Goal: Task Accomplishment & Management: Manage account settings

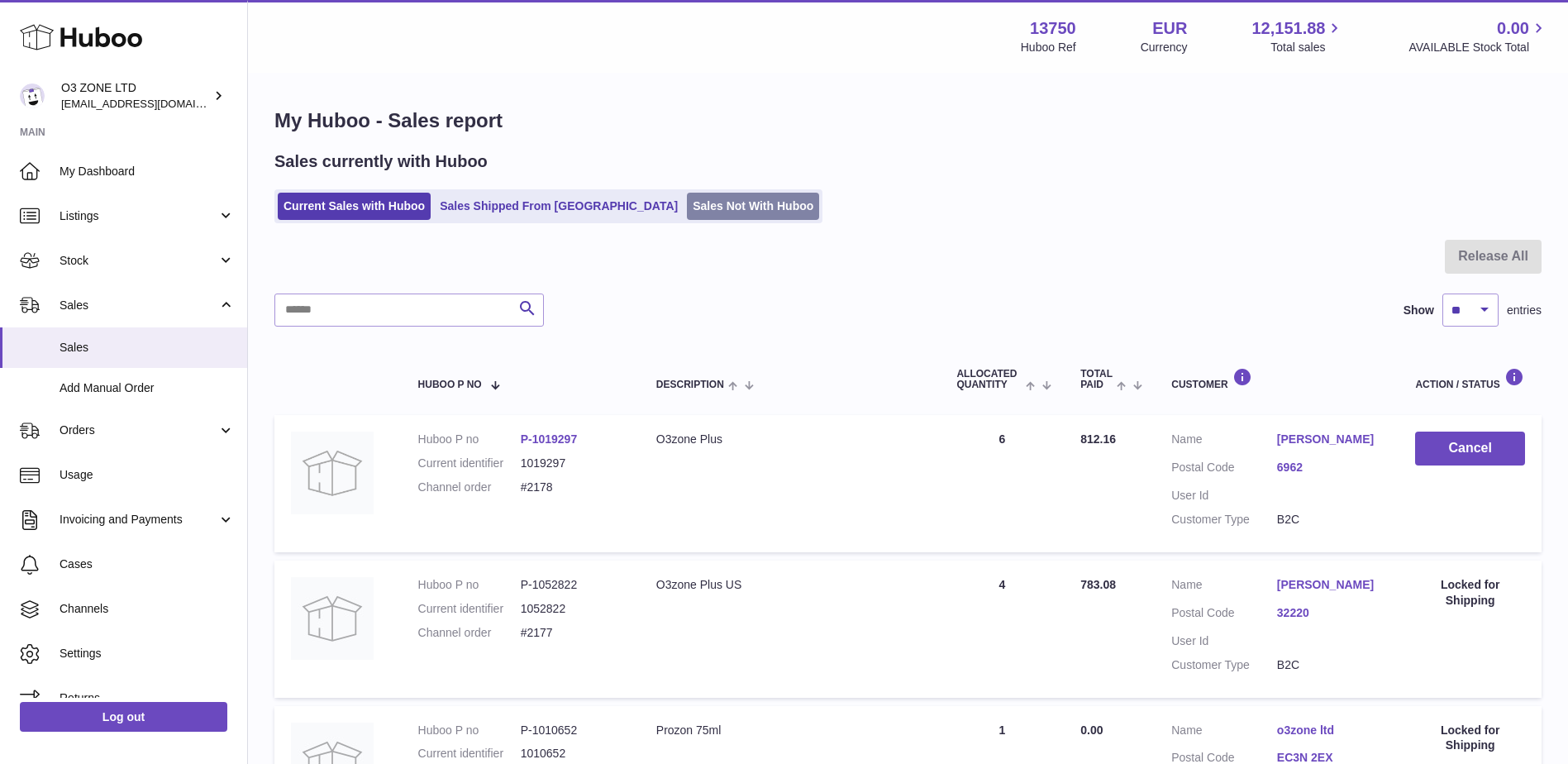
click at [687, 203] on link "Sales Not With Huboo" at bounding box center [753, 205] width 133 height 27
click at [687, 210] on link "Sales Not With Huboo" at bounding box center [753, 205] width 133 height 27
click at [663, 191] on ul "Current Sales with Huboo Sales Shipped From Huboo Sales Not With Huboo" at bounding box center [548, 206] width 548 height 34
click at [687, 202] on link "Sales Not With Huboo" at bounding box center [753, 205] width 133 height 27
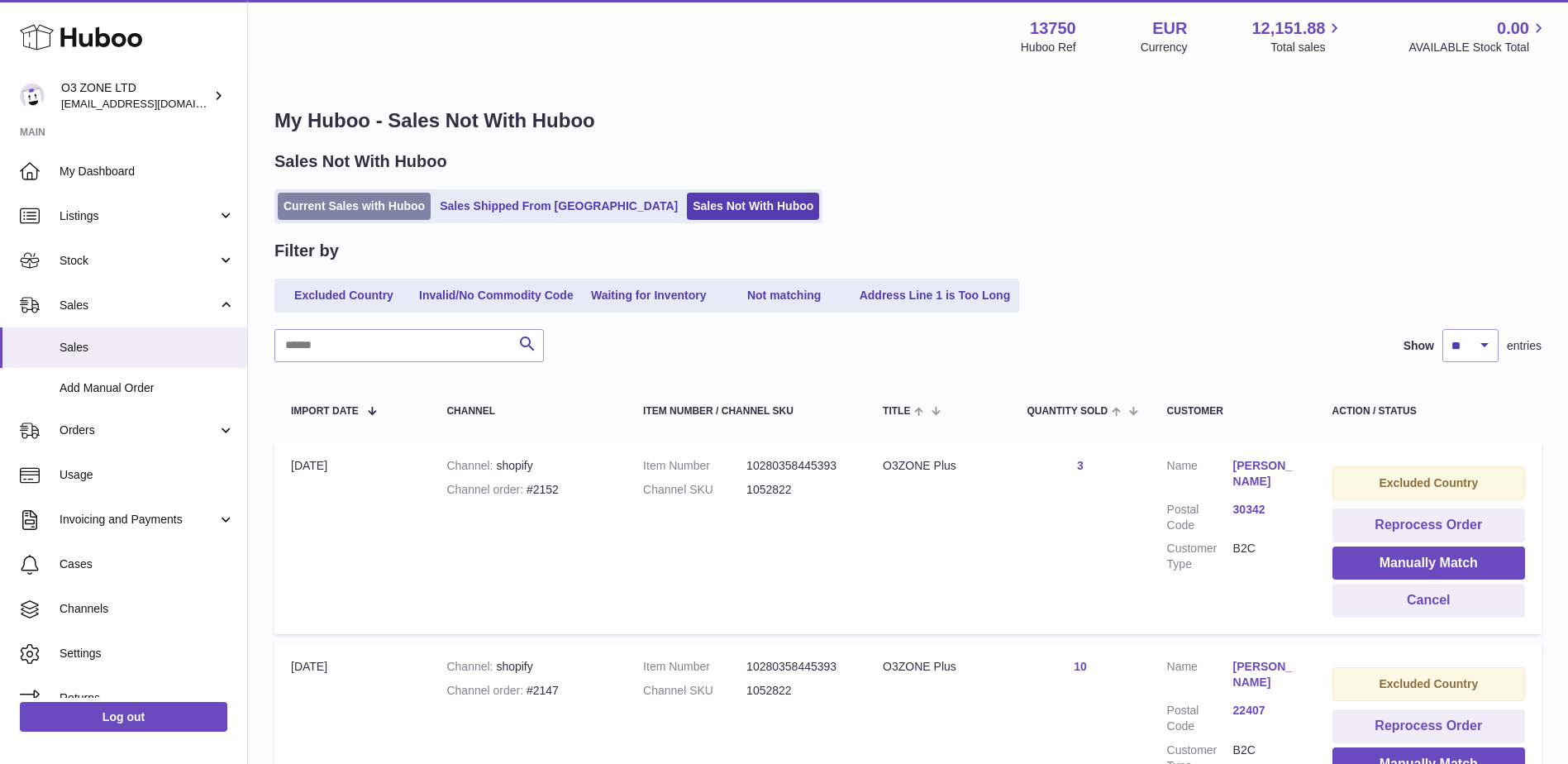
click at [327, 211] on link "Current Sales with Huboo" at bounding box center [354, 205] width 153 height 27
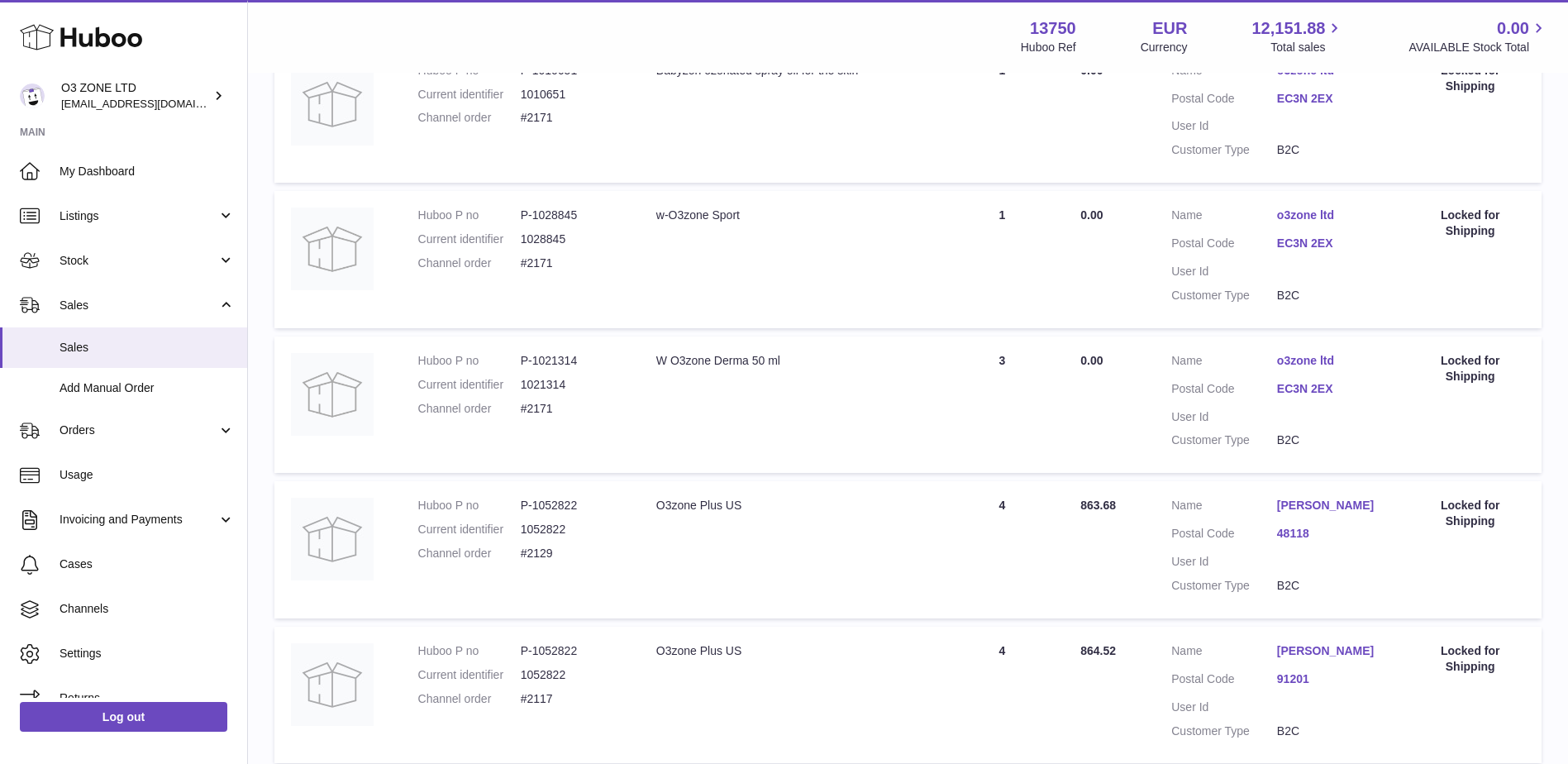
scroll to position [1276, 0]
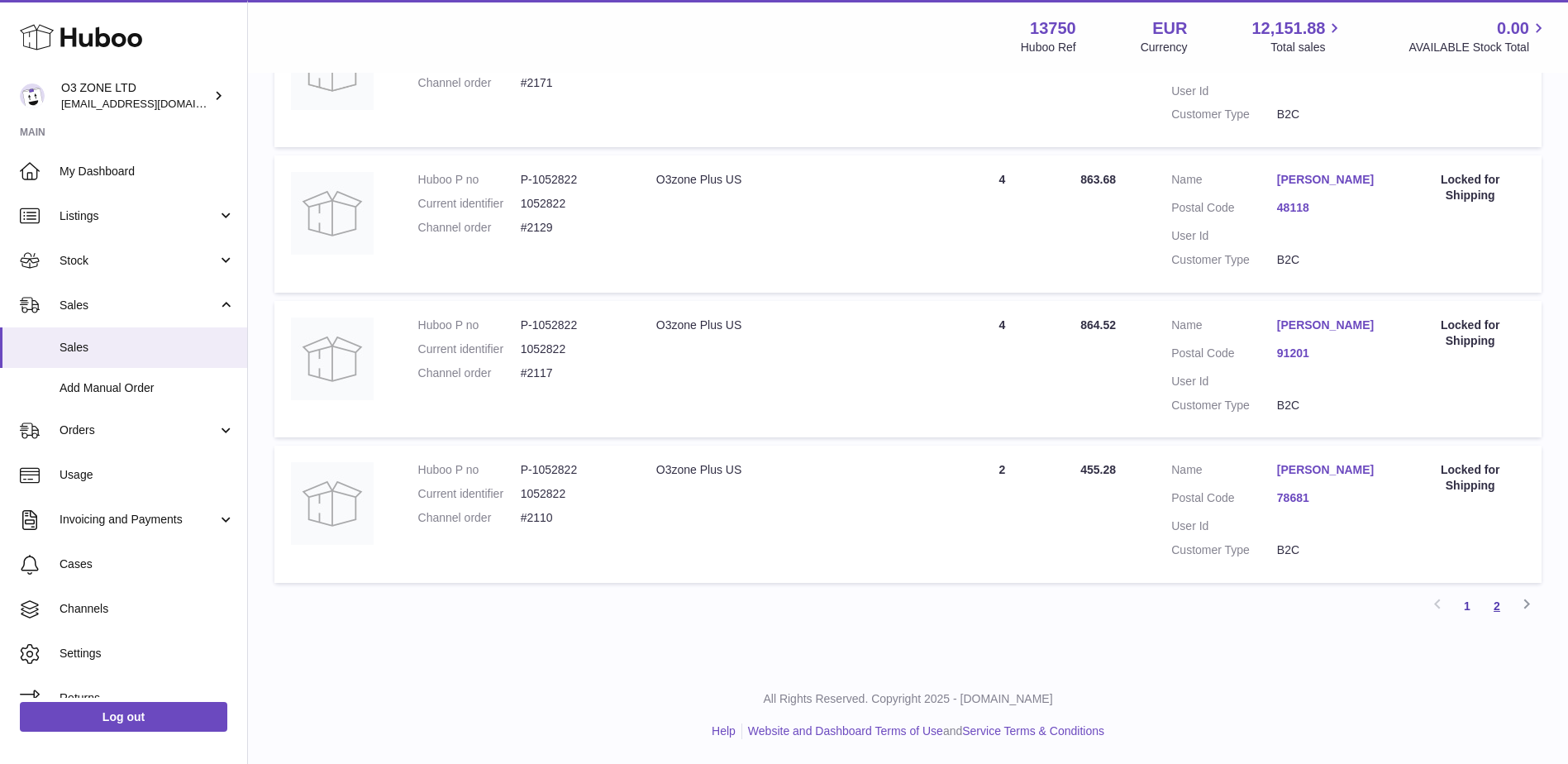
click at [1493, 612] on link "2" at bounding box center [1497, 606] width 30 height 30
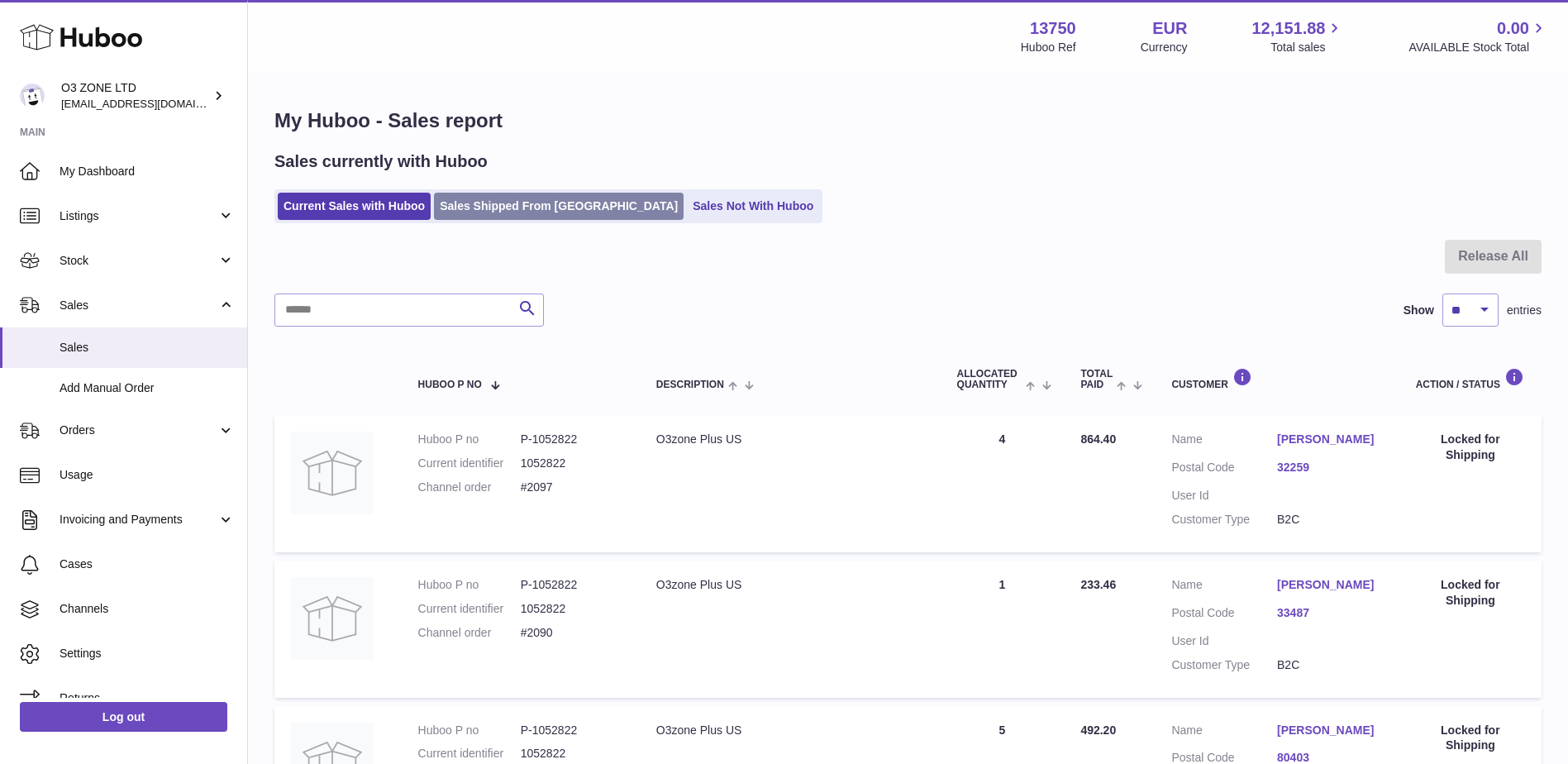
click at [505, 212] on link "Sales Shipped From [GEOGRAPHIC_DATA]" at bounding box center [558, 205] width 249 height 27
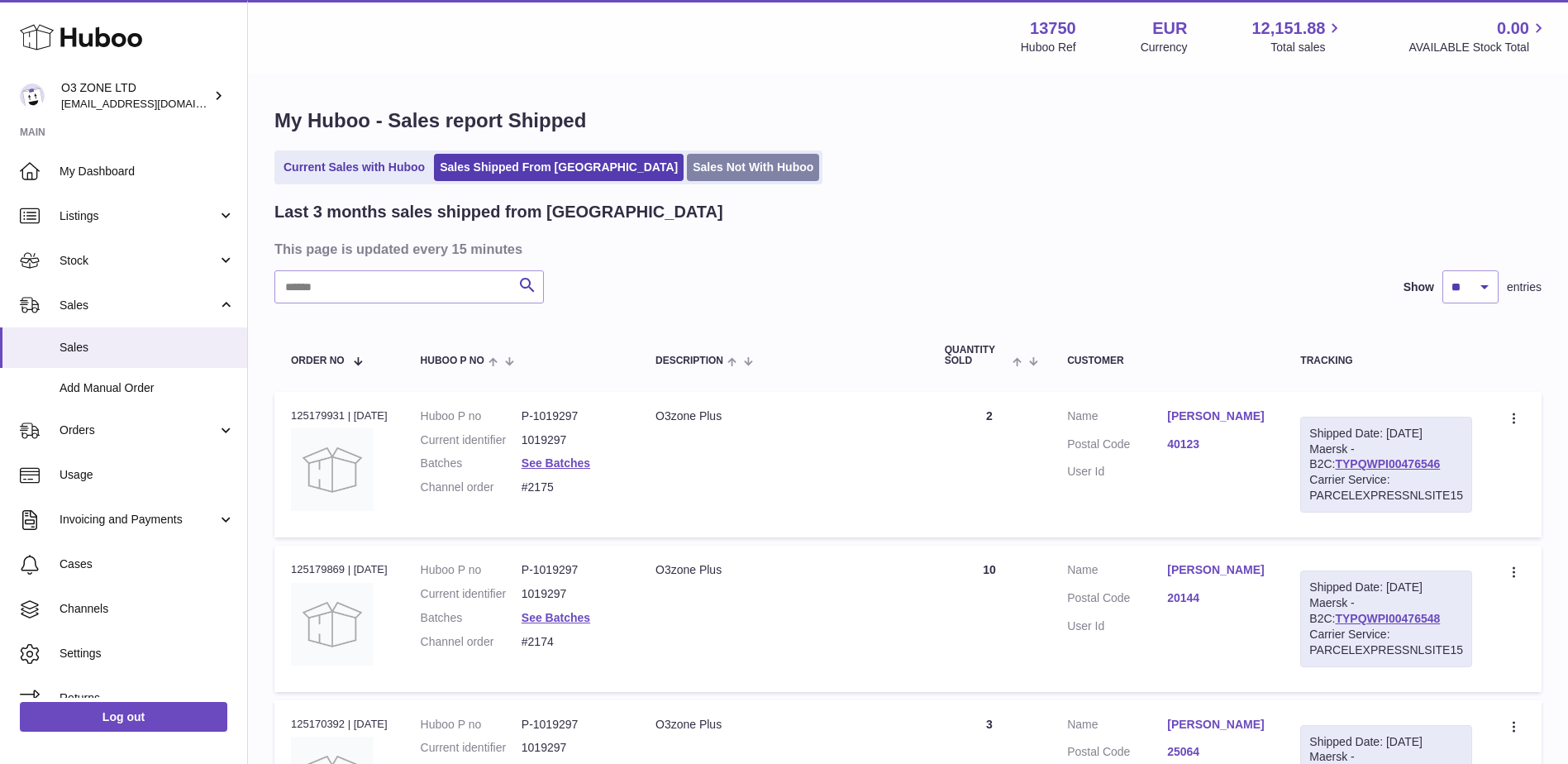
click at [687, 171] on link "Sales Not With Huboo" at bounding box center [753, 167] width 133 height 27
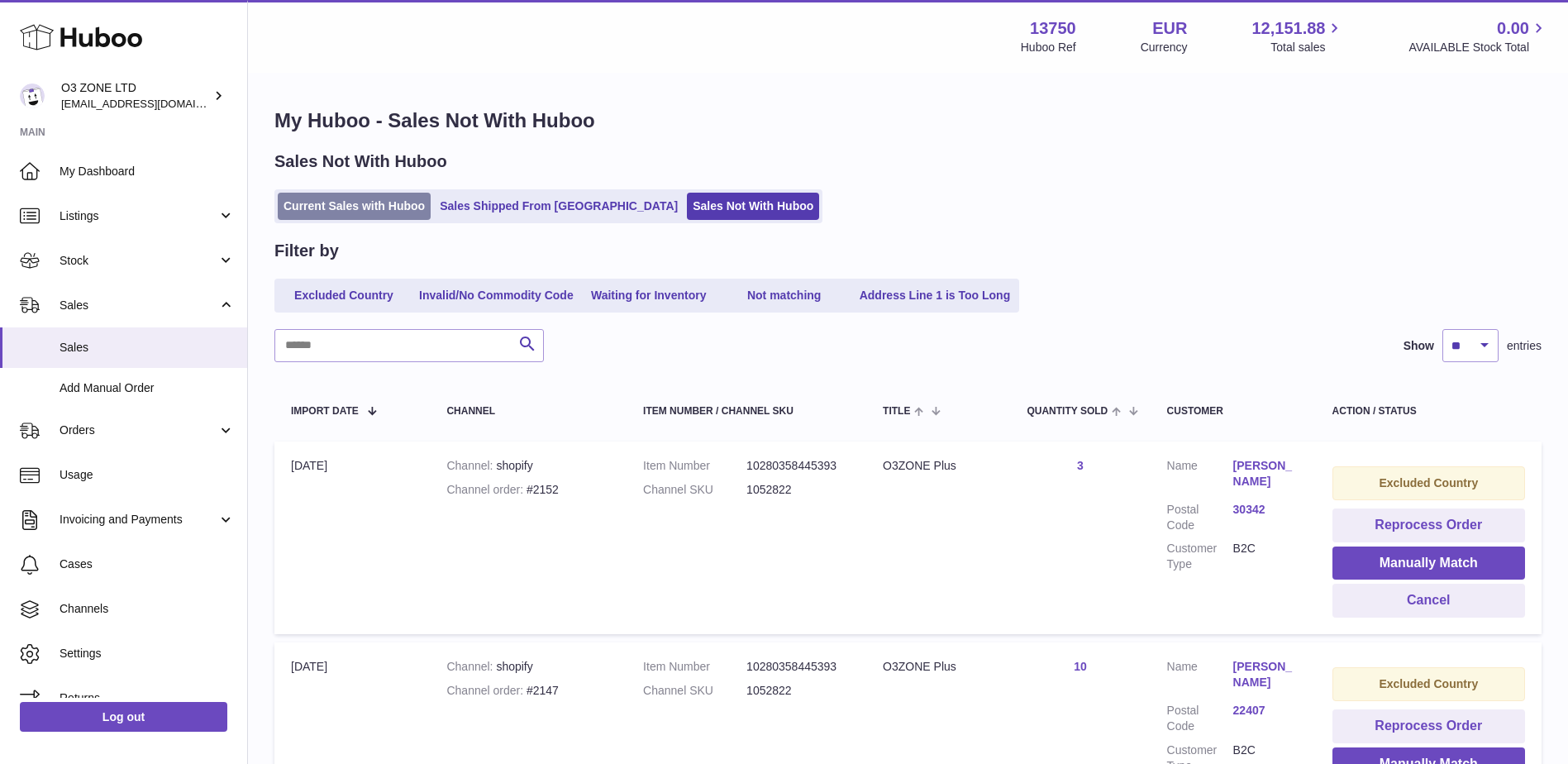
click at [331, 215] on link "Current Sales with Huboo" at bounding box center [354, 205] width 153 height 27
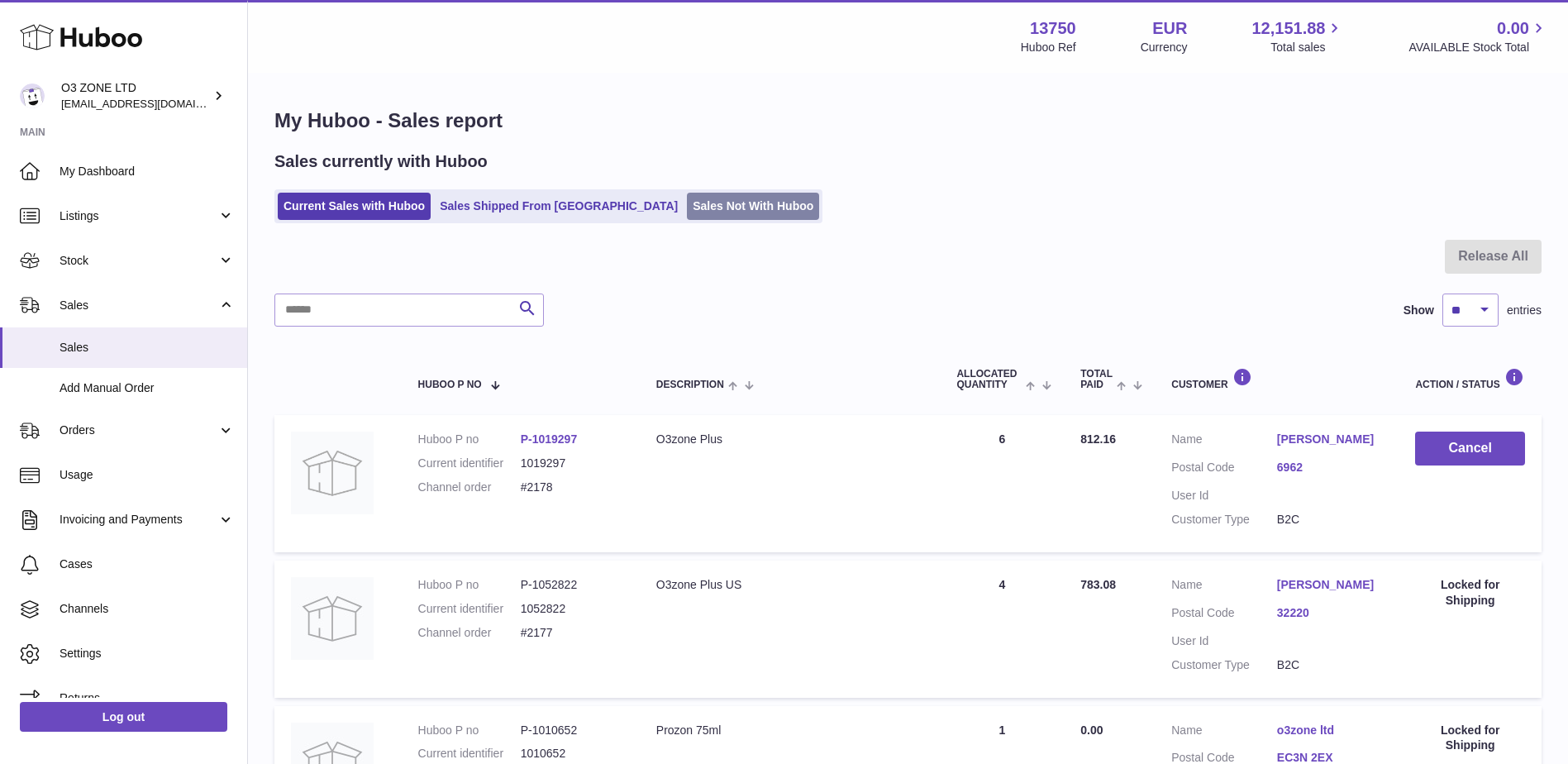
click at [687, 209] on link "Sales Not With Huboo" at bounding box center [753, 205] width 133 height 27
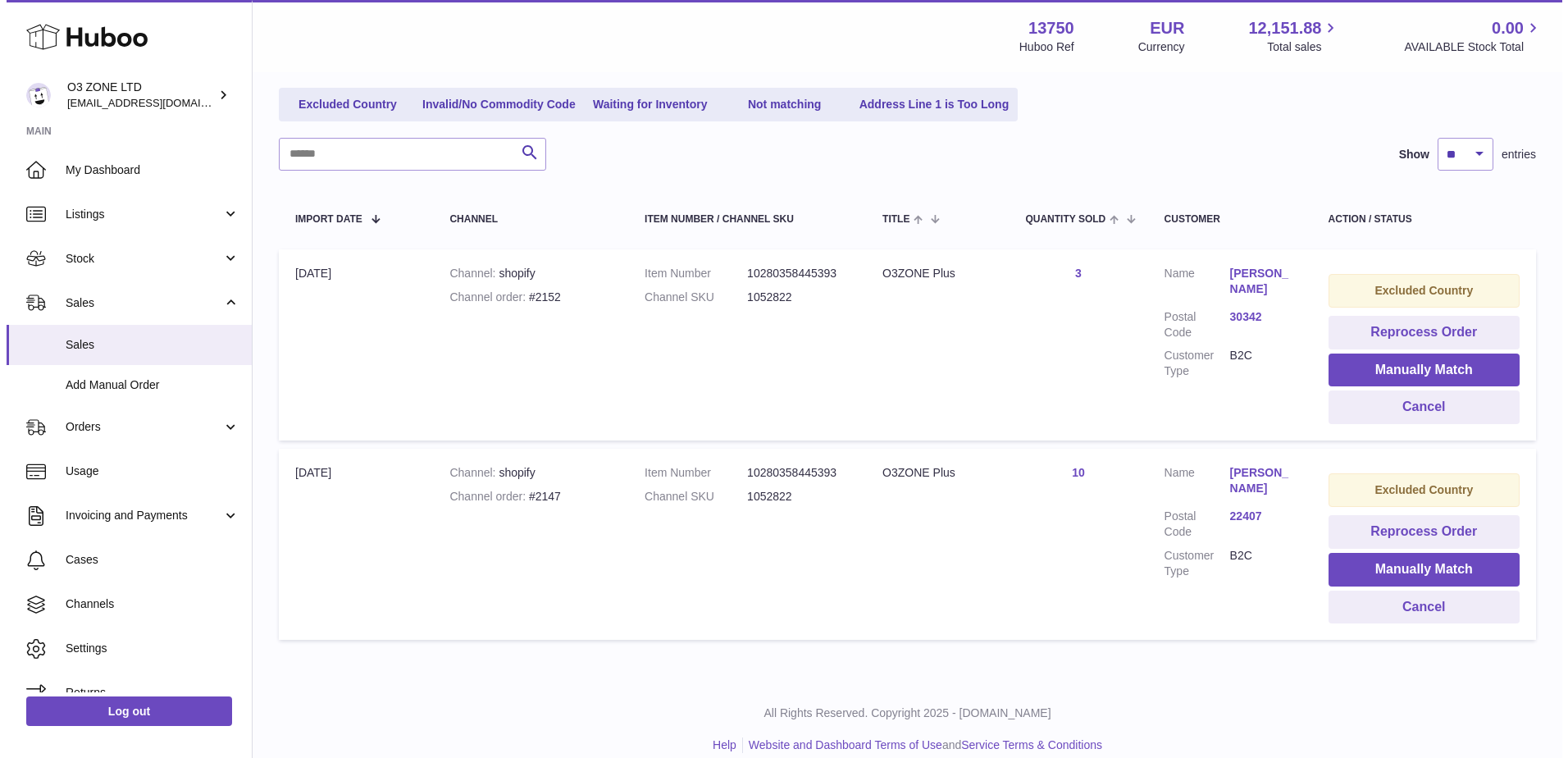
scroll to position [209, 0]
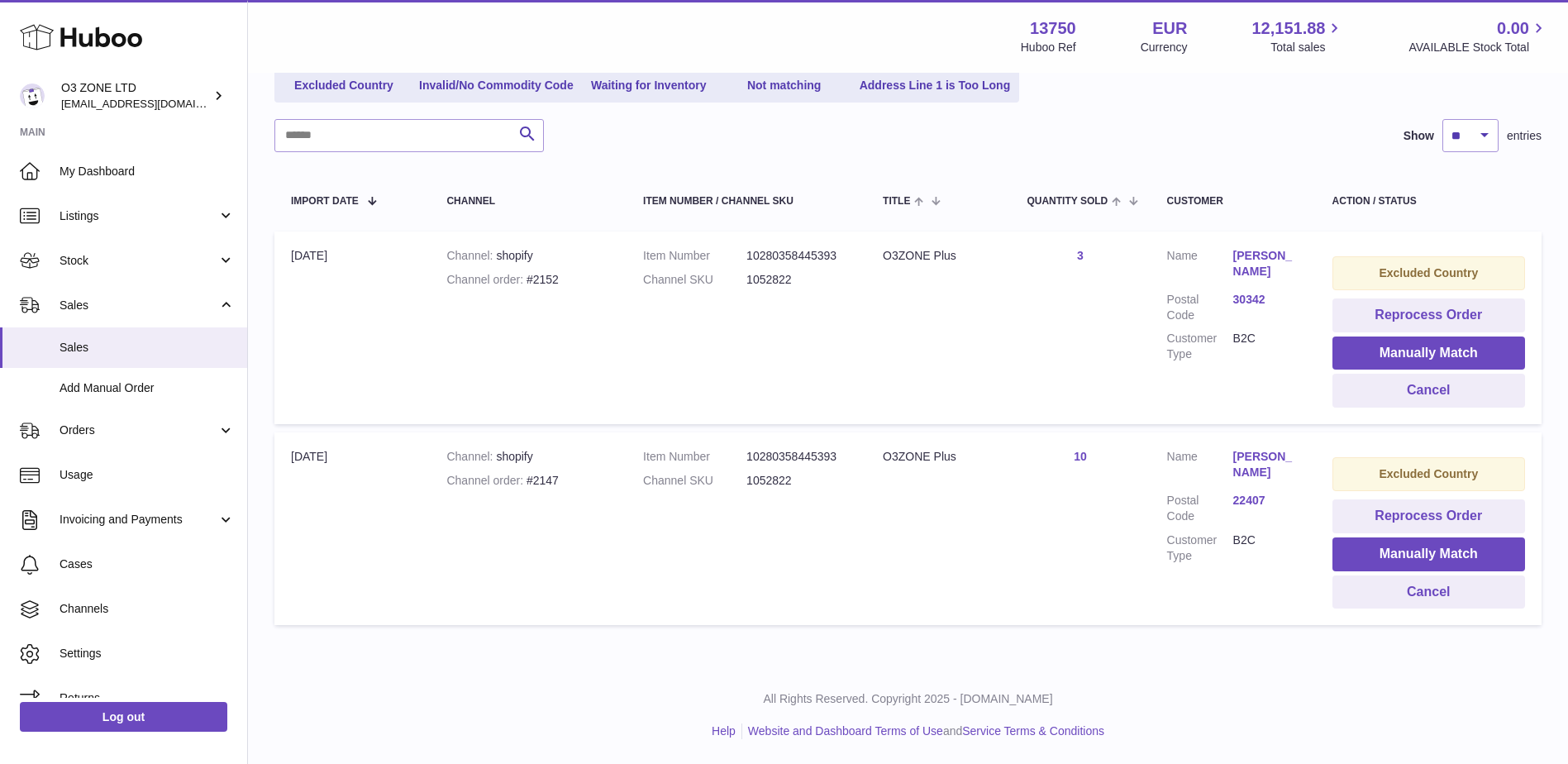
click at [1251, 295] on link "30342" at bounding box center [1266, 300] width 66 height 16
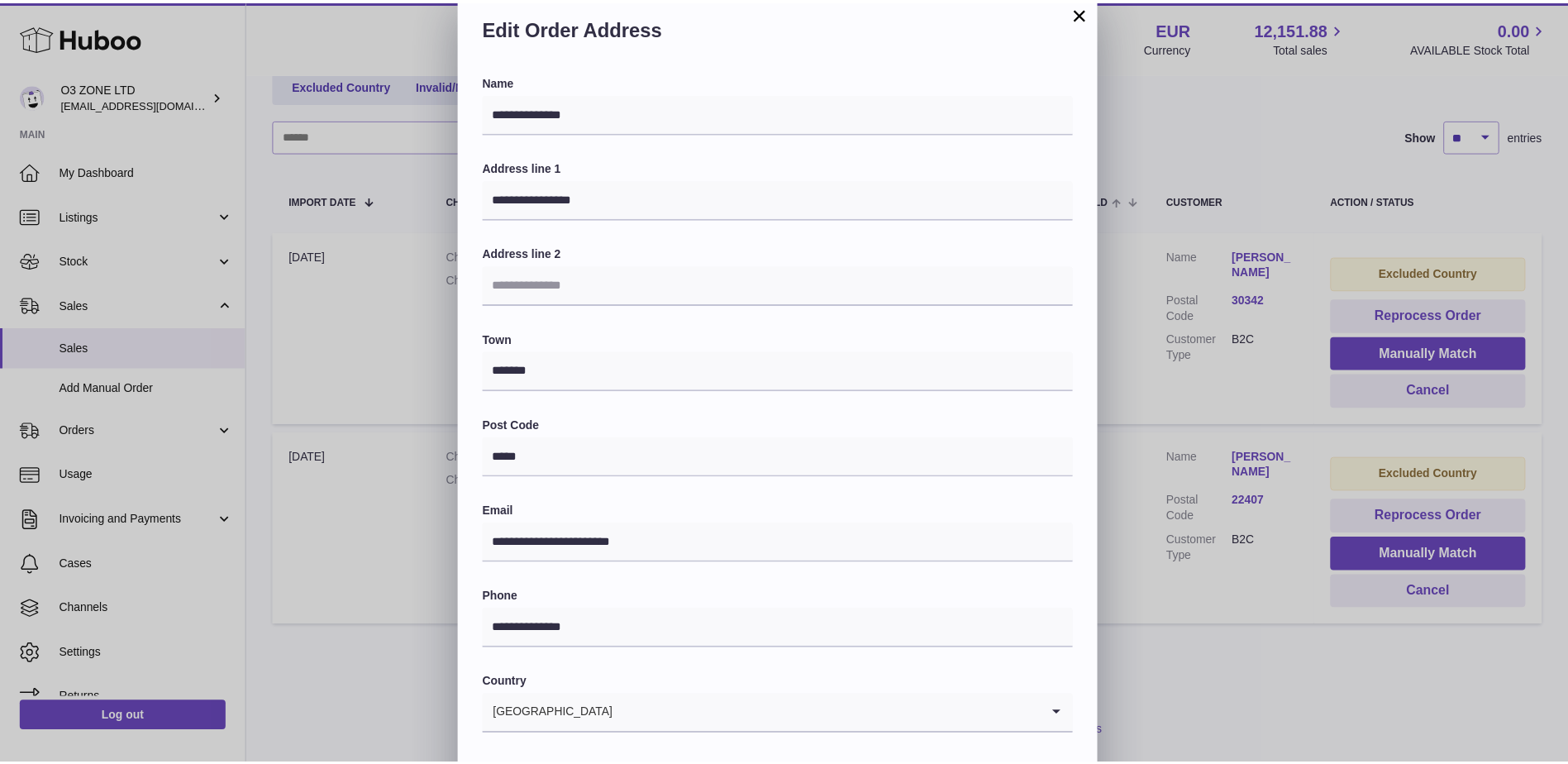
scroll to position [0, 0]
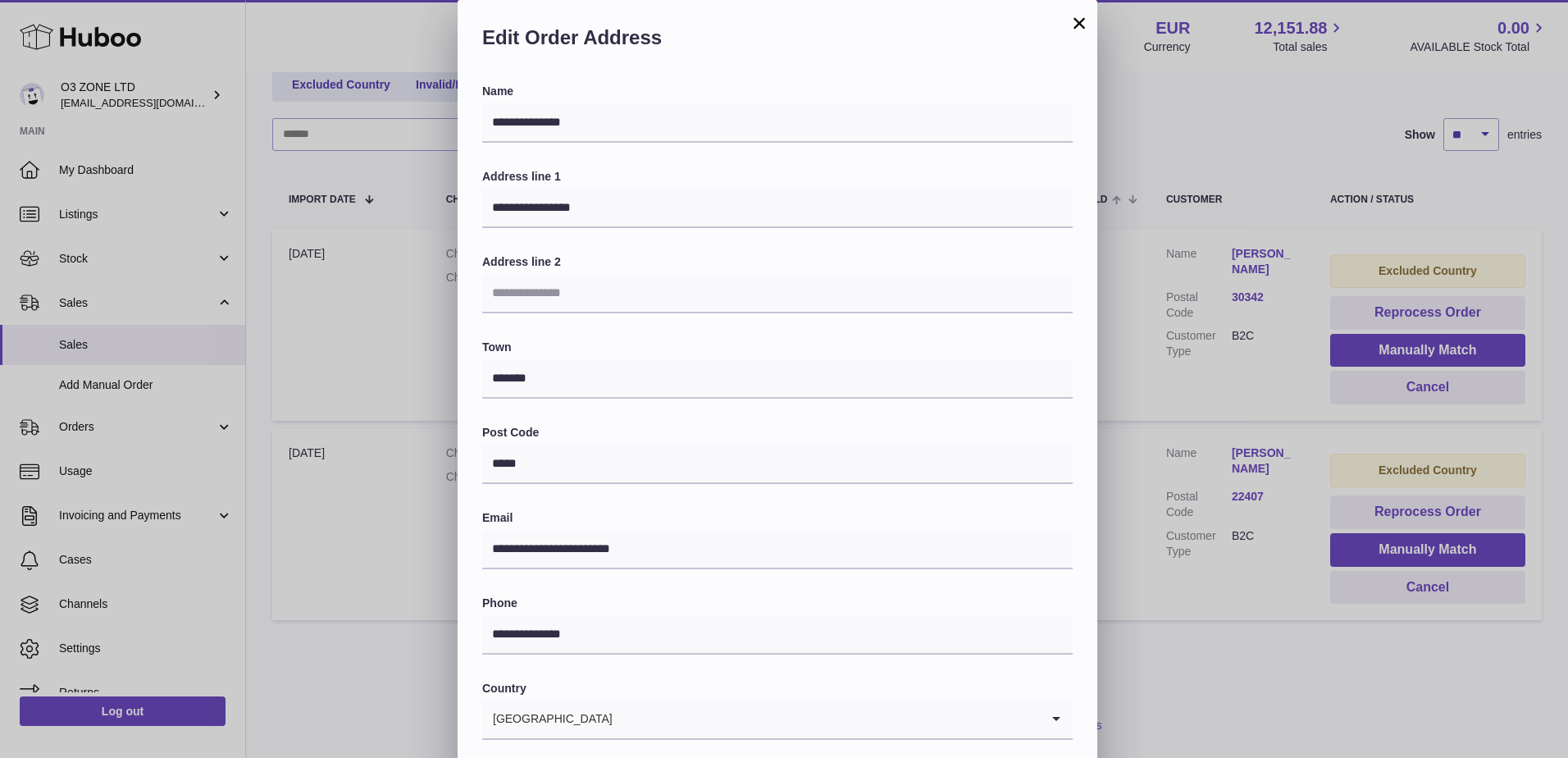
click at [1087, 20] on div "**********" at bounding box center [778, 492] width 640 height 985
click at [1082, 20] on button "×" at bounding box center [1079, 23] width 20 height 20
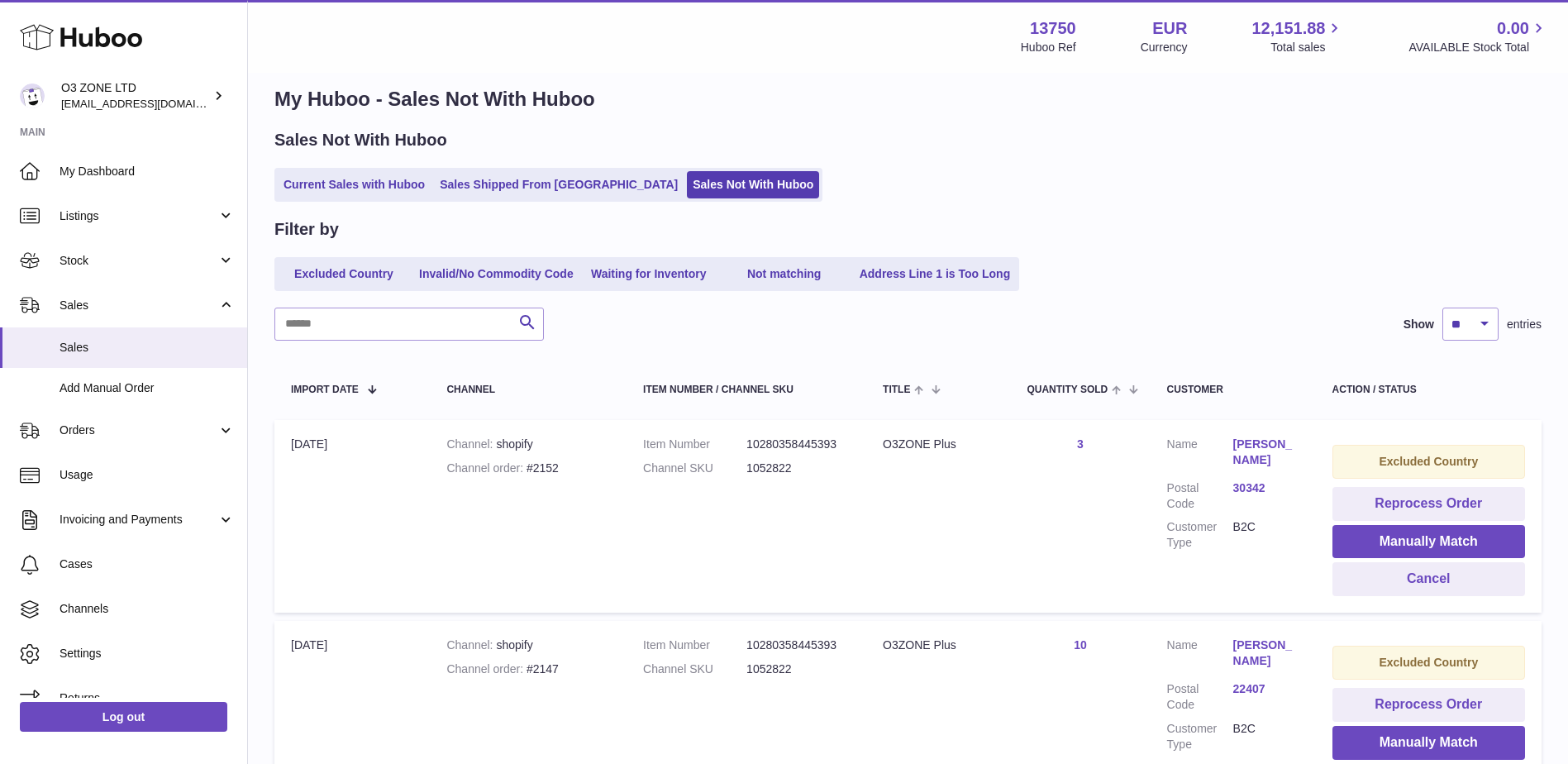
scroll to position [83, 0]
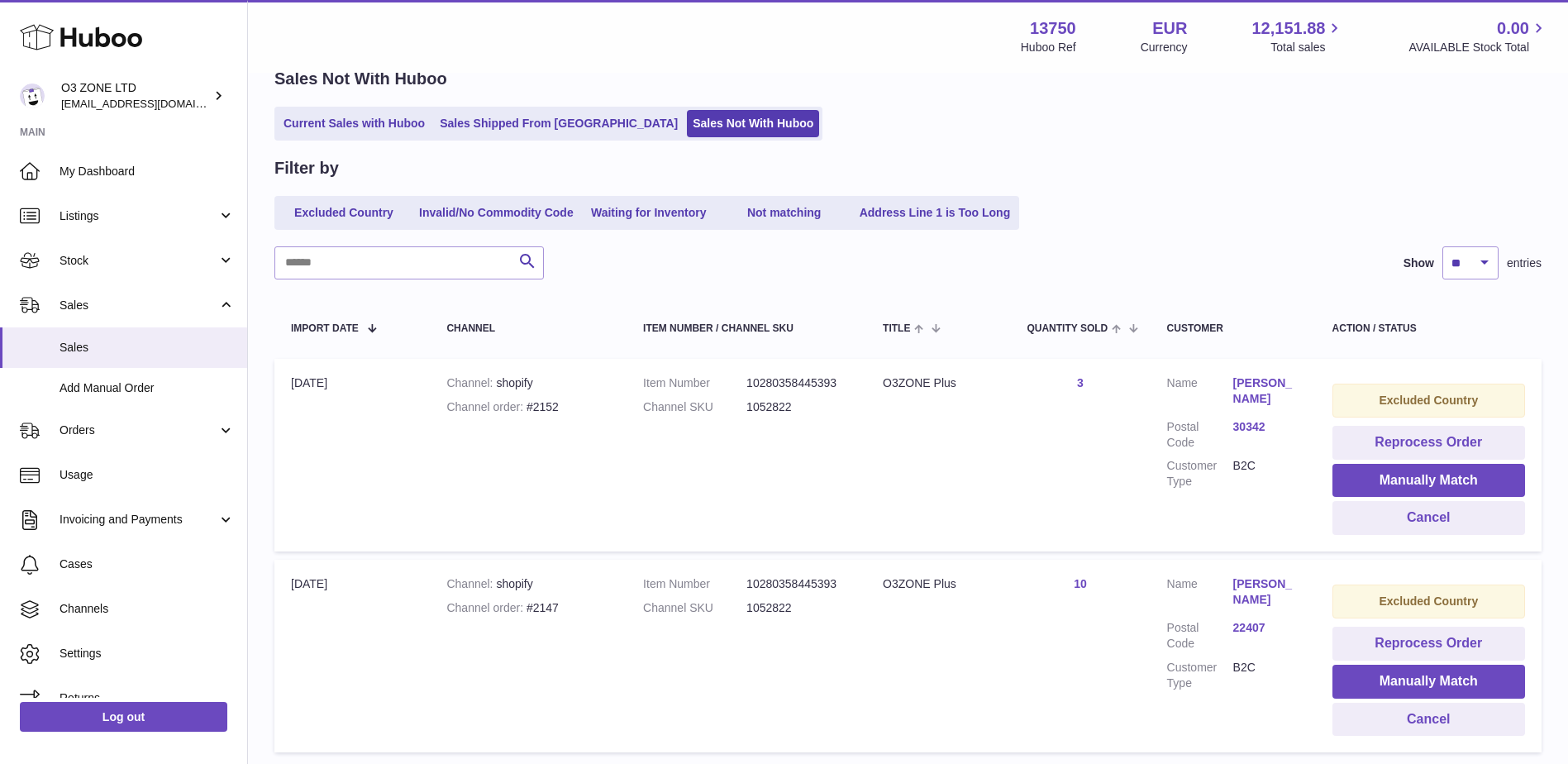
drag, startPoint x: 342, startPoint y: 77, endPoint x: 340, endPoint y: 101, distance: 24.1
click at [342, 79] on h2 "Sales Not With Huboo" at bounding box center [360, 79] width 172 height 22
click at [341, 121] on link "Current Sales with Huboo" at bounding box center [354, 123] width 153 height 27
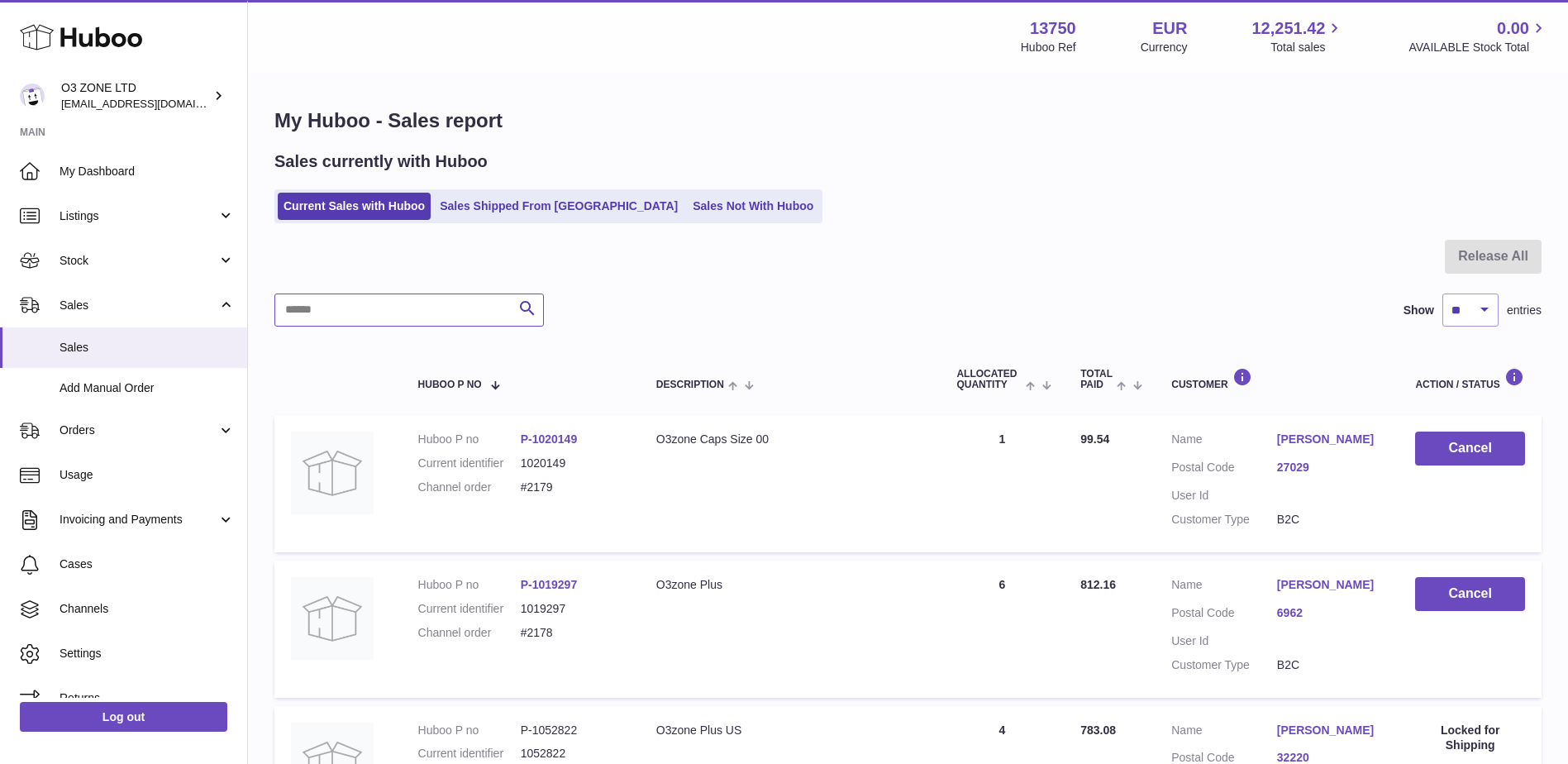
click at [374, 300] on input "text" at bounding box center [409, 309] width 269 height 33
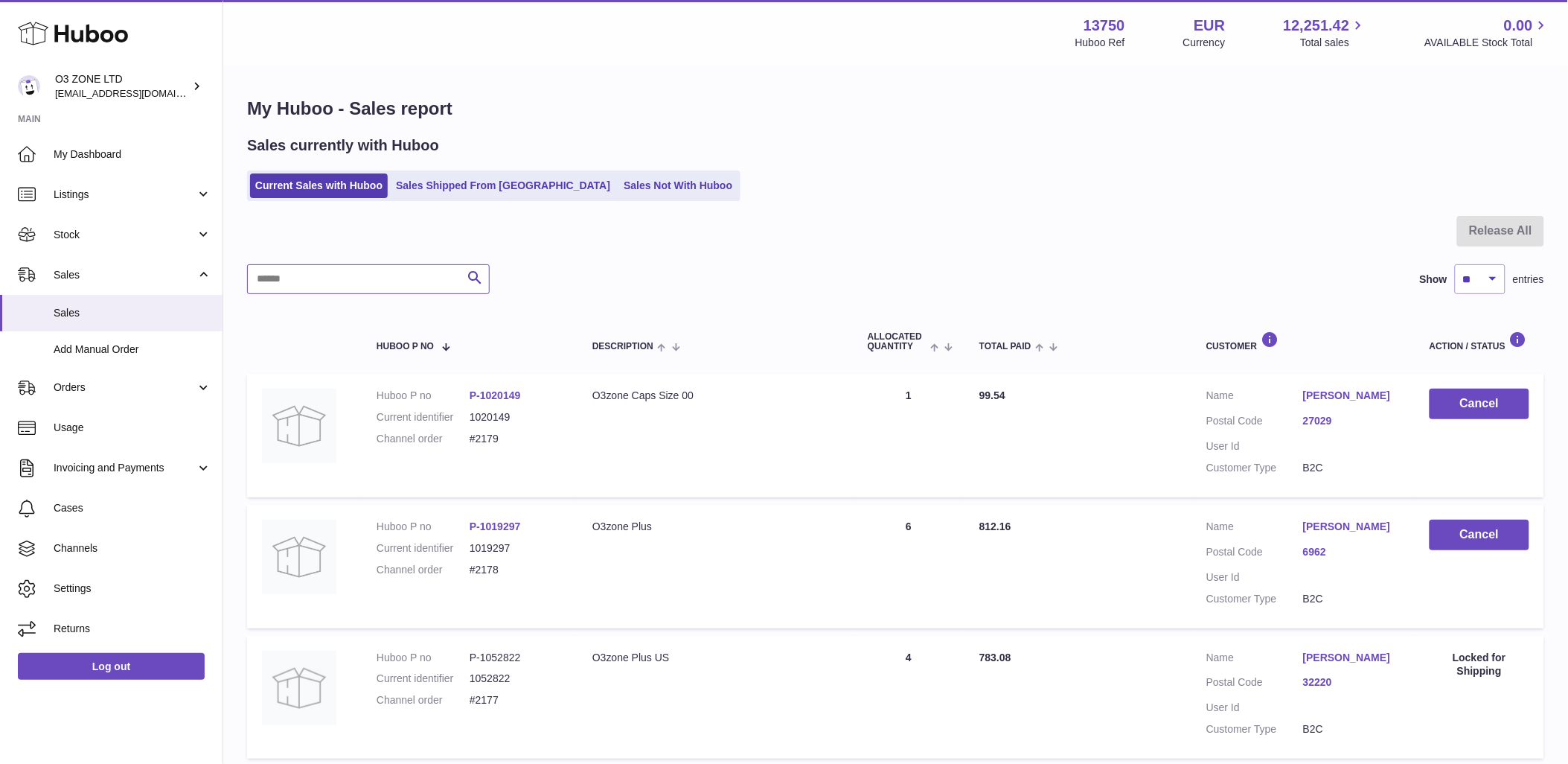
paste input "****"
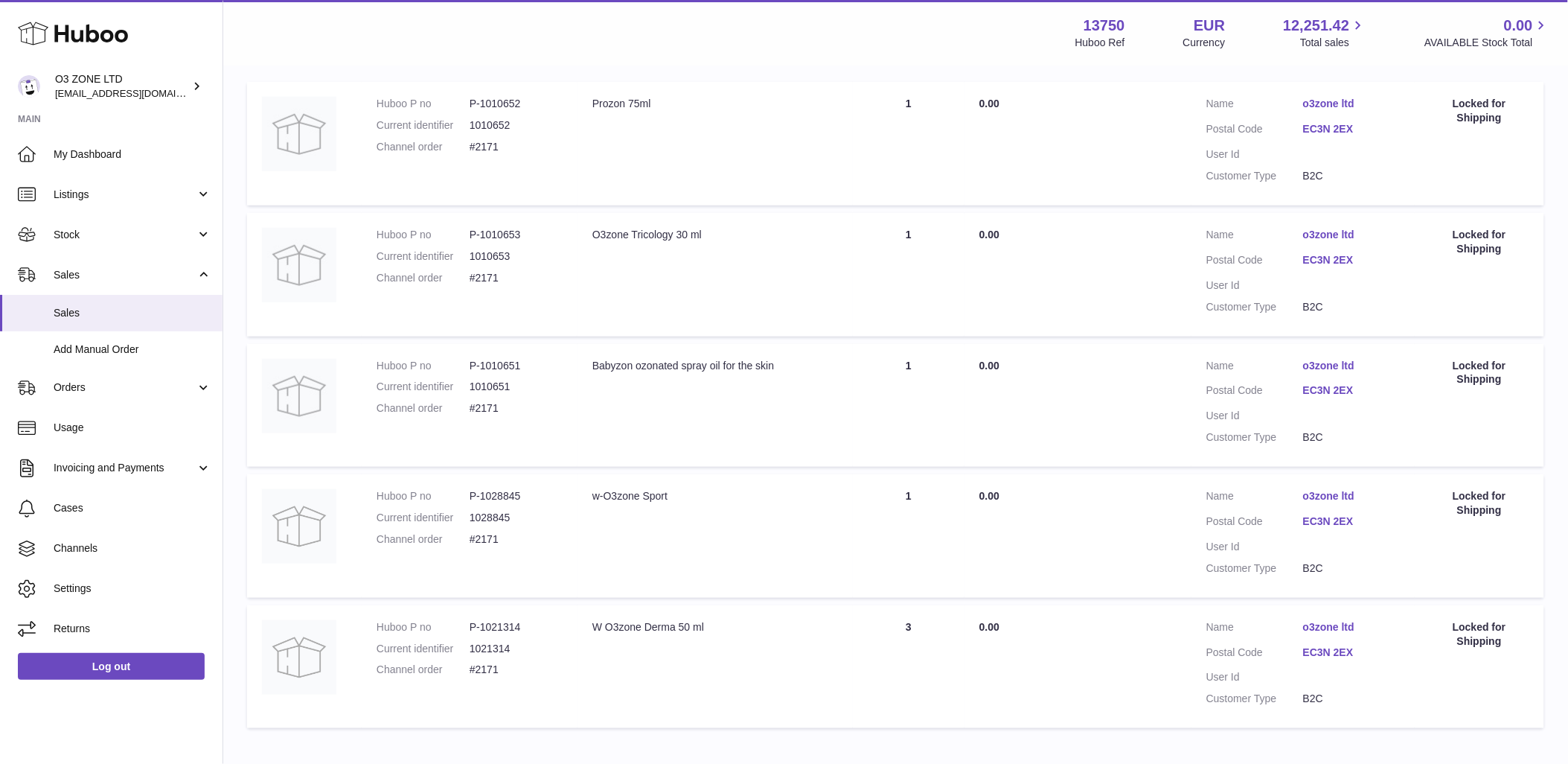
scroll to position [381, 0]
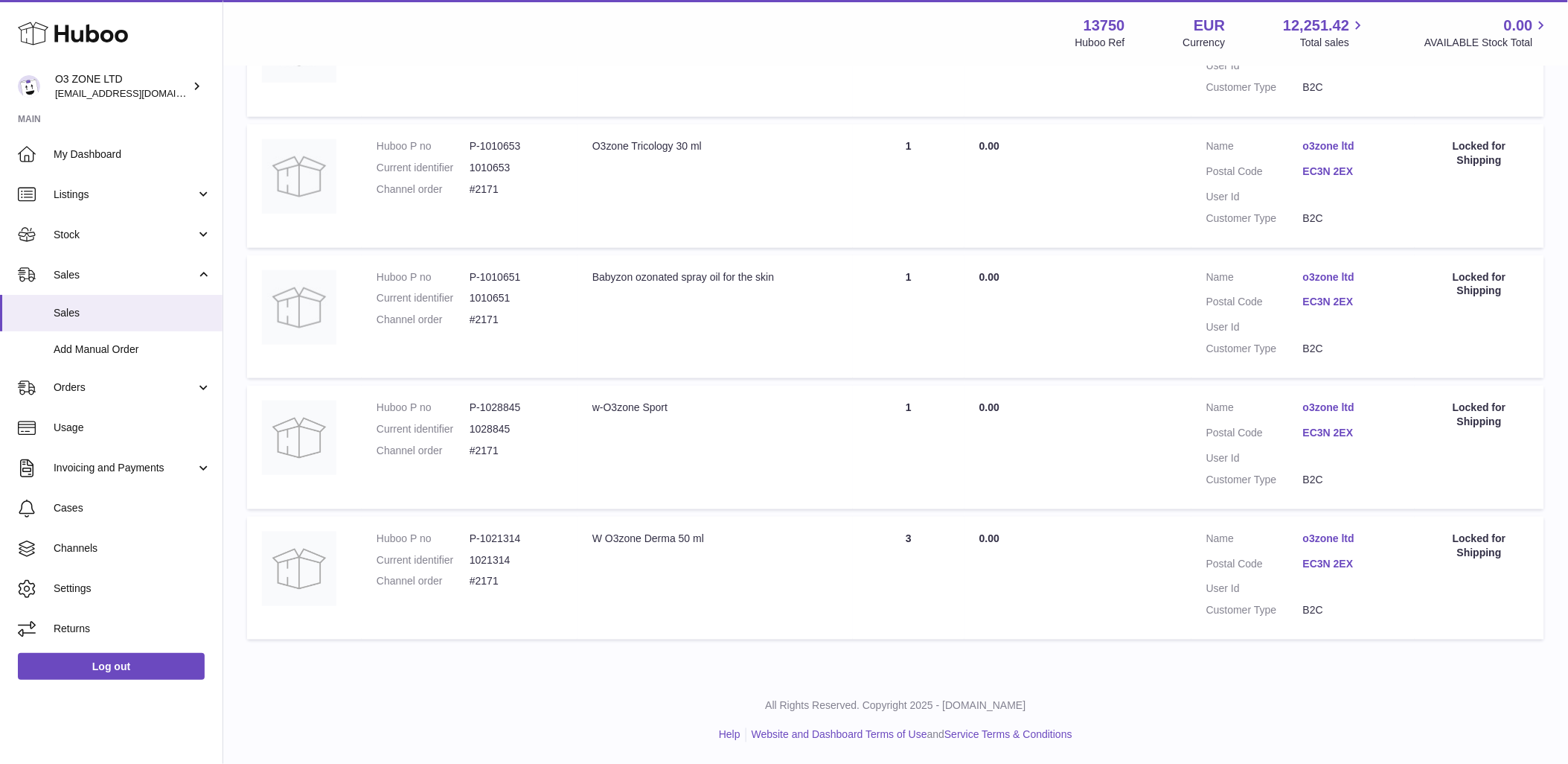
type input "****"
click at [1320, 561] on link "EC3N 2EX" at bounding box center [1352, 564] width 97 height 14
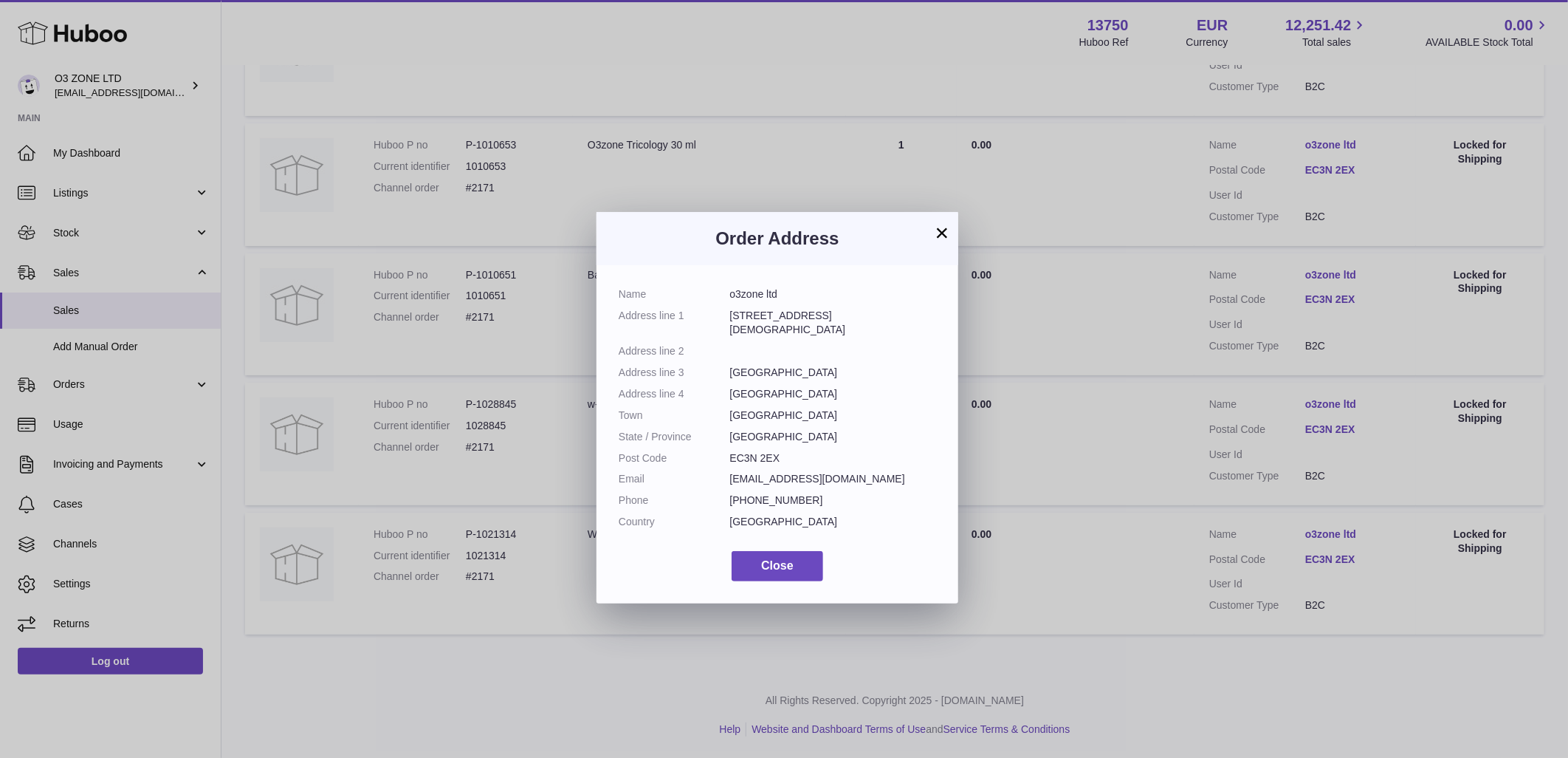
click at [938, 230] on button "×" at bounding box center [942, 232] width 18 height 18
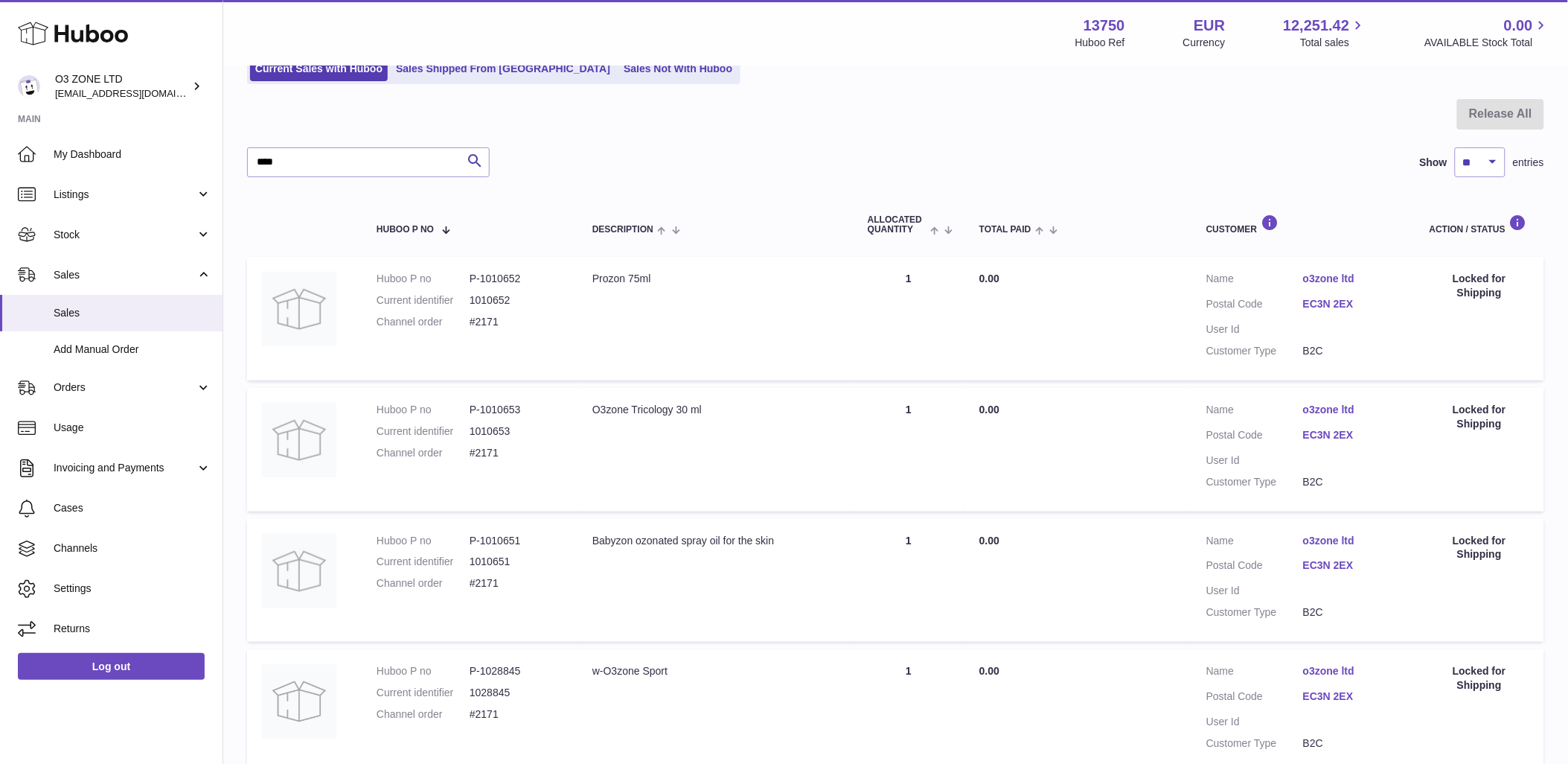
scroll to position [0, 0]
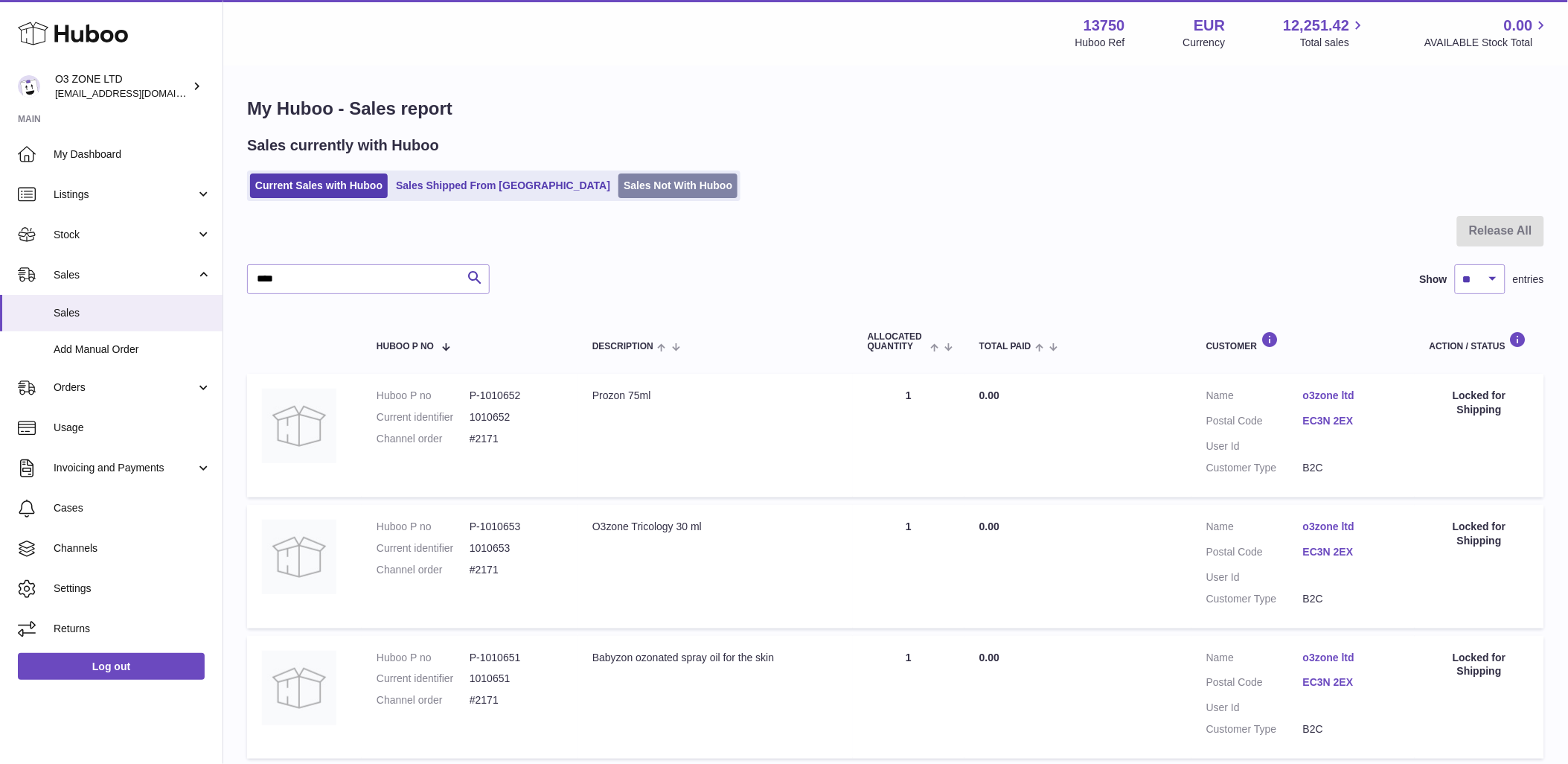
click at [618, 174] on link "Sales Not With Huboo" at bounding box center [678, 185] width 119 height 24
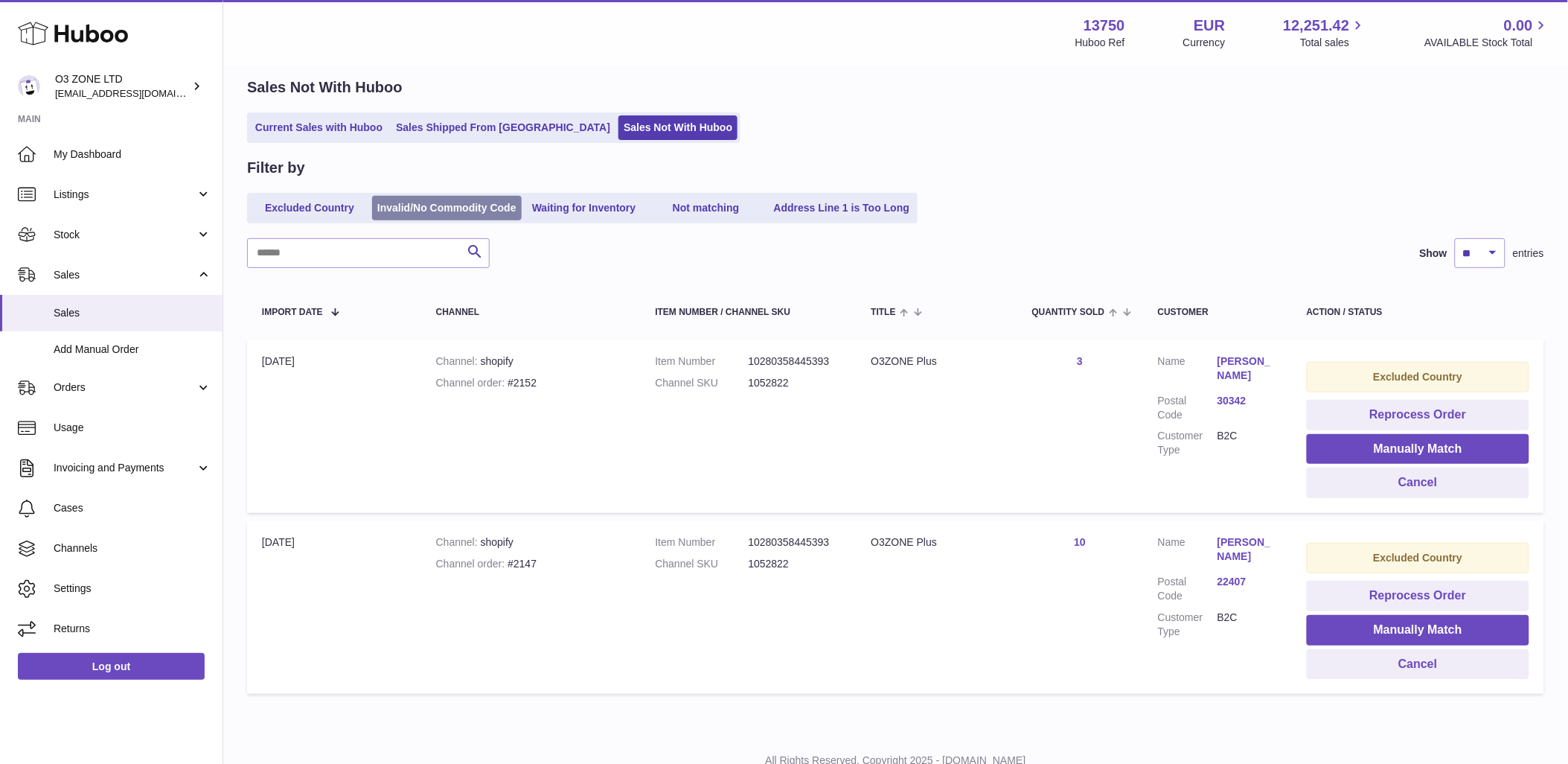
scroll to position [31, 0]
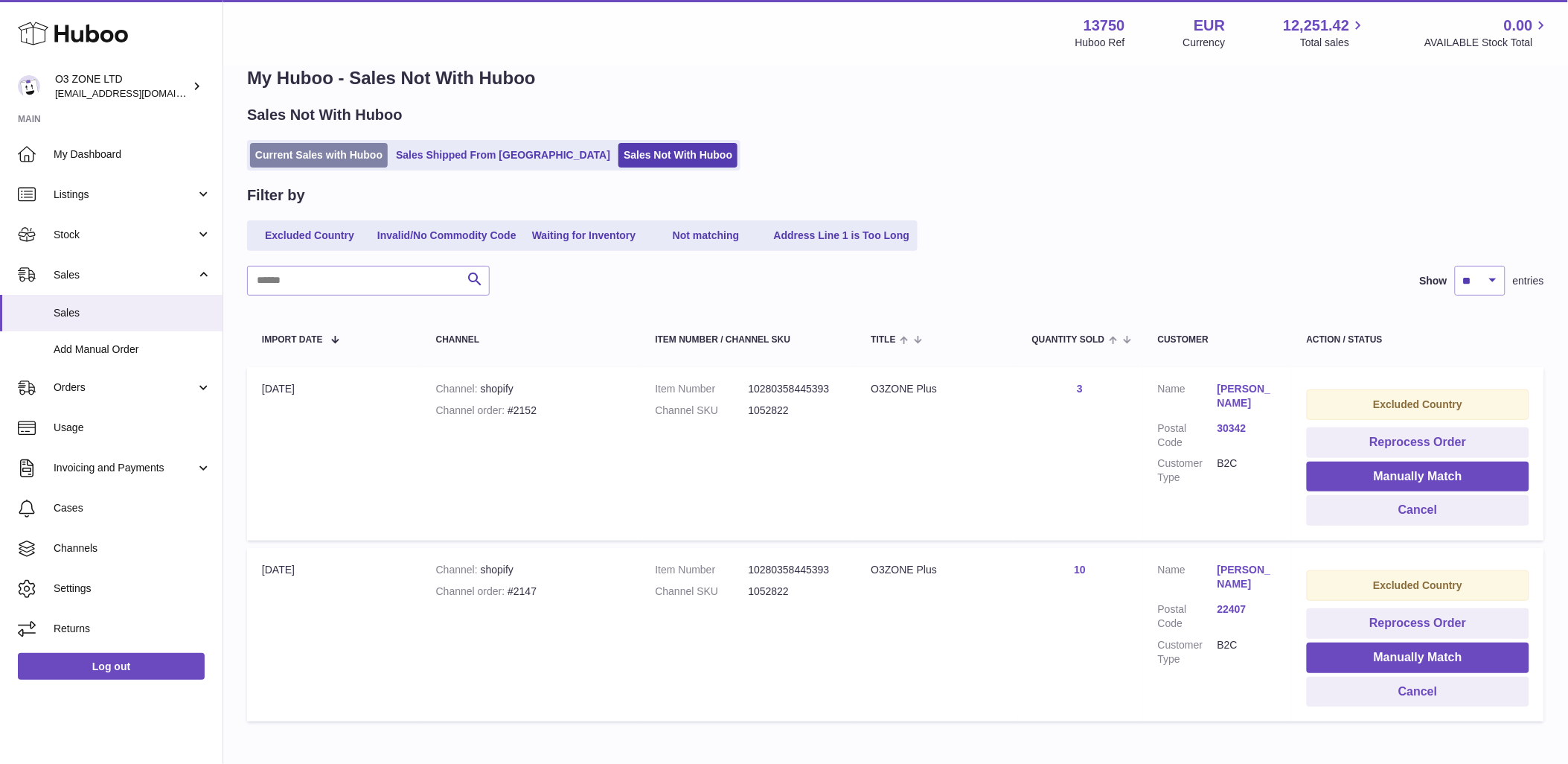
click at [272, 166] on link "Current Sales with Huboo" at bounding box center [319, 154] width 137 height 24
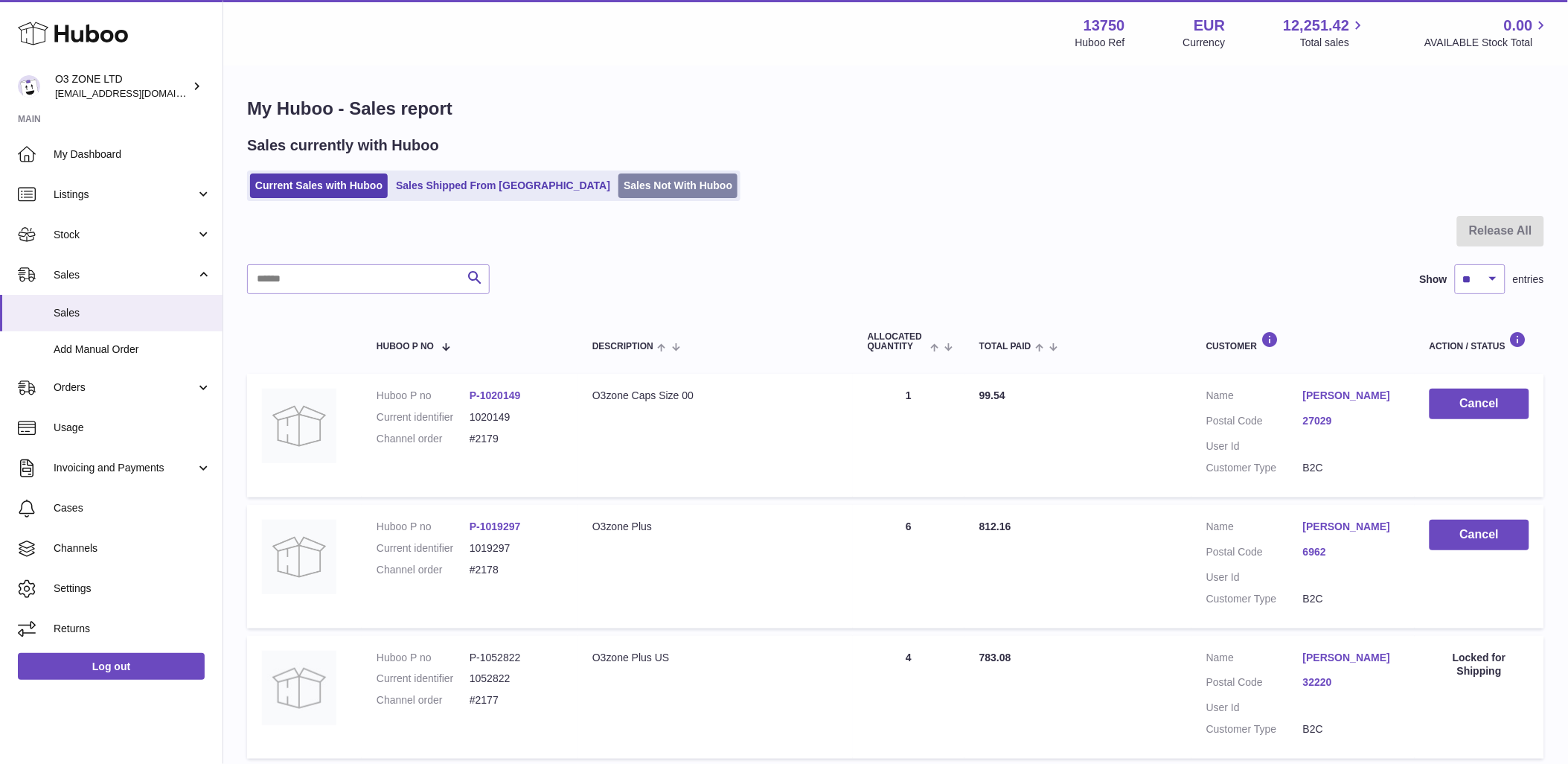
click at [618, 187] on link "Sales Not With Huboo" at bounding box center [678, 185] width 119 height 24
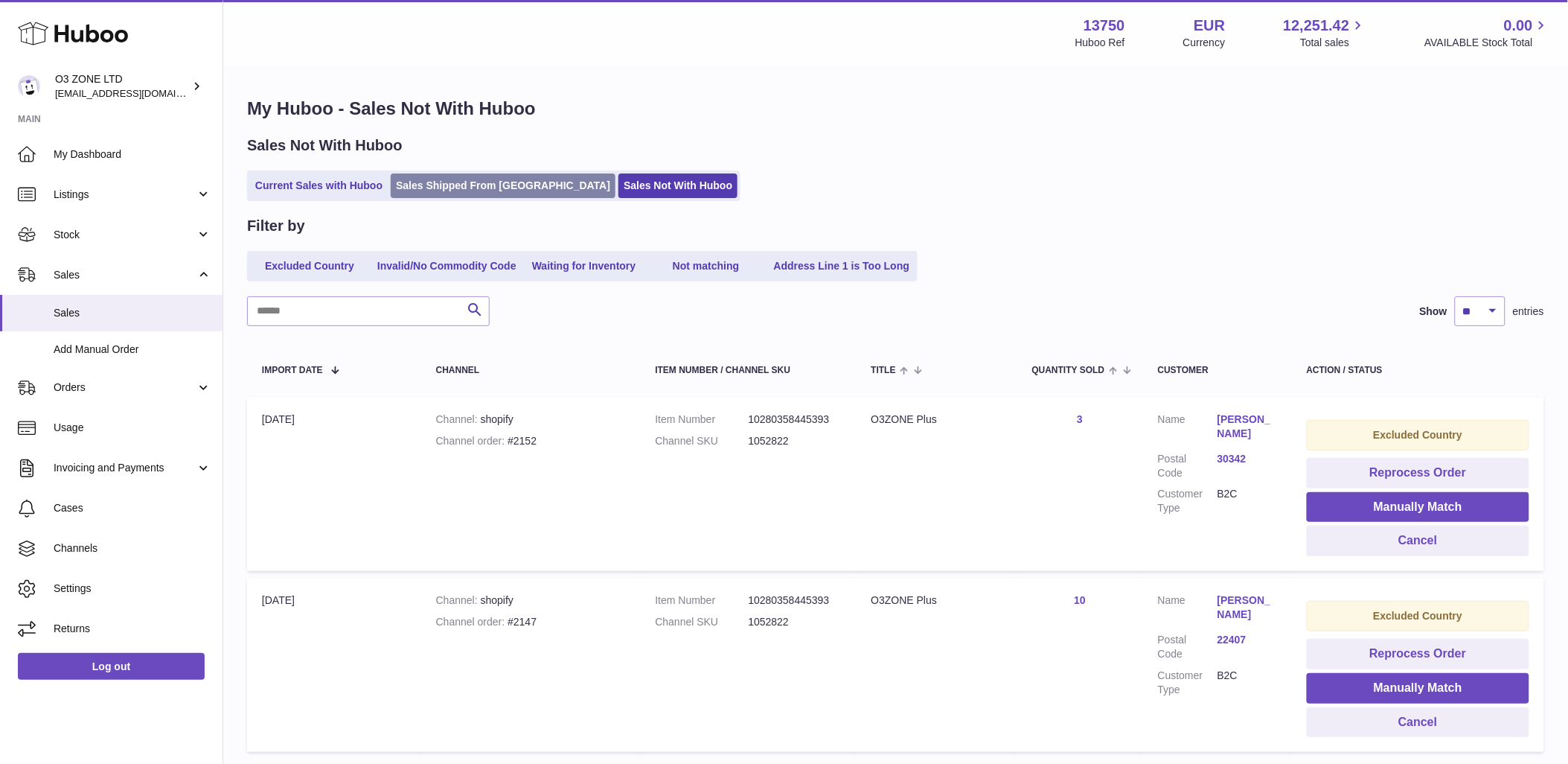
click at [429, 173] on link "Sales Shipped From [GEOGRAPHIC_DATA]" at bounding box center [503, 185] width 224 height 24
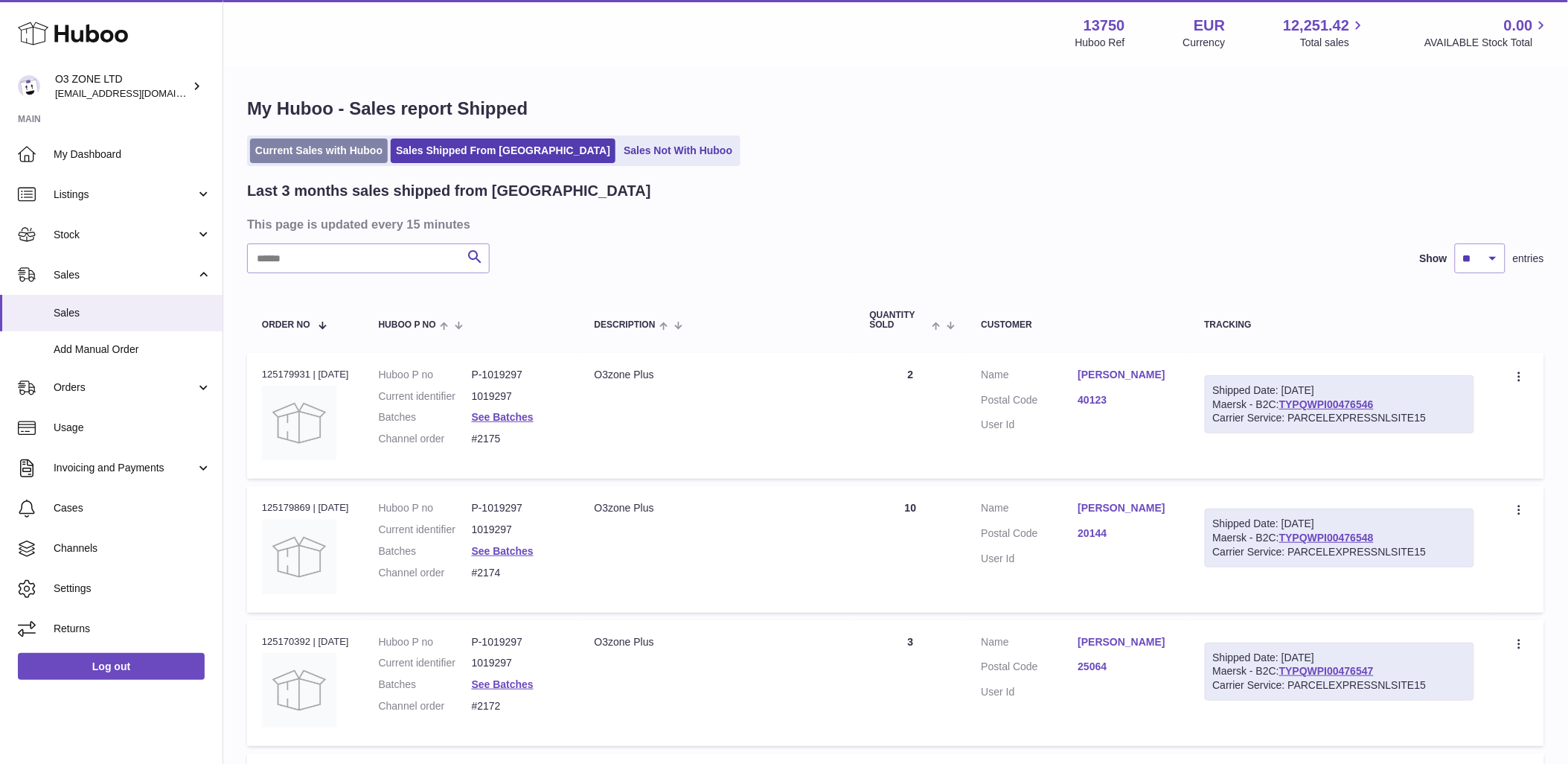
click at [322, 149] on link "Current Sales with Huboo" at bounding box center [319, 150] width 137 height 24
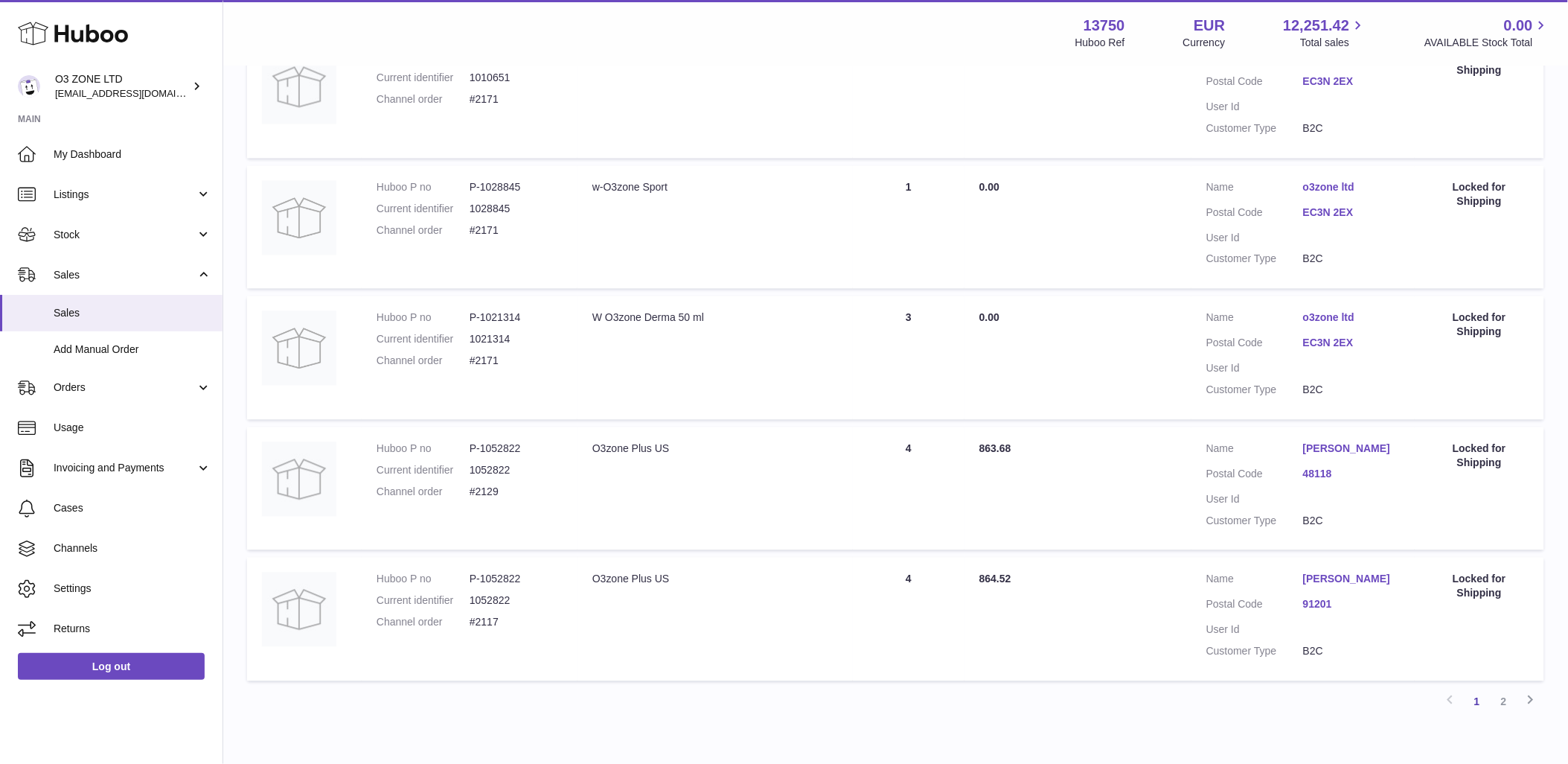
scroll to position [1072, 0]
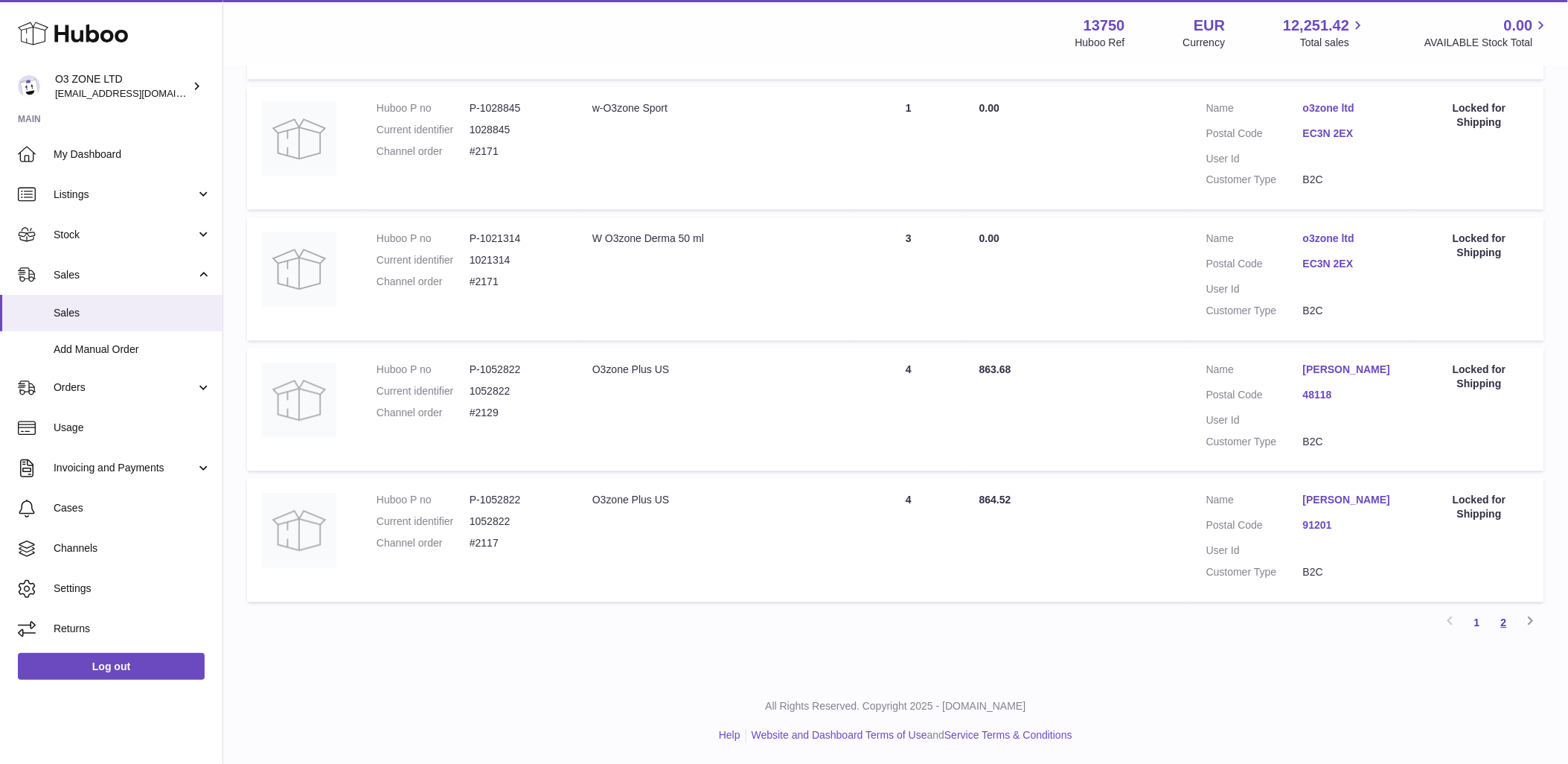
click at [1511, 616] on link "2" at bounding box center [1504, 622] width 27 height 27
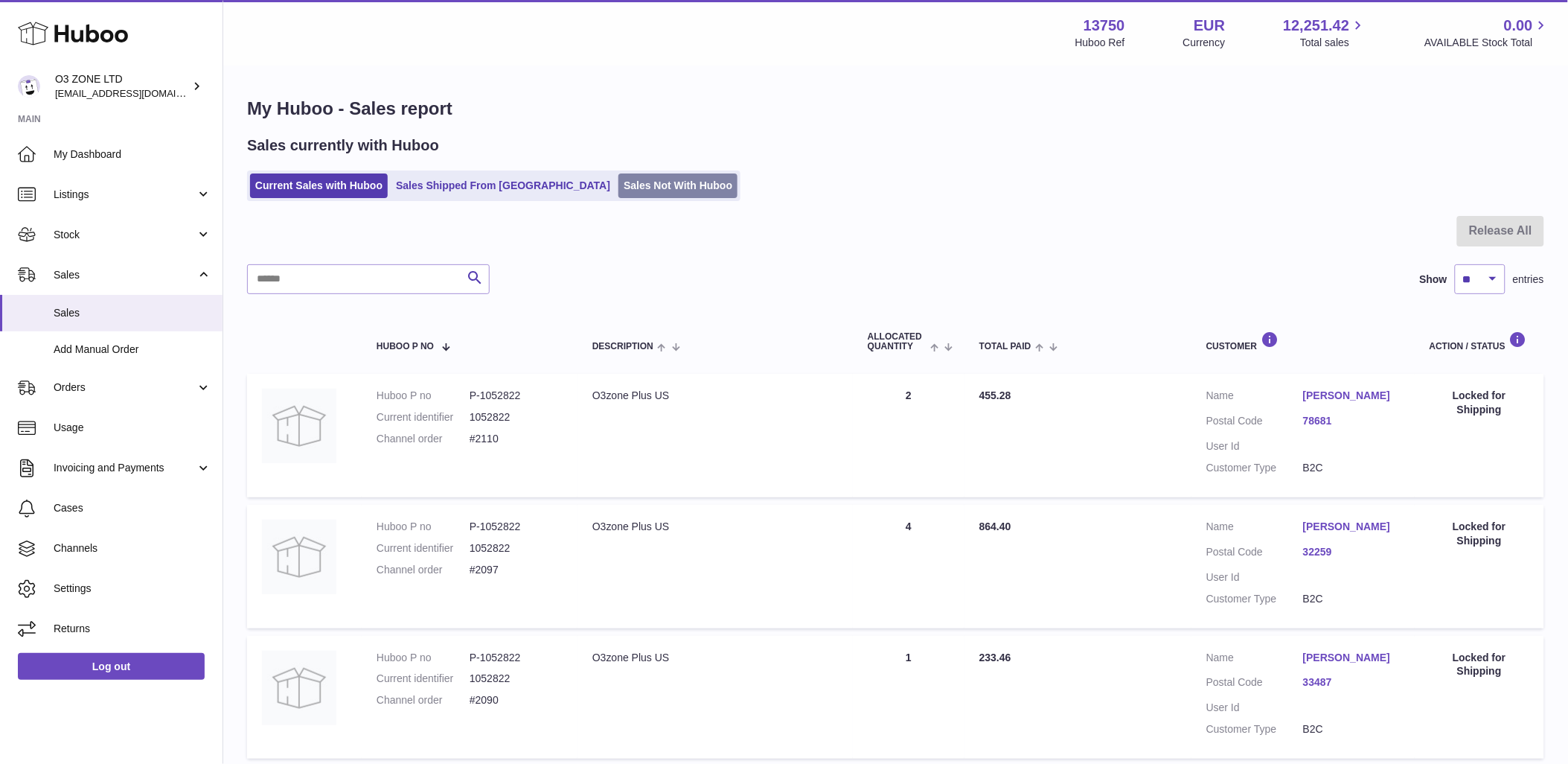
click at [618, 175] on link "Sales Not With Huboo" at bounding box center [678, 185] width 119 height 24
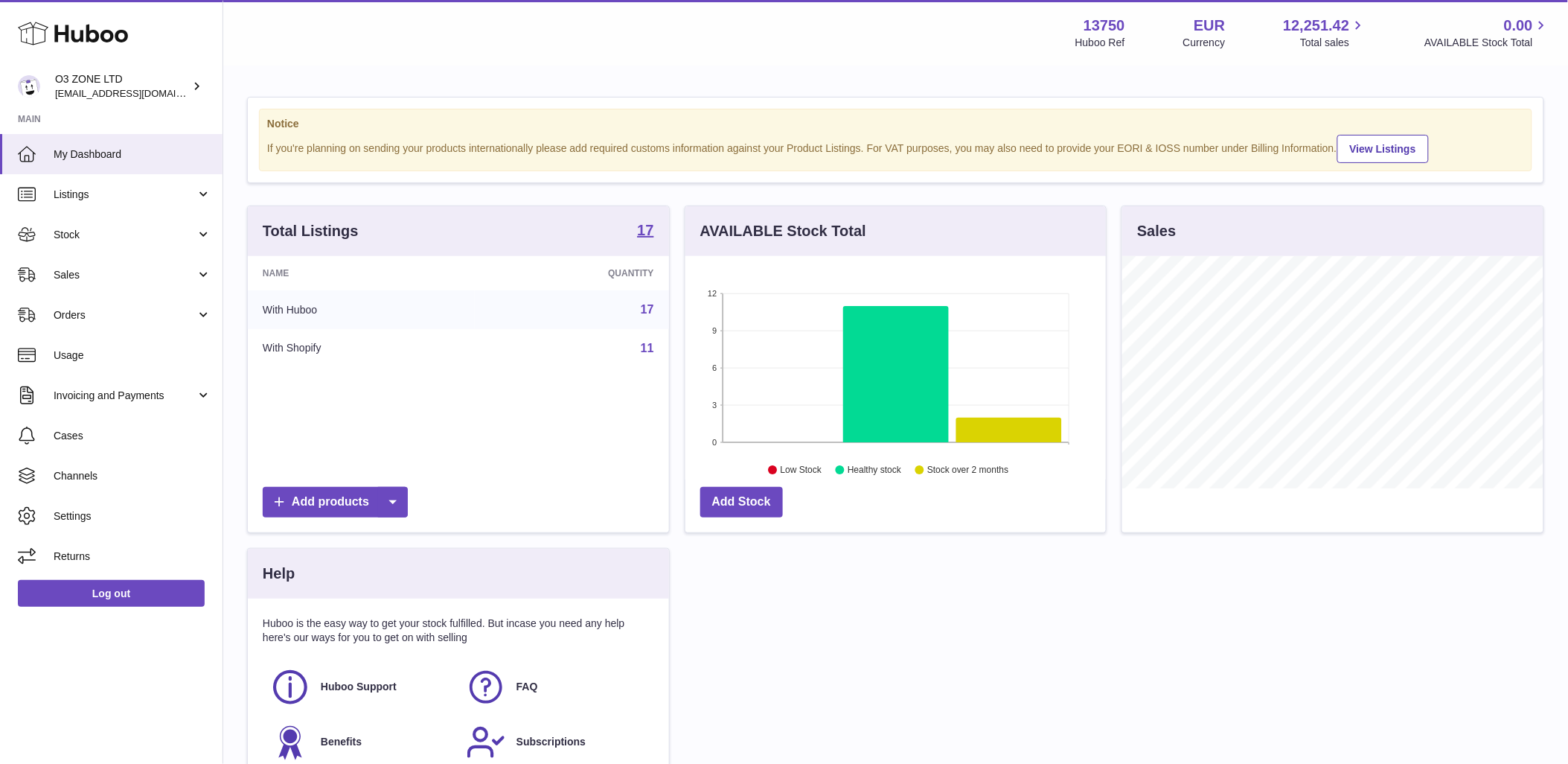
scroll to position [233, 421]
click at [93, 268] on span "Sales" at bounding box center [125, 276] width 142 height 14
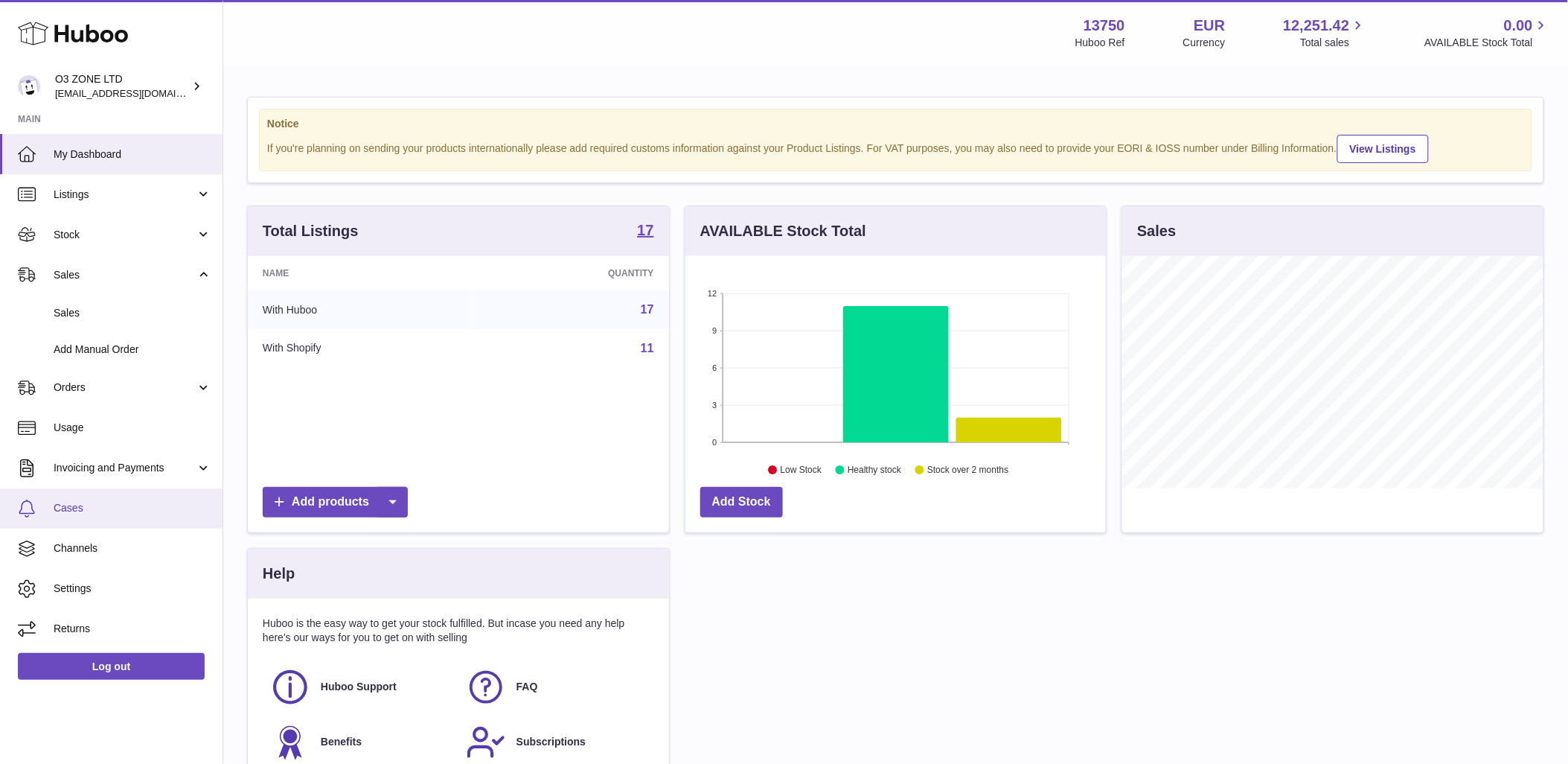
click at [73, 497] on link "Cases" at bounding box center [111, 508] width 223 height 40
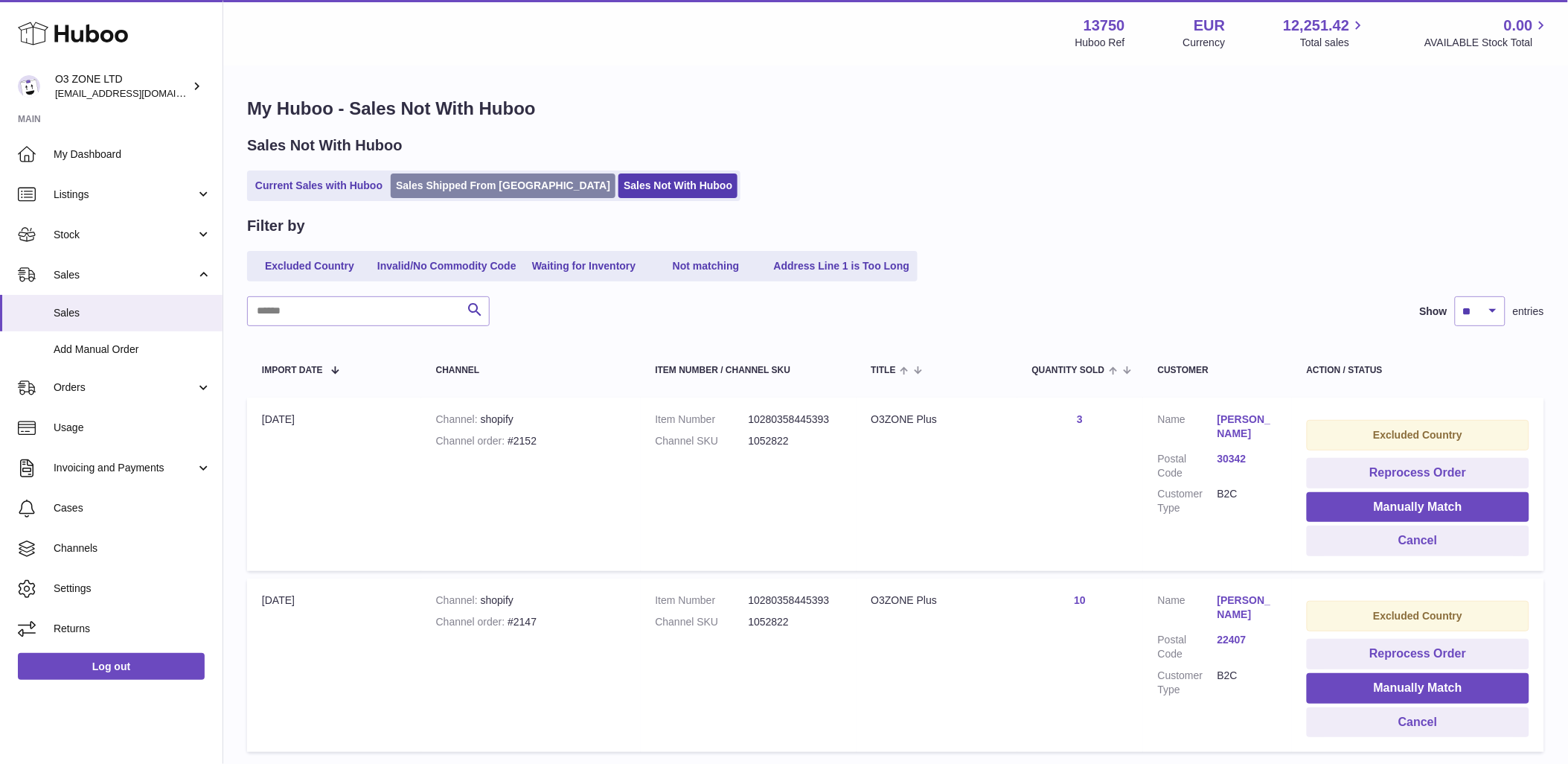
click at [451, 182] on link "Sales Shipped From [GEOGRAPHIC_DATA]" at bounding box center [503, 185] width 224 height 24
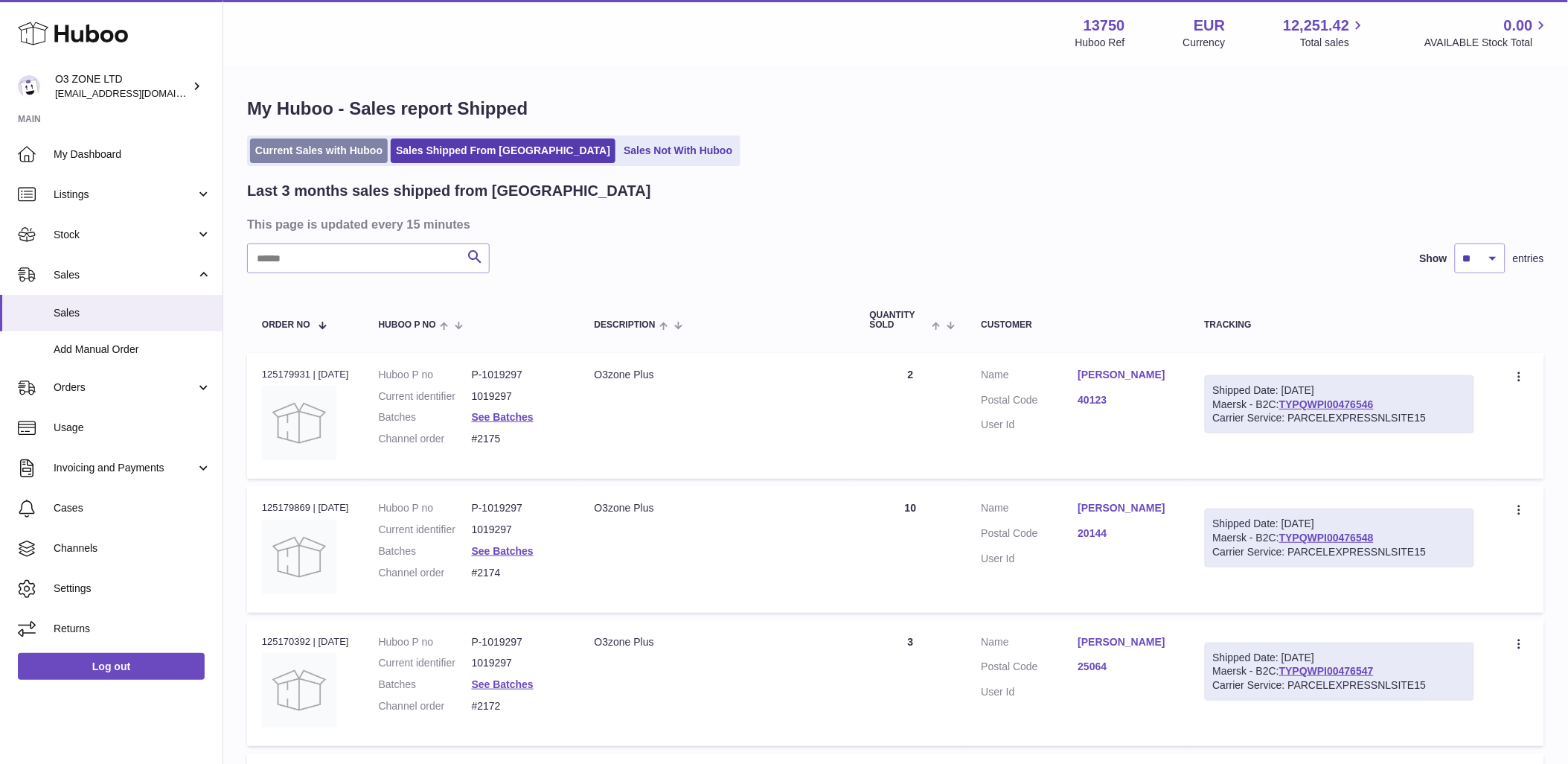
click at [308, 147] on link "Current Sales with Huboo" at bounding box center [319, 150] width 137 height 24
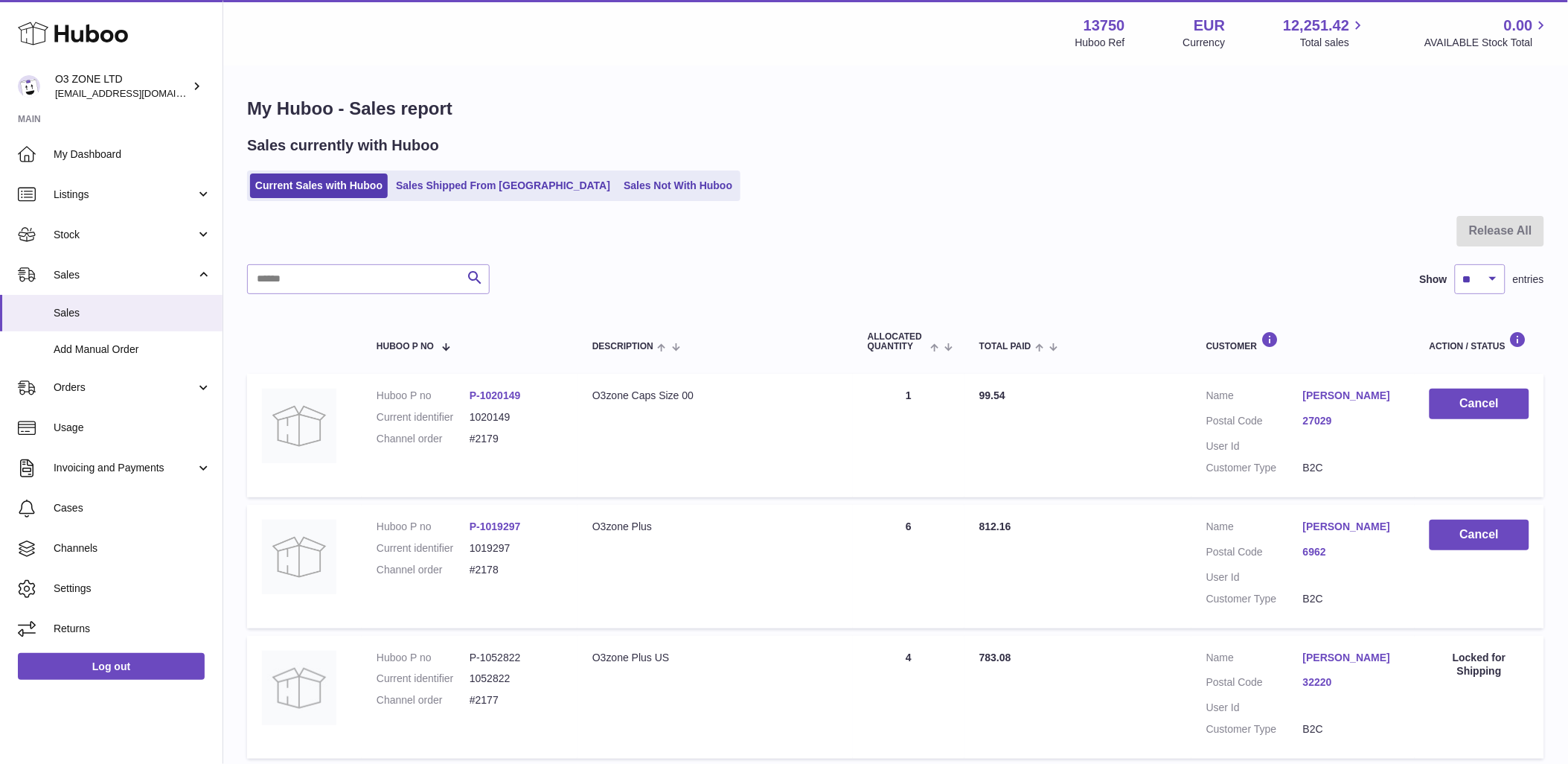
click at [590, 171] on ul "Current Sales with Huboo Sales Shipped From [GEOGRAPHIC_DATA] Sales Not With Hu…" at bounding box center [494, 186] width 494 height 31
click at [618, 183] on link "Sales Not With Huboo" at bounding box center [678, 185] width 119 height 24
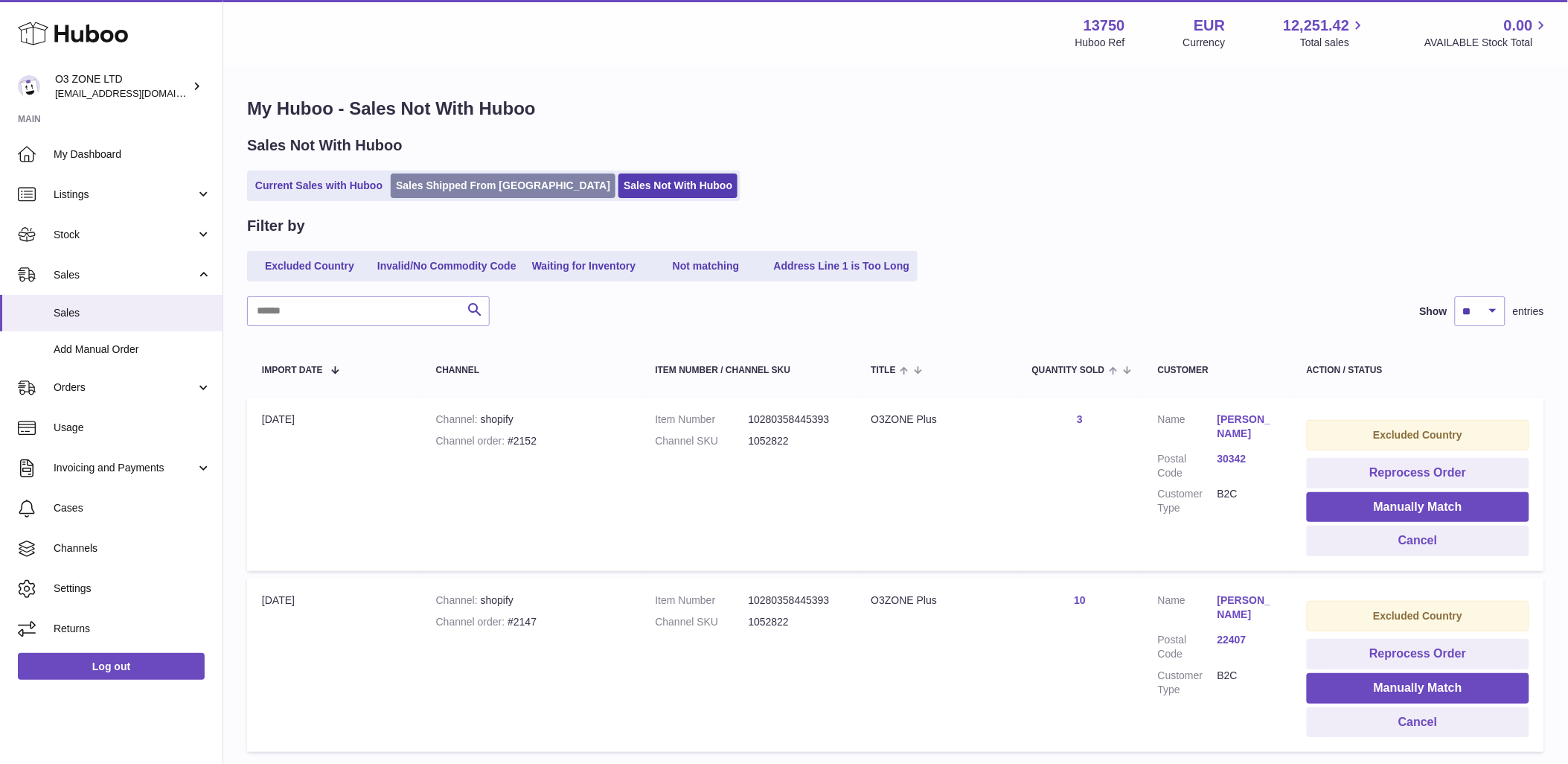
click at [442, 187] on link "Sales Shipped From [GEOGRAPHIC_DATA]" at bounding box center [503, 185] width 224 height 24
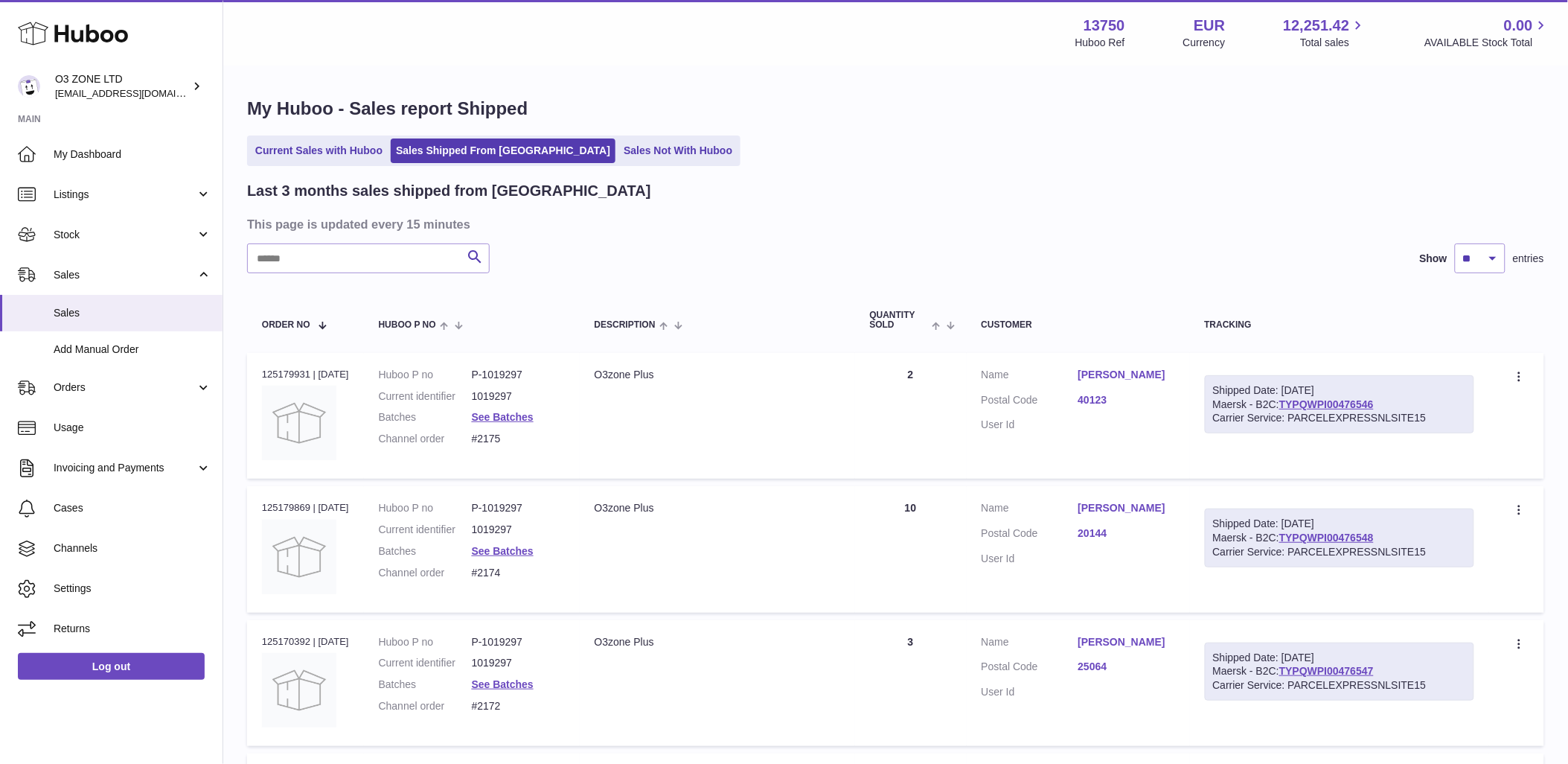
click at [320, 142] on link "Current Sales with Huboo" at bounding box center [319, 150] width 137 height 24
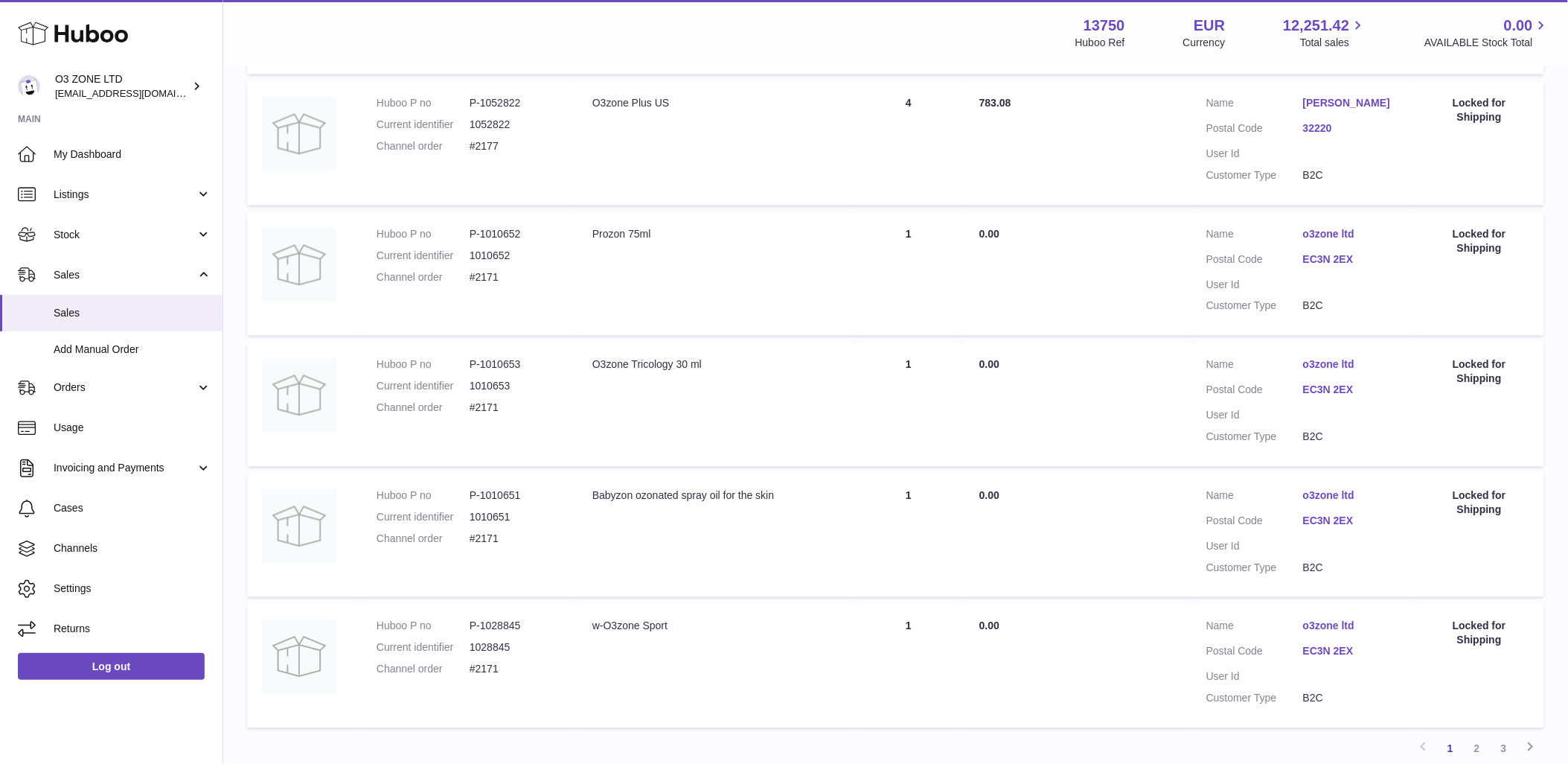
scroll to position [1072, 0]
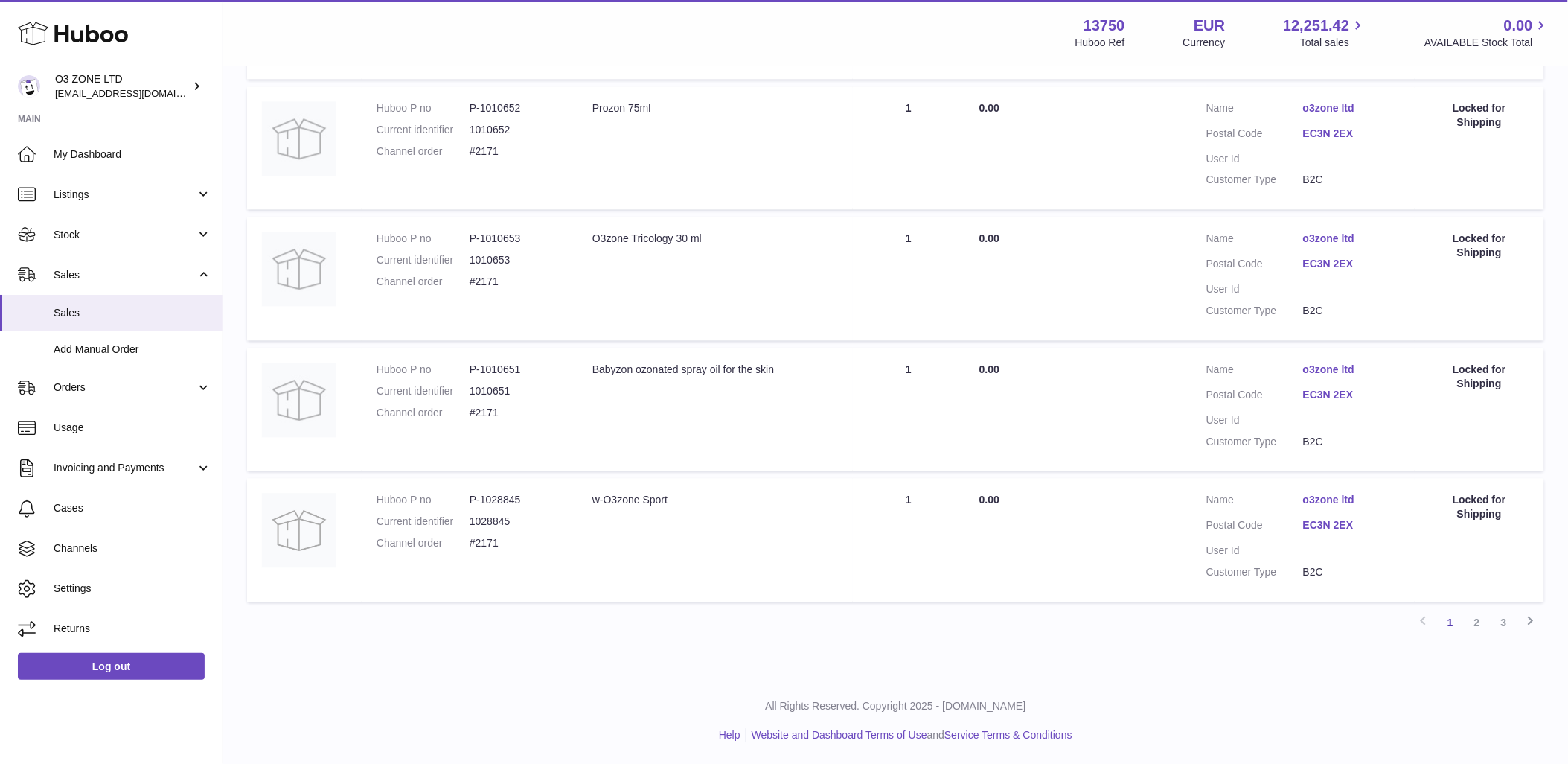
click at [1318, 250] on dl "Customer Name o3zone ltd Postal Code EC3N 2EX User Id Customer Type B2C" at bounding box center [1303, 278] width 194 height 93
click at [1323, 260] on link "EC3N 2EX" at bounding box center [1352, 264] width 97 height 14
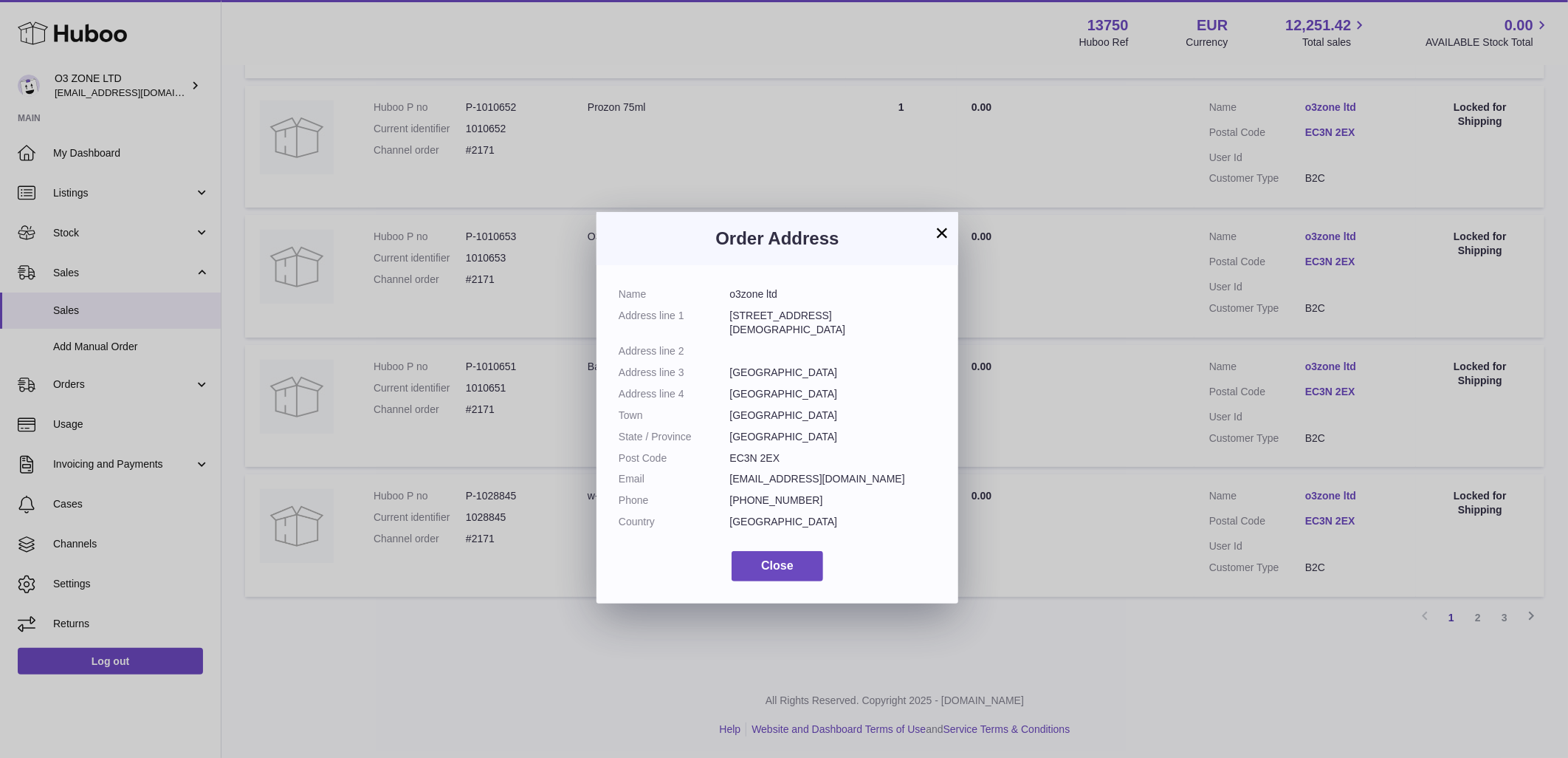
click at [940, 234] on button "×" at bounding box center [942, 232] width 18 height 18
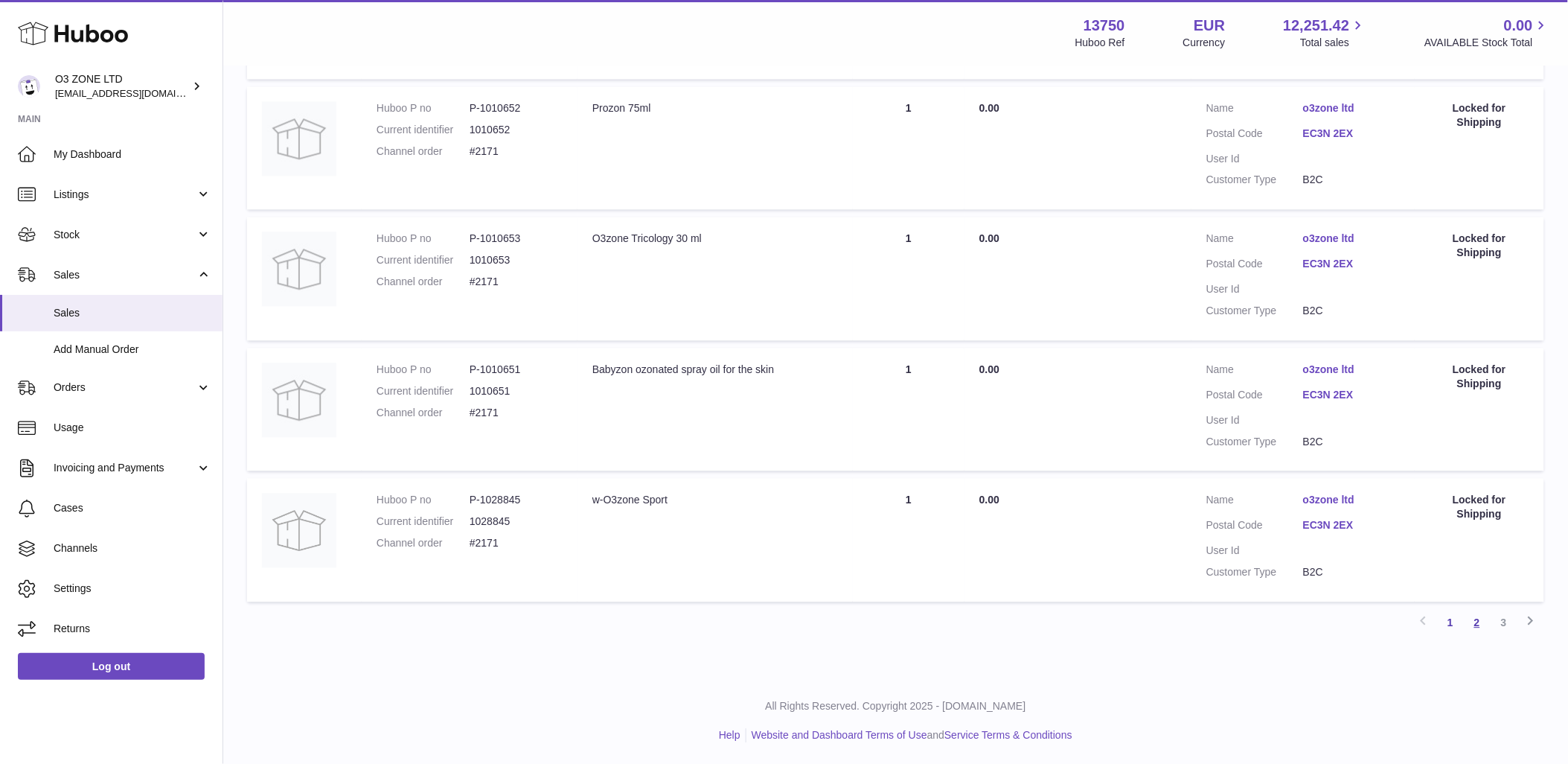
click at [1476, 628] on link "2" at bounding box center [1477, 622] width 27 height 27
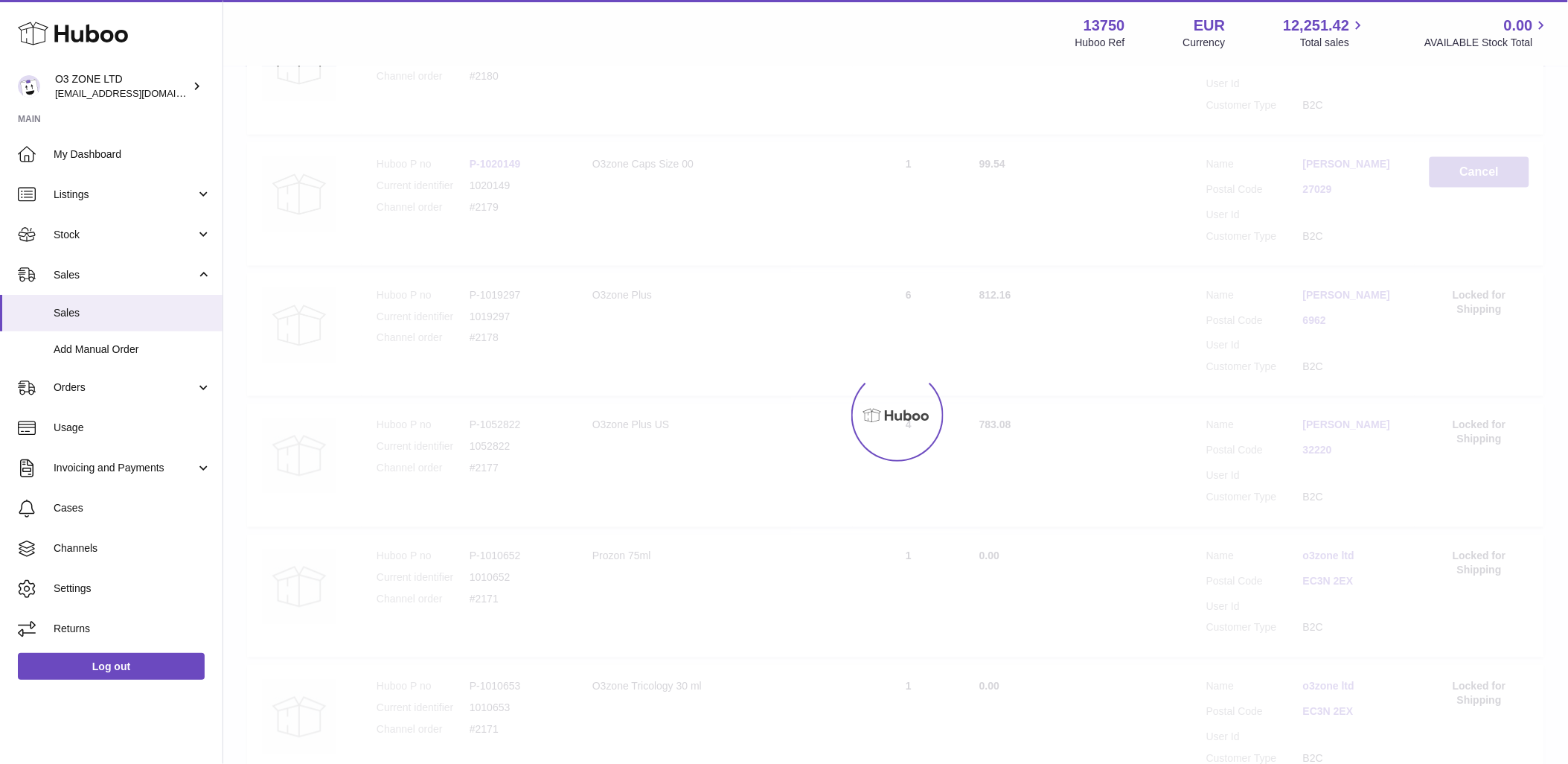
scroll to position [67, 0]
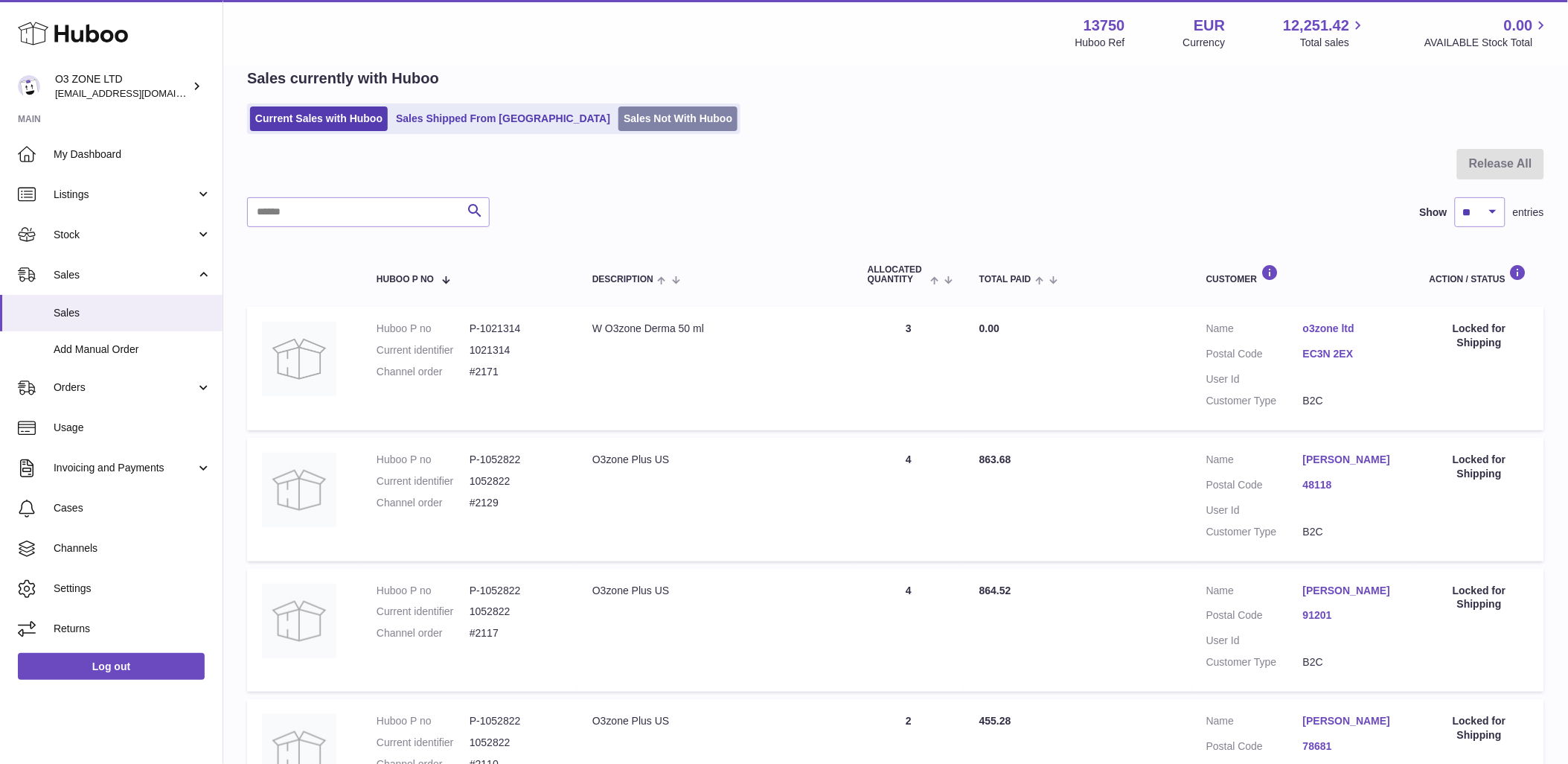
click at [618, 113] on link "Sales Not With Huboo" at bounding box center [678, 119] width 119 height 24
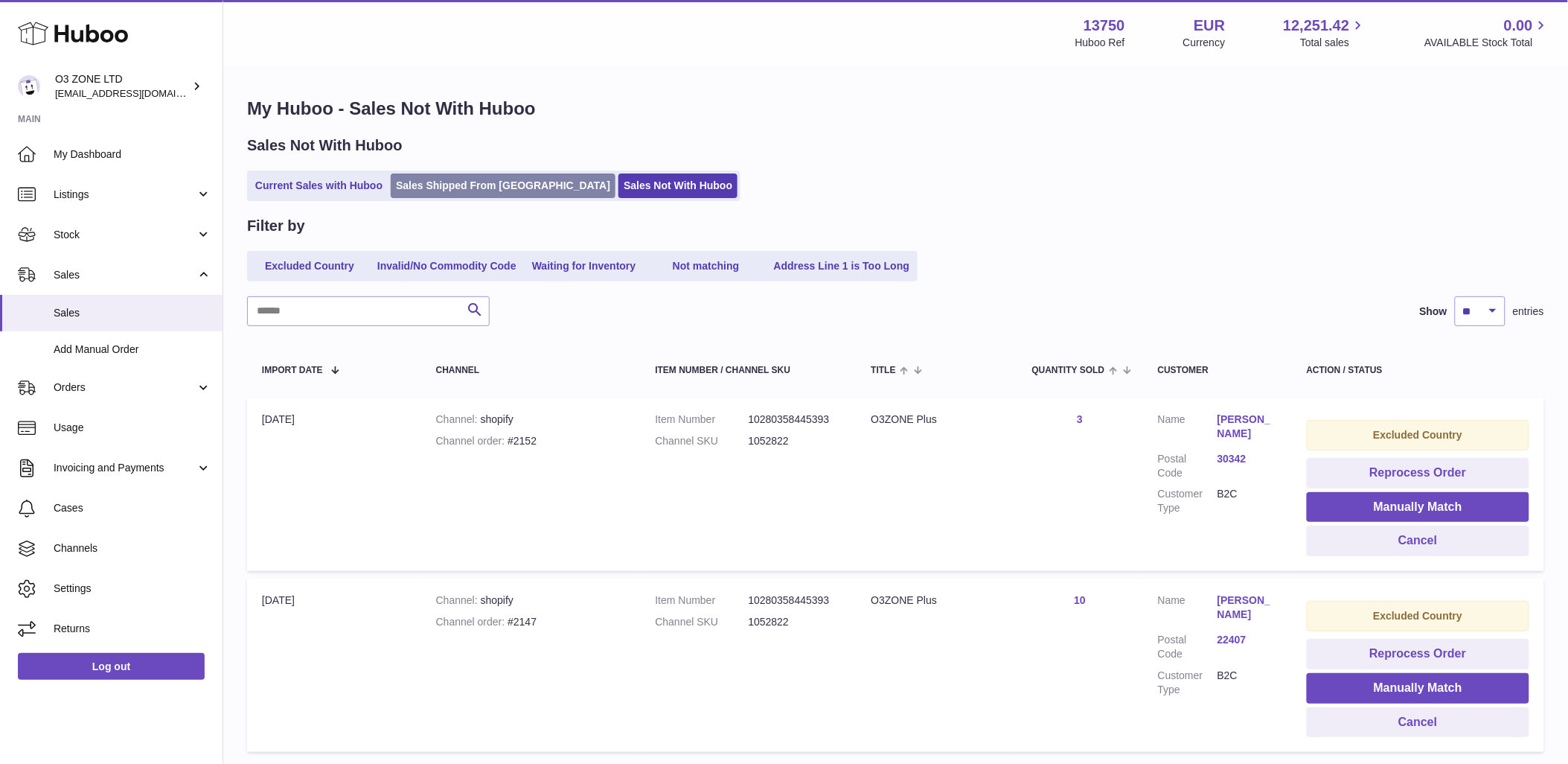
click at [434, 194] on link "Sales Shipped From [GEOGRAPHIC_DATA]" at bounding box center [503, 185] width 224 height 24
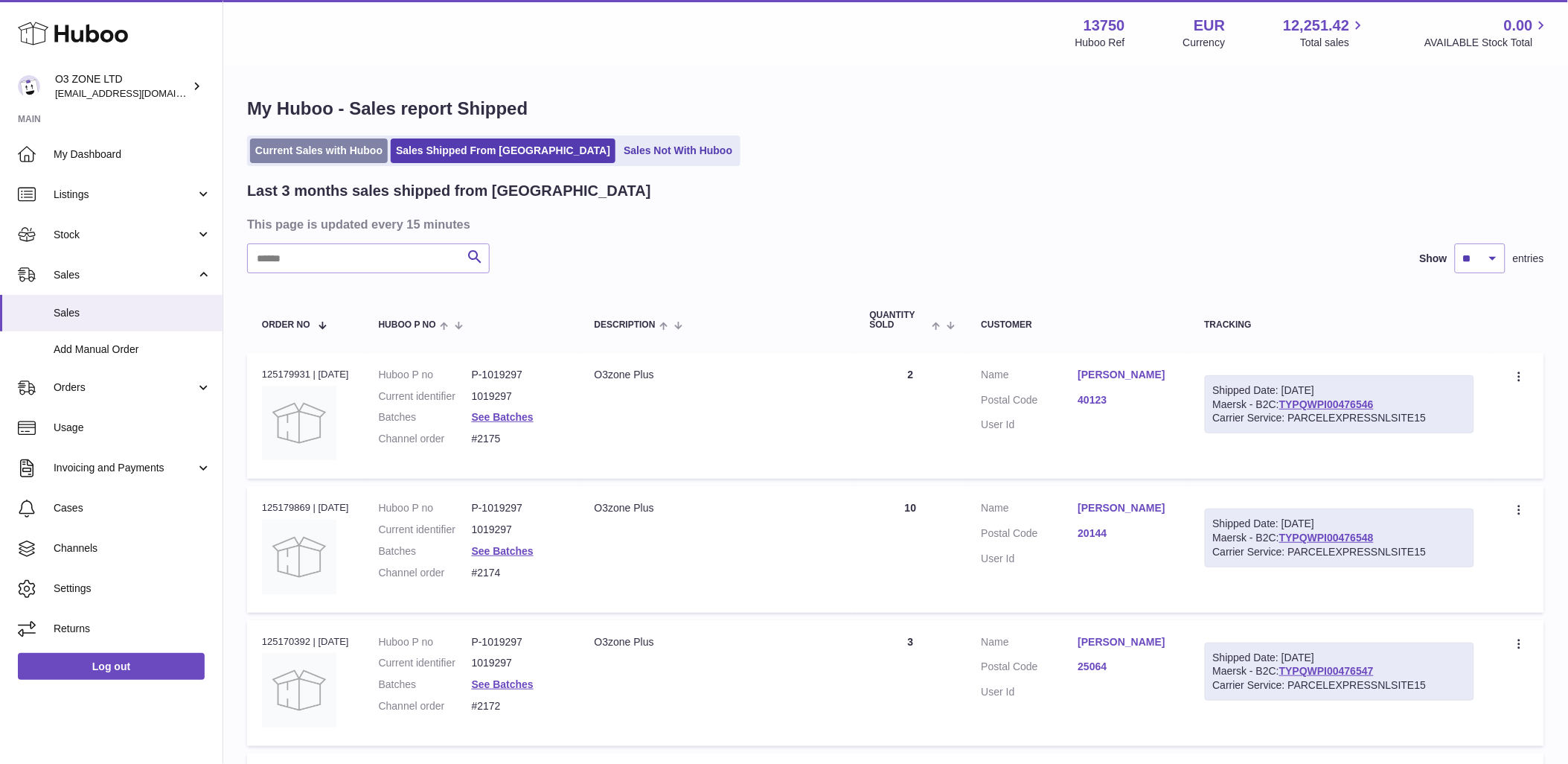
click at [318, 138] on link "Current Sales with Huboo" at bounding box center [319, 150] width 137 height 24
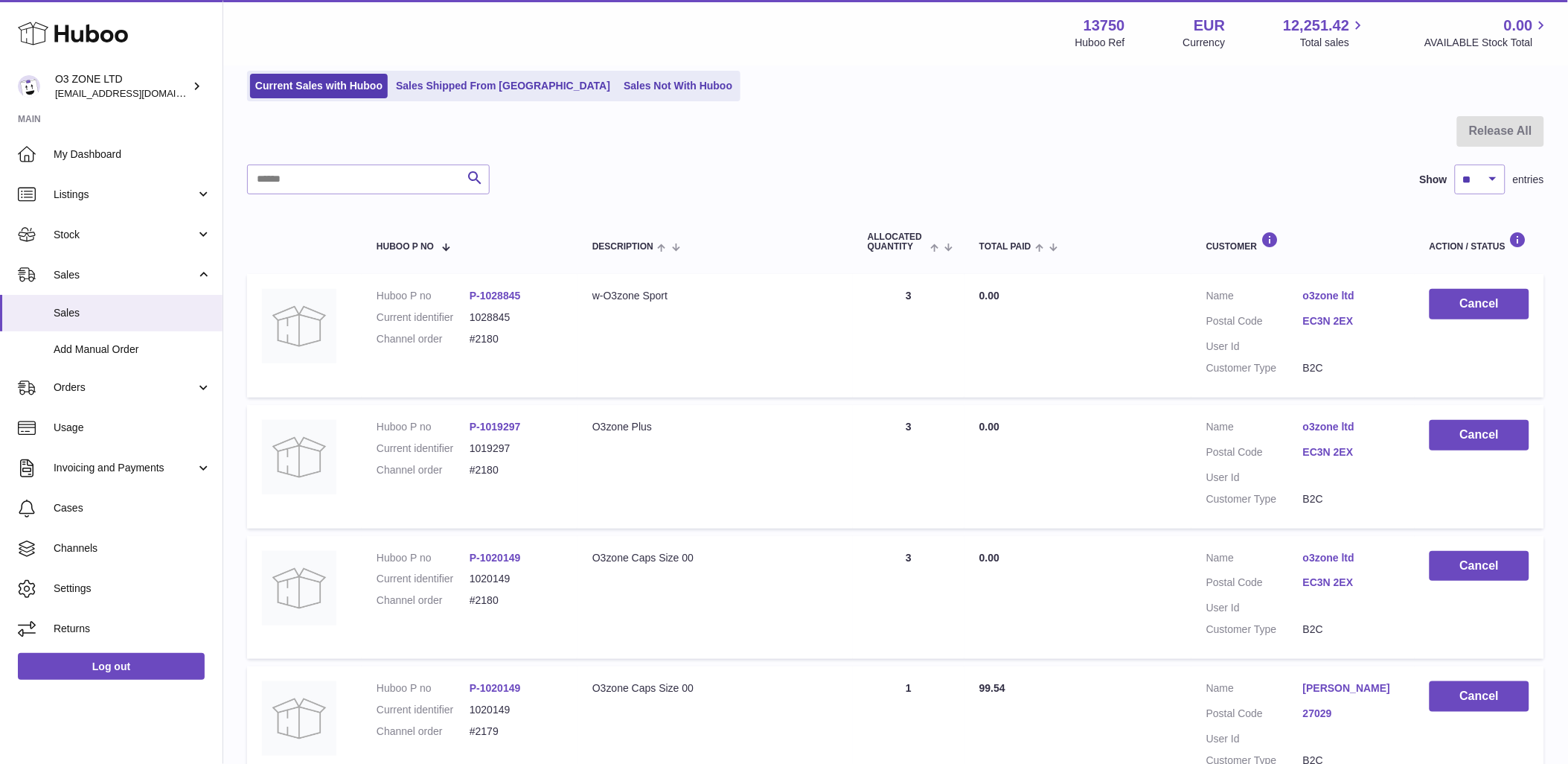
scroll to position [83, 0]
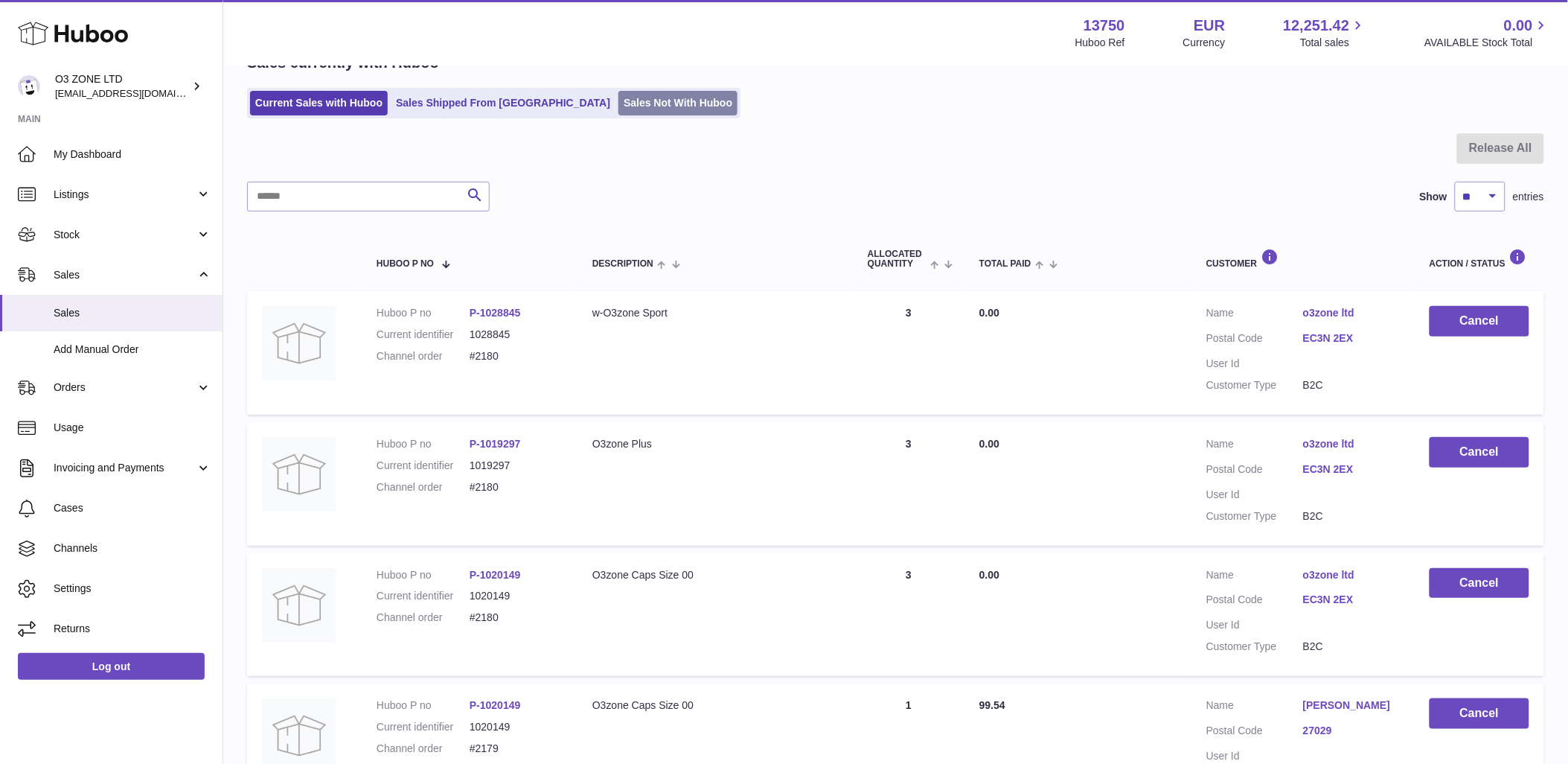
click at [623, 93] on link "Sales Not With Huboo" at bounding box center [678, 102] width 119 height 24
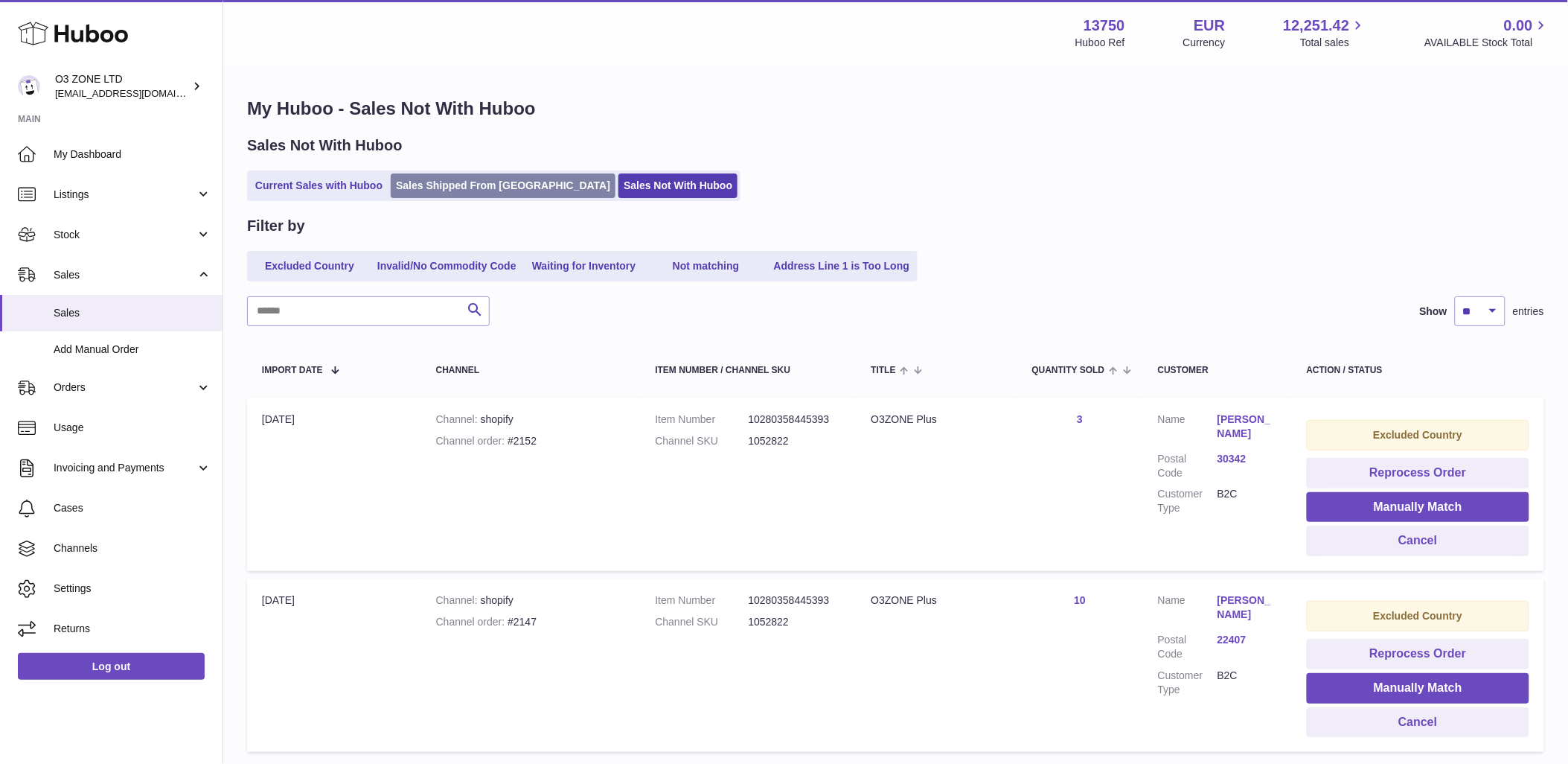
click at [465, 187] on link "Sales Shipped From [GEOGRAPHIC_DATA]" at bounding box center [503, 185] width 224 height 24
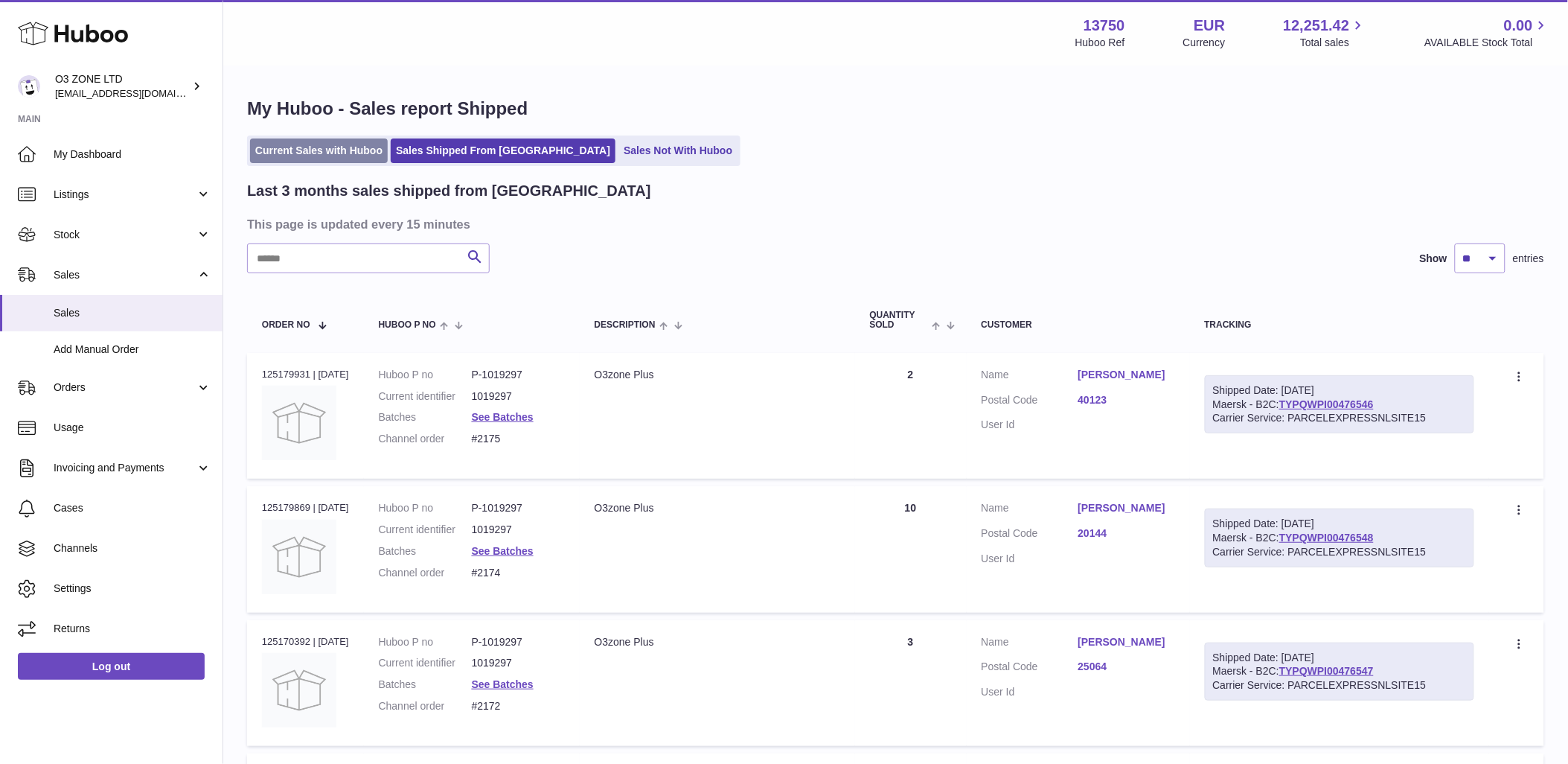
click at [330, 147] on link "Current Sales with Huboo" at bounding box center [319, 150] width 137 height 24
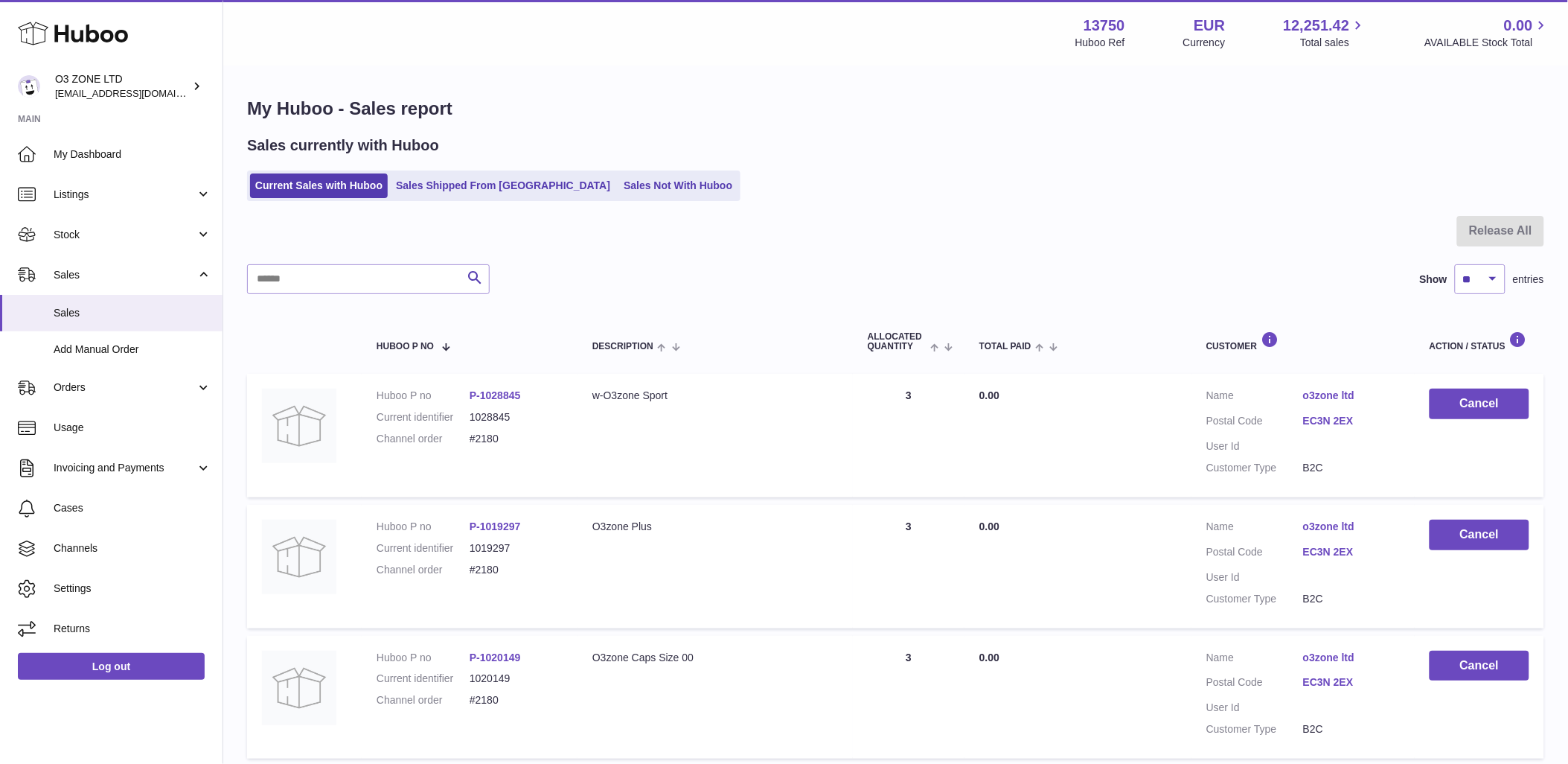
drag, startPoint x: 597, startPoint y: 186, endPoint x: 630, endPoint y: 251, distance: 72.9
click at [618, 186] on link "Sales Not With Huboo" at bounding box center [678, 185] width 119 height 24
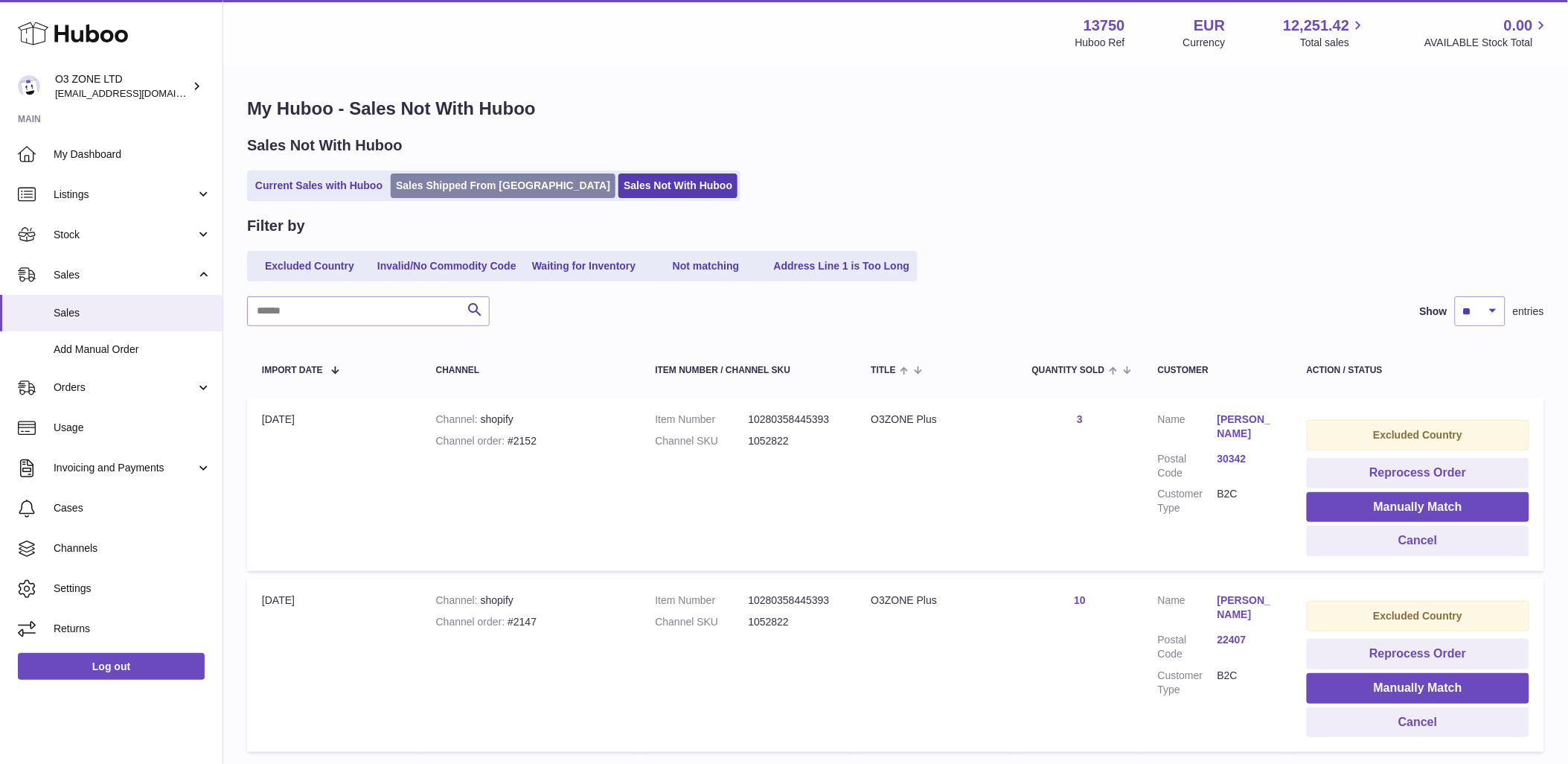
click at [466, 182] on link "Sales Shipped From [GEOGRAPHIC_DATA]" at bounding box center [503, 185] width 224 height 24
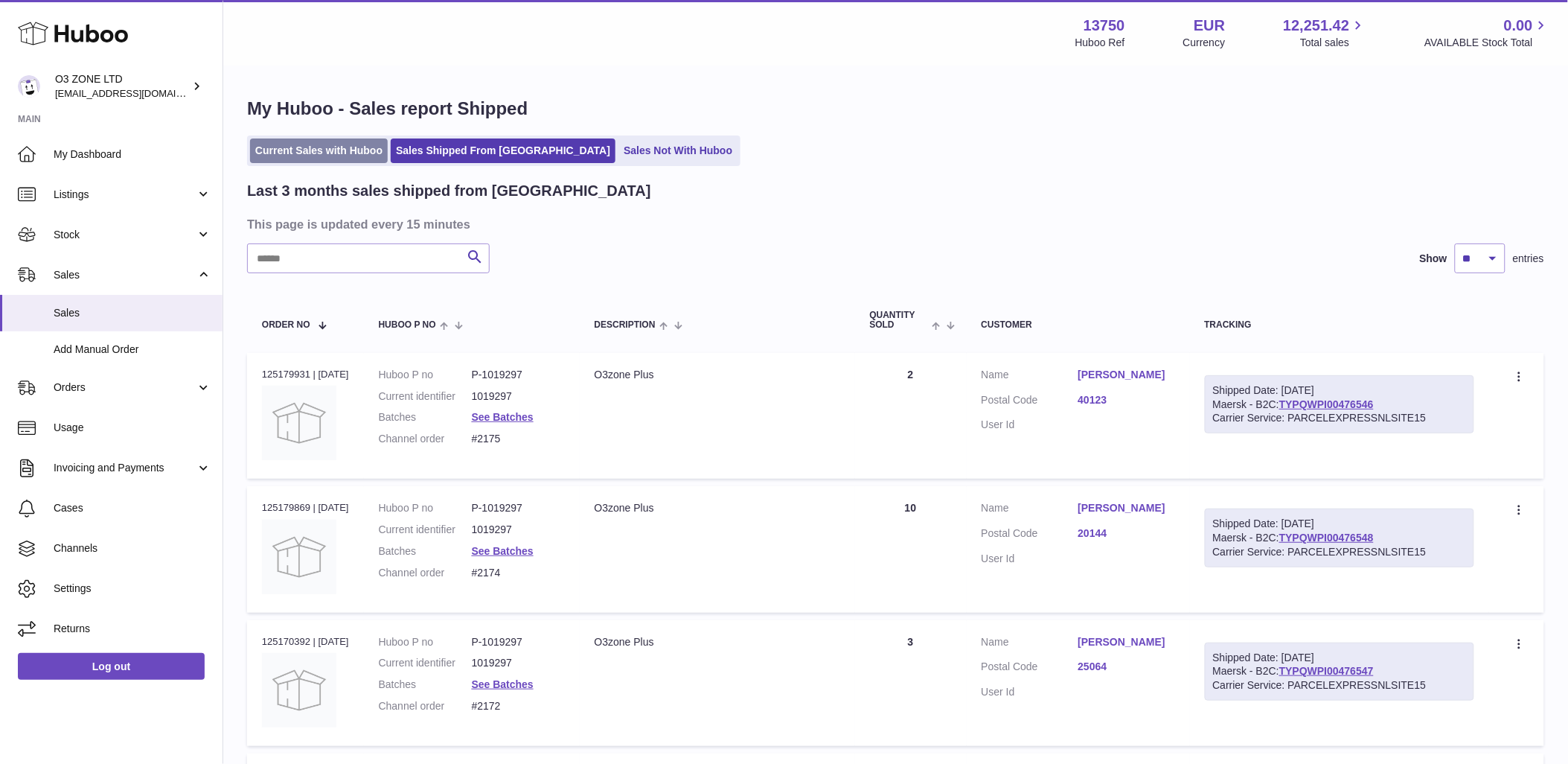
click at [326, 147] on link "Current Sales with Huboo" at bounding box center [319, 150] width 137 height 24
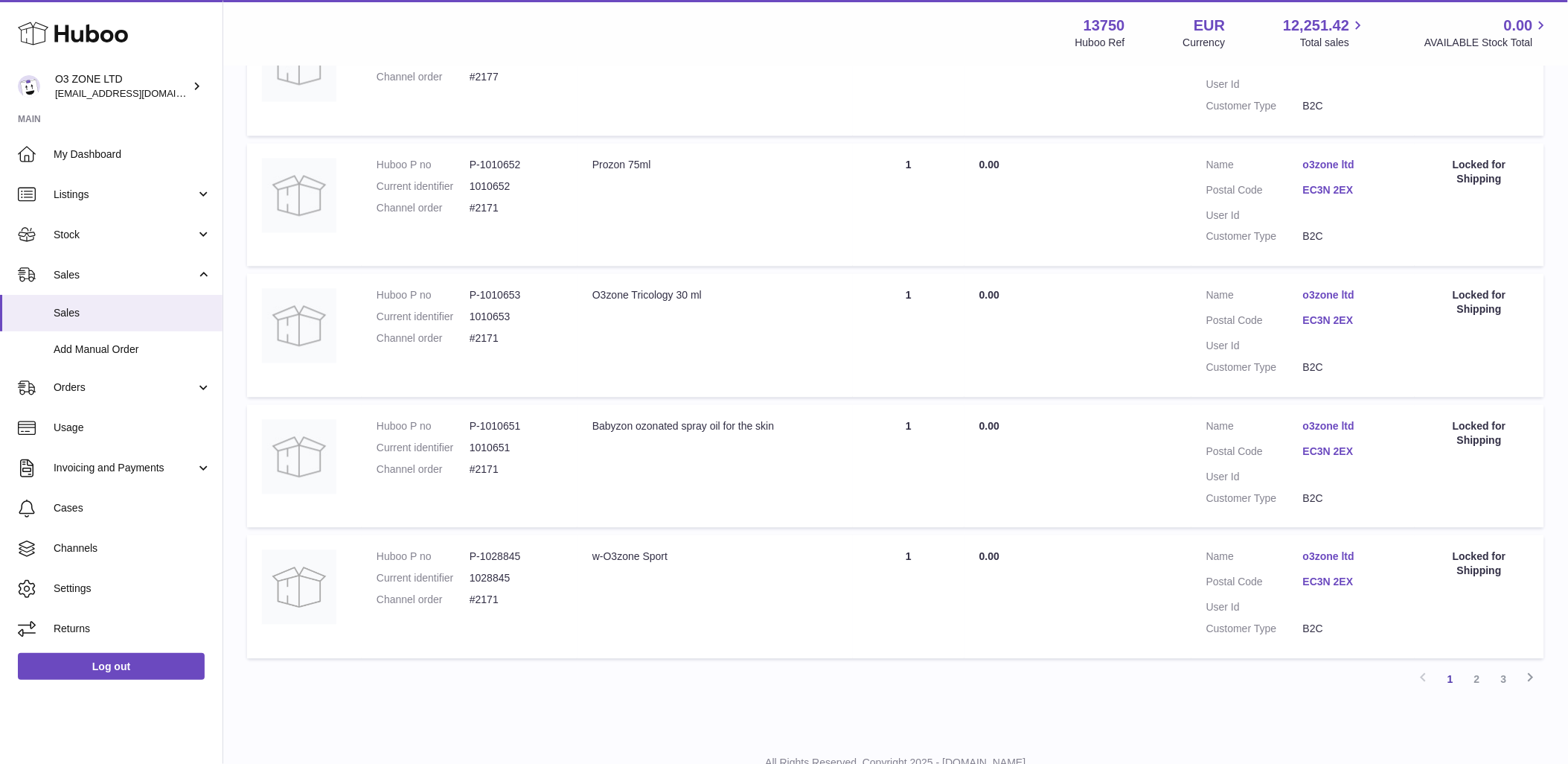
scroll to position [1072, 0]
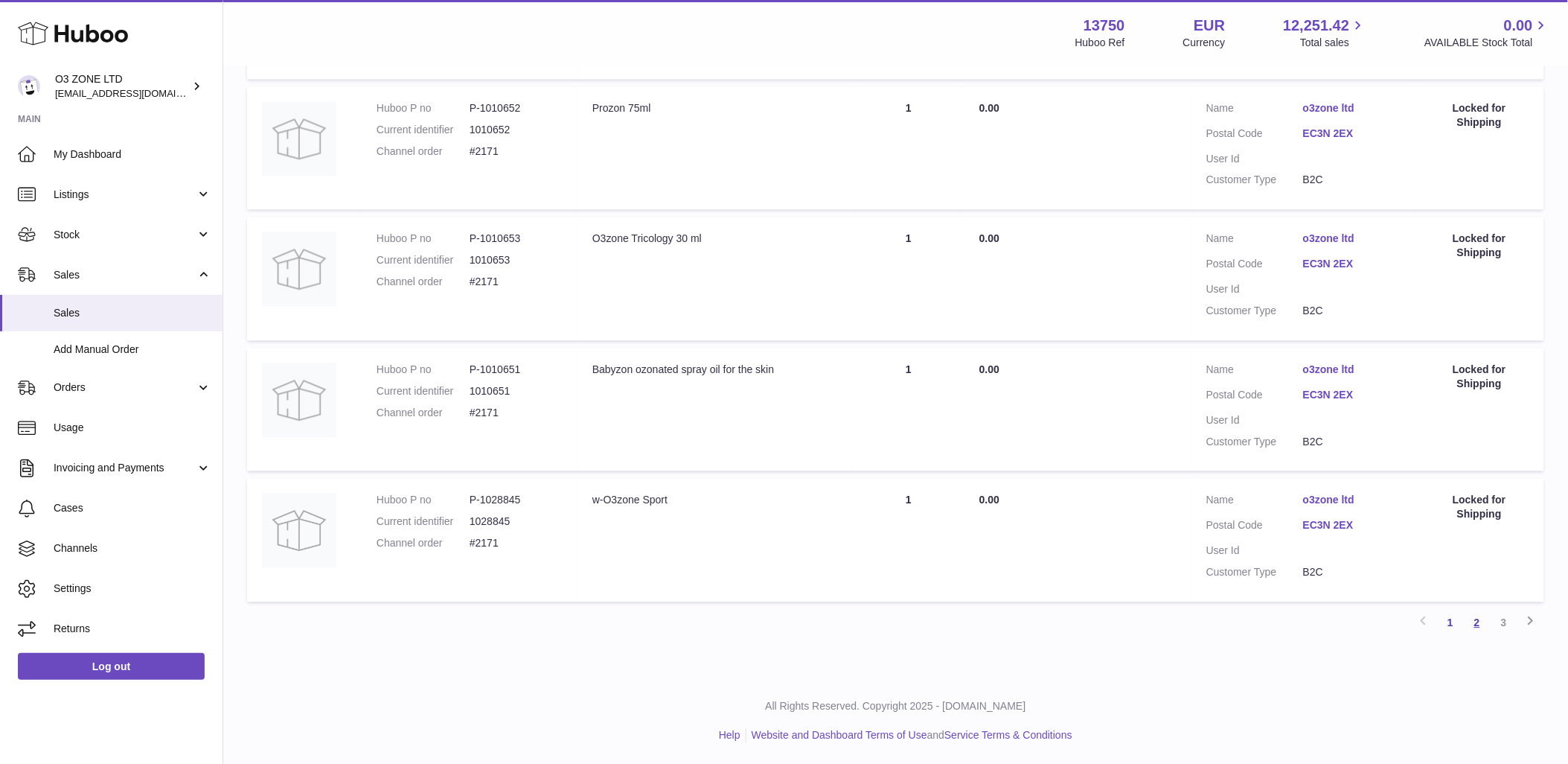
click at [1487, 619] on link "2" at bounding box center [1477, 622] width 27 height 27
click at [1502, 617] on link "3" at bounding box center [1504, 622] width 27 height 27
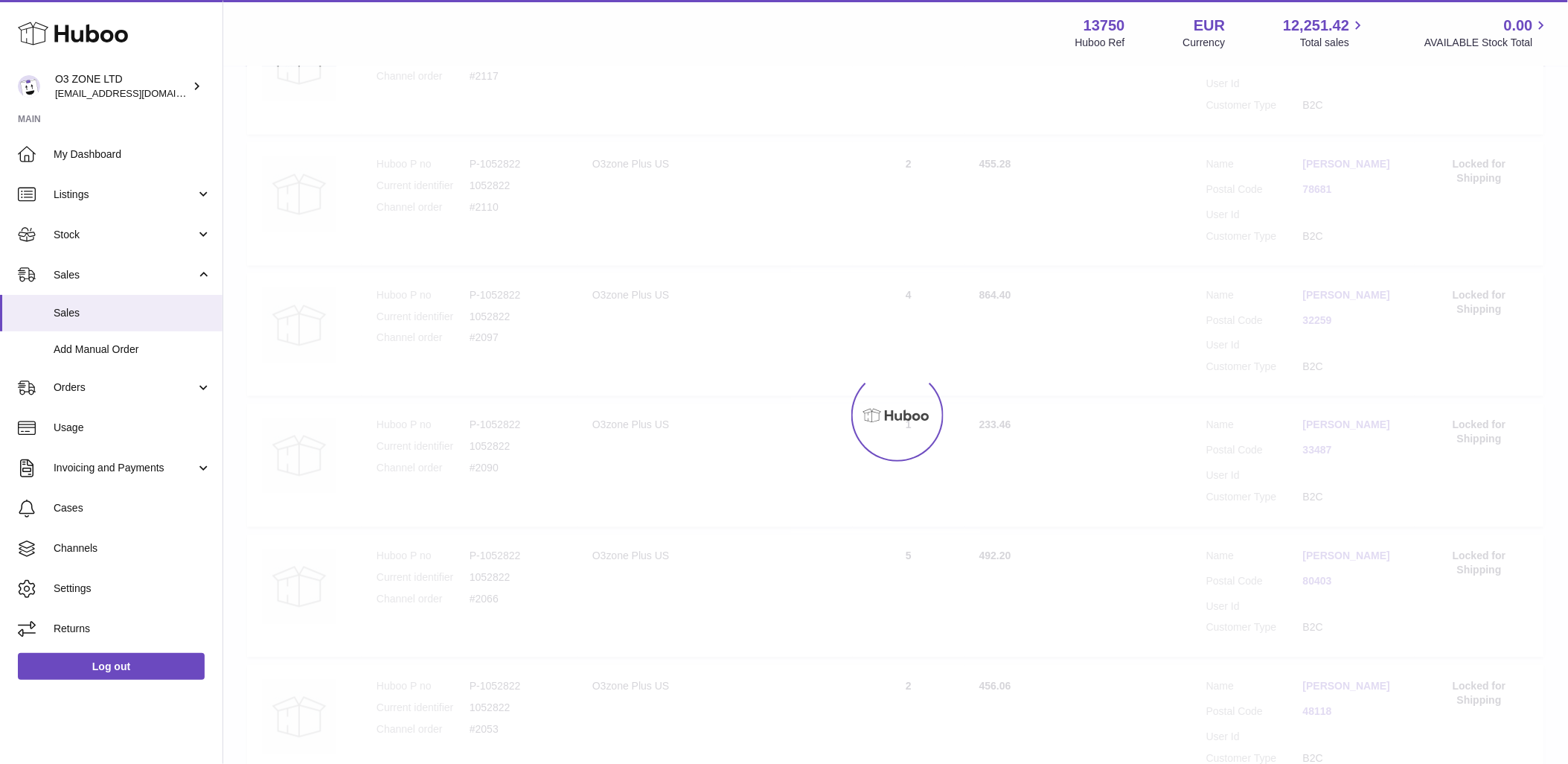
scroll to position [26, 0]
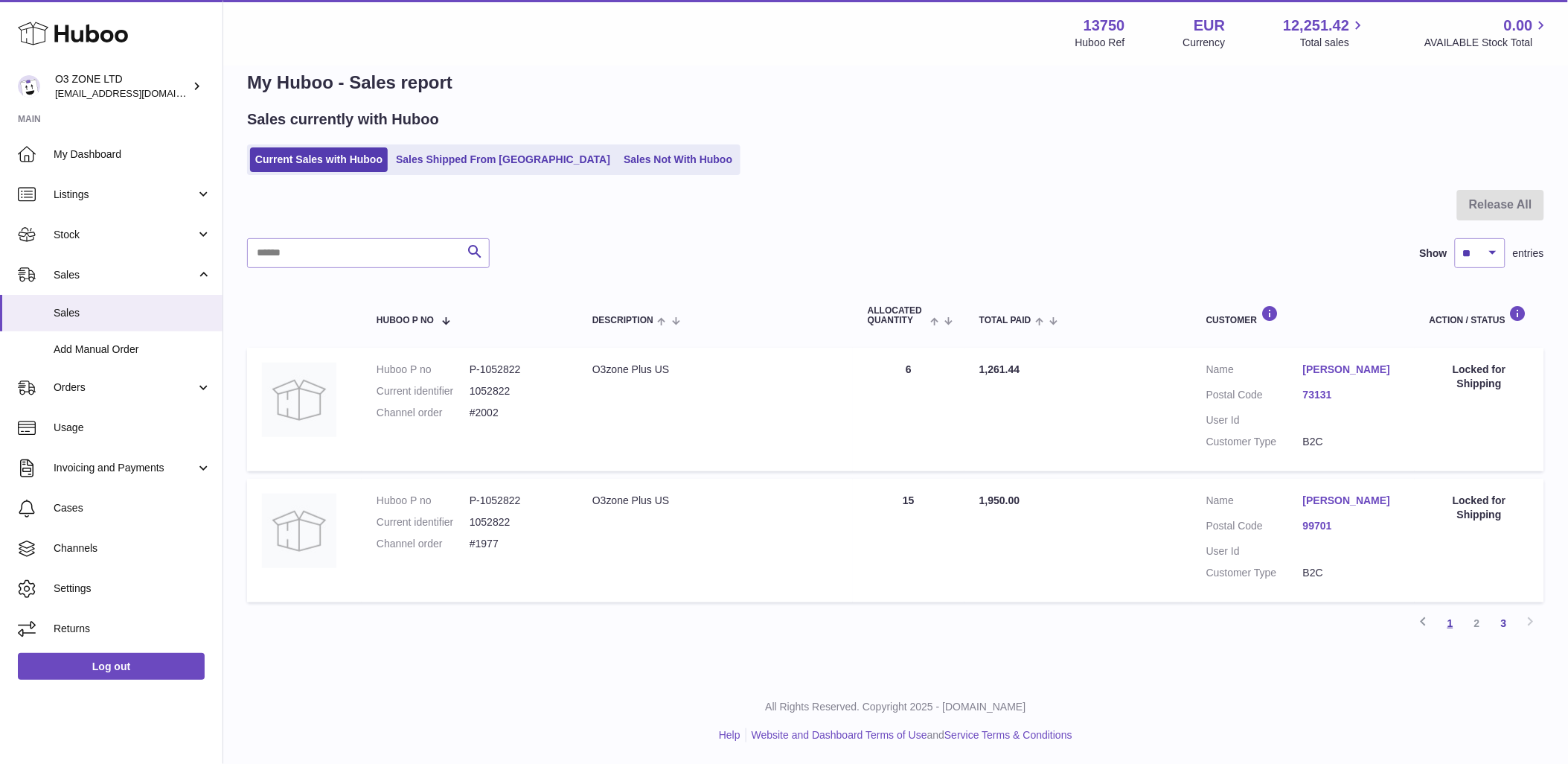
click at [1449, 621] on link "1" at bounding box center [1450, 623] width 27 height 27
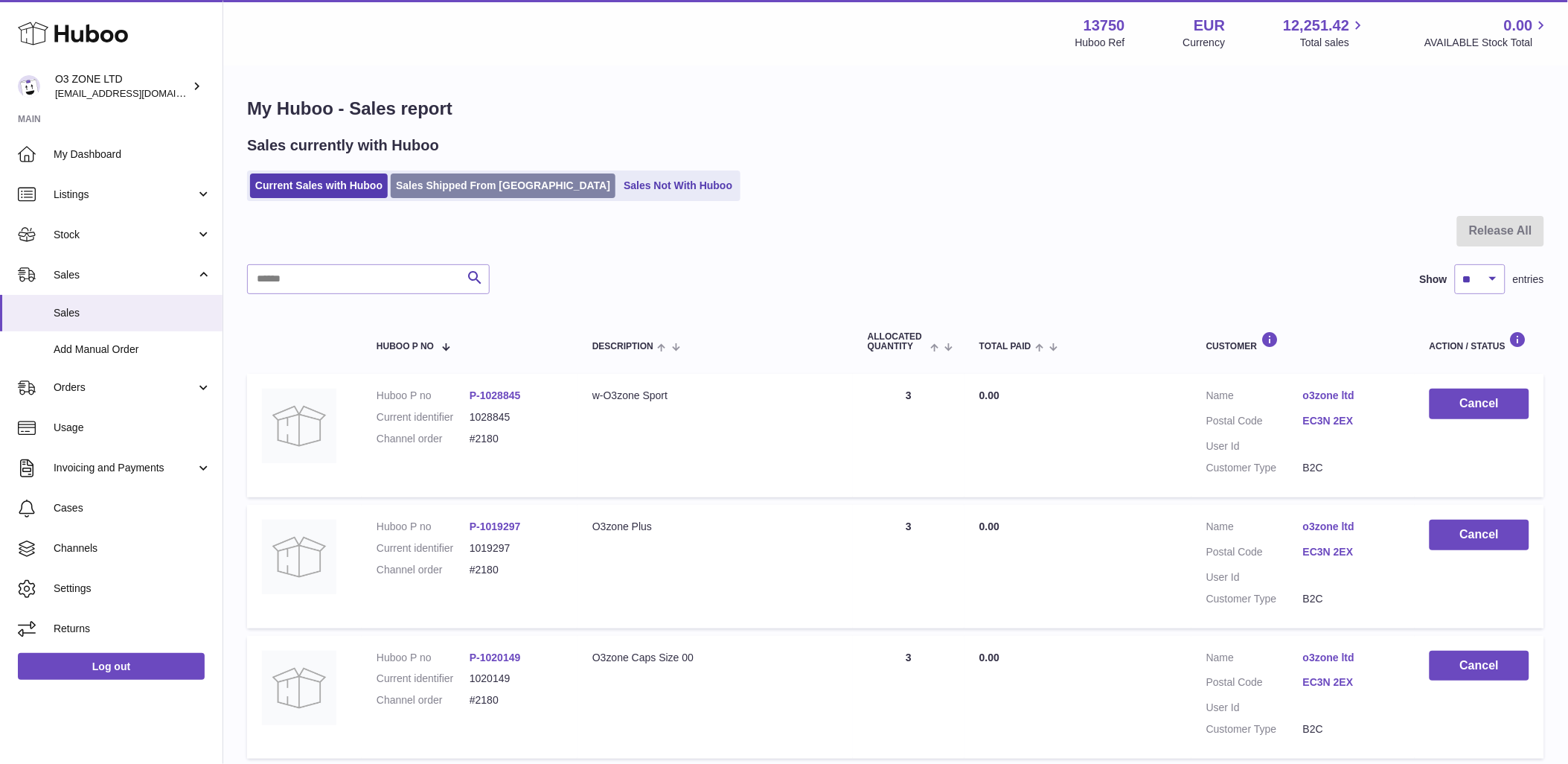
click at [464, 180] on link "Sales Shipped From [GEOGRAPHIC_DATA]" at bounding box center [503, 185] width 224 height 24
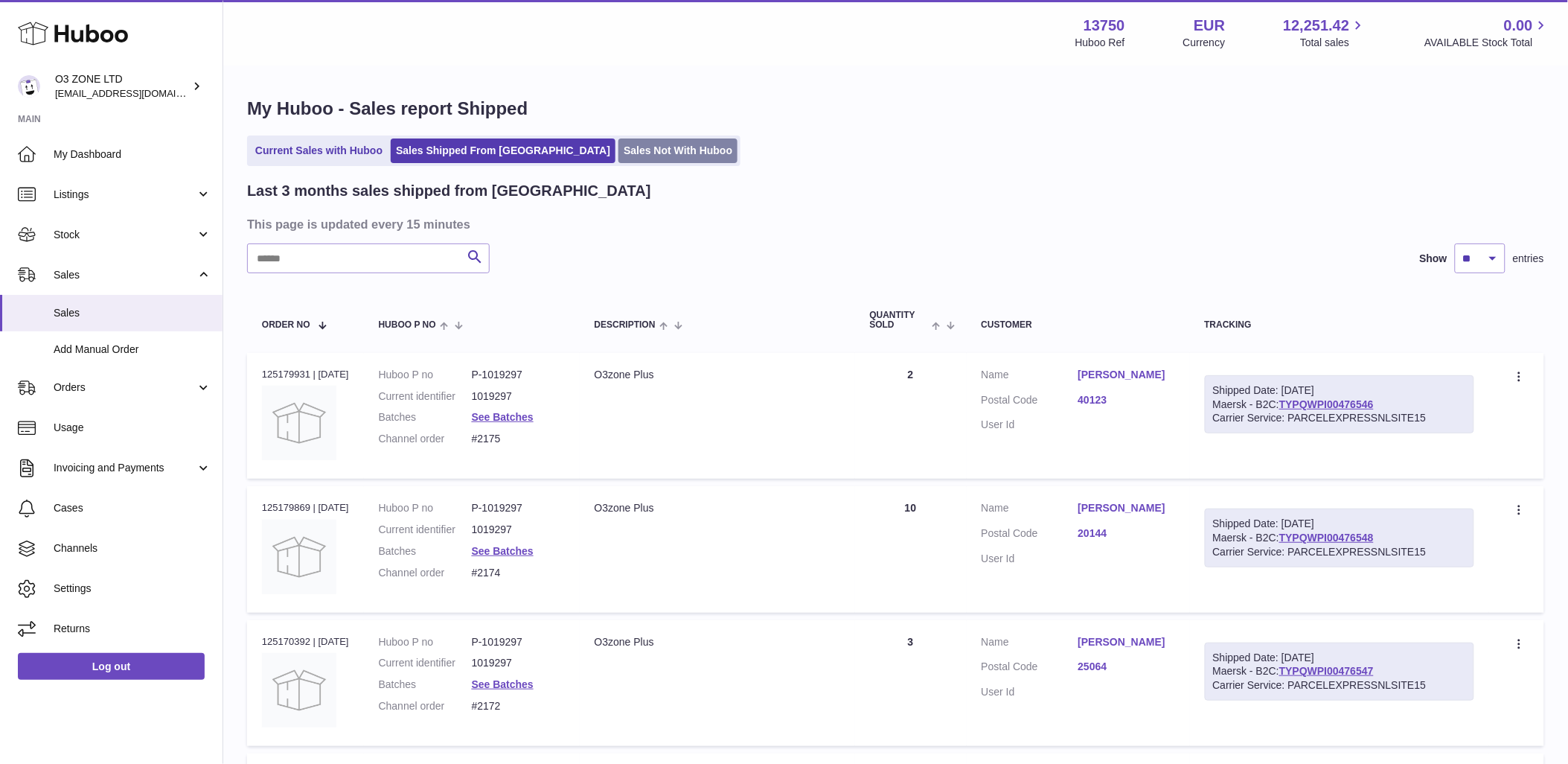
click at [618, 145] on link "Sales Not With Huboo" at bounding box center [678, 150] width 119 height 24
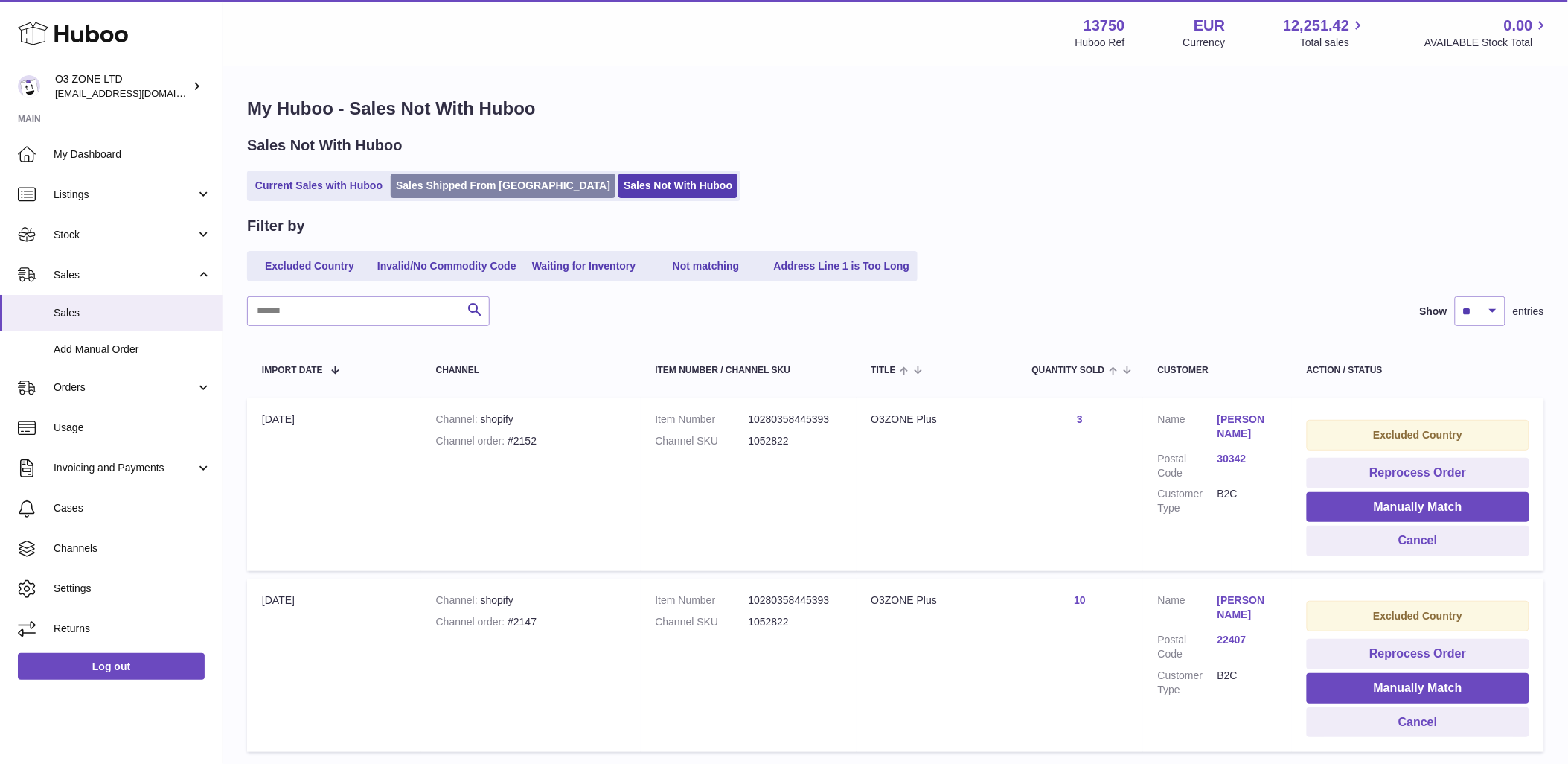
click at [457, 182] on link "Sales Shipped From [GEOGRAPHIC_DATA]" at bounding box center [503, 185] width 224 height 24
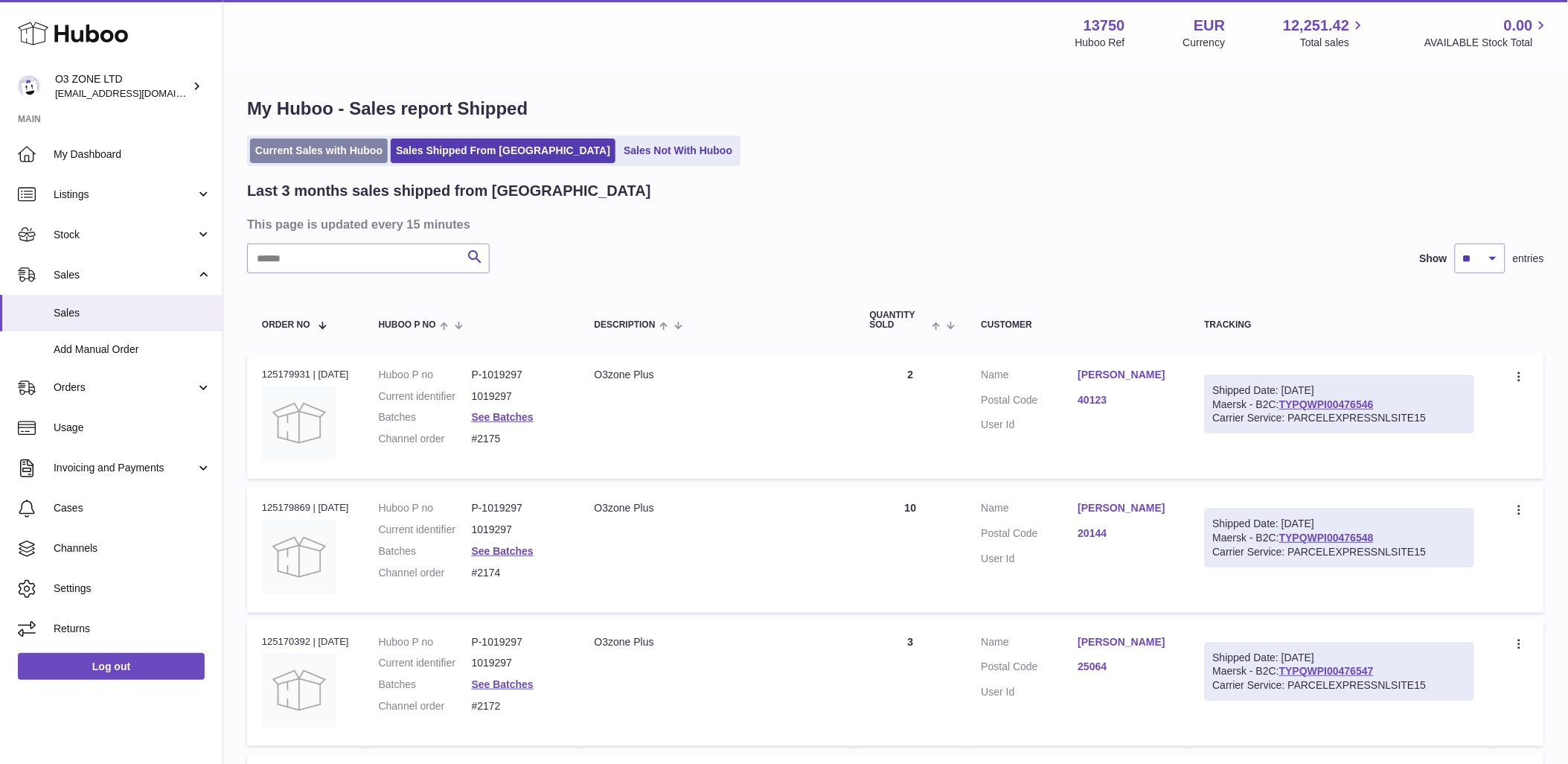
click at [345, 140] on link "Current Sales with Huboo" at bounding box center [319, 150] width 137 height 24
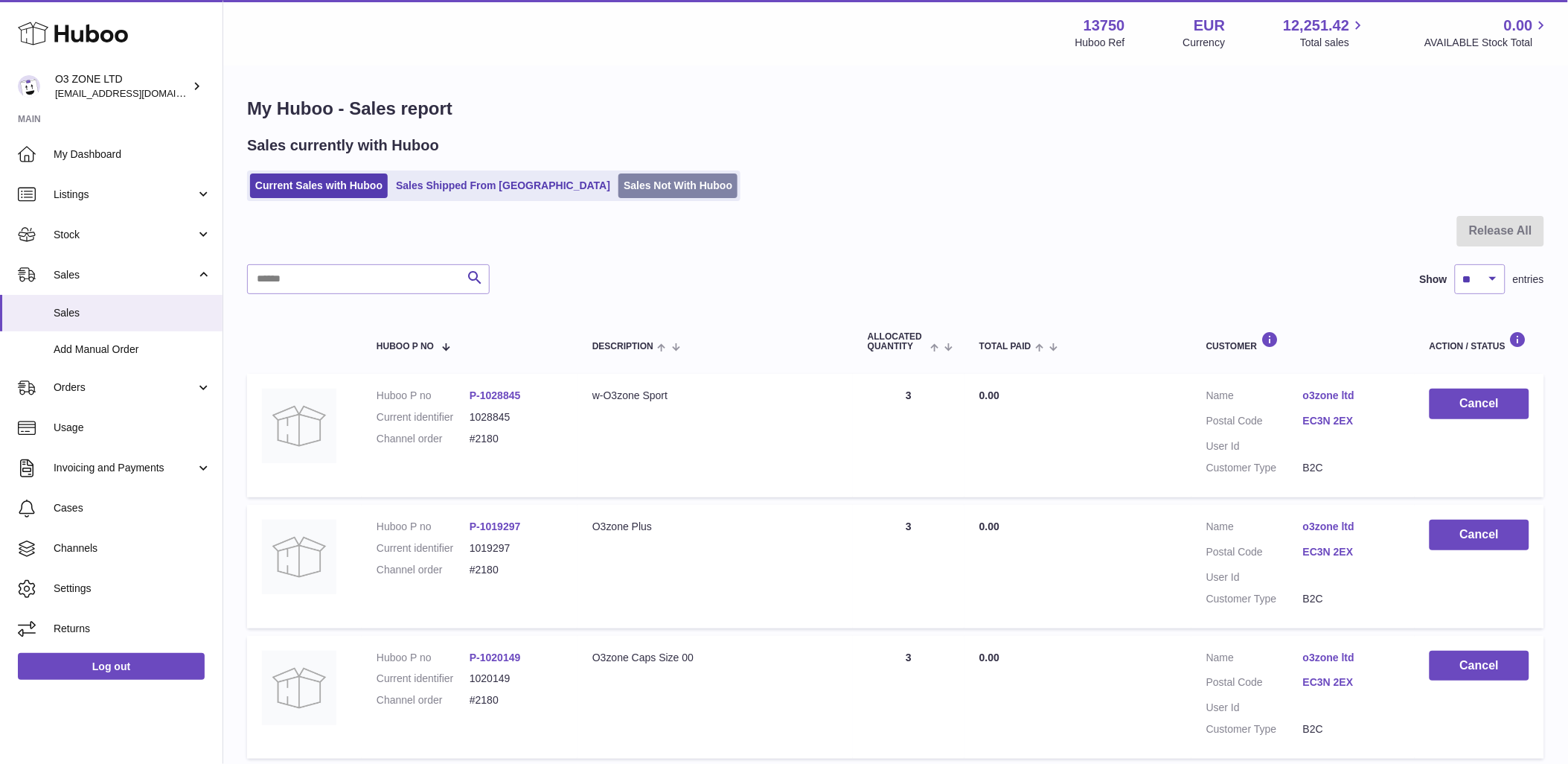
click at [618, 195] on link "Sales Not With Huboo" at bounding box center [678, 185] width 119 height 24
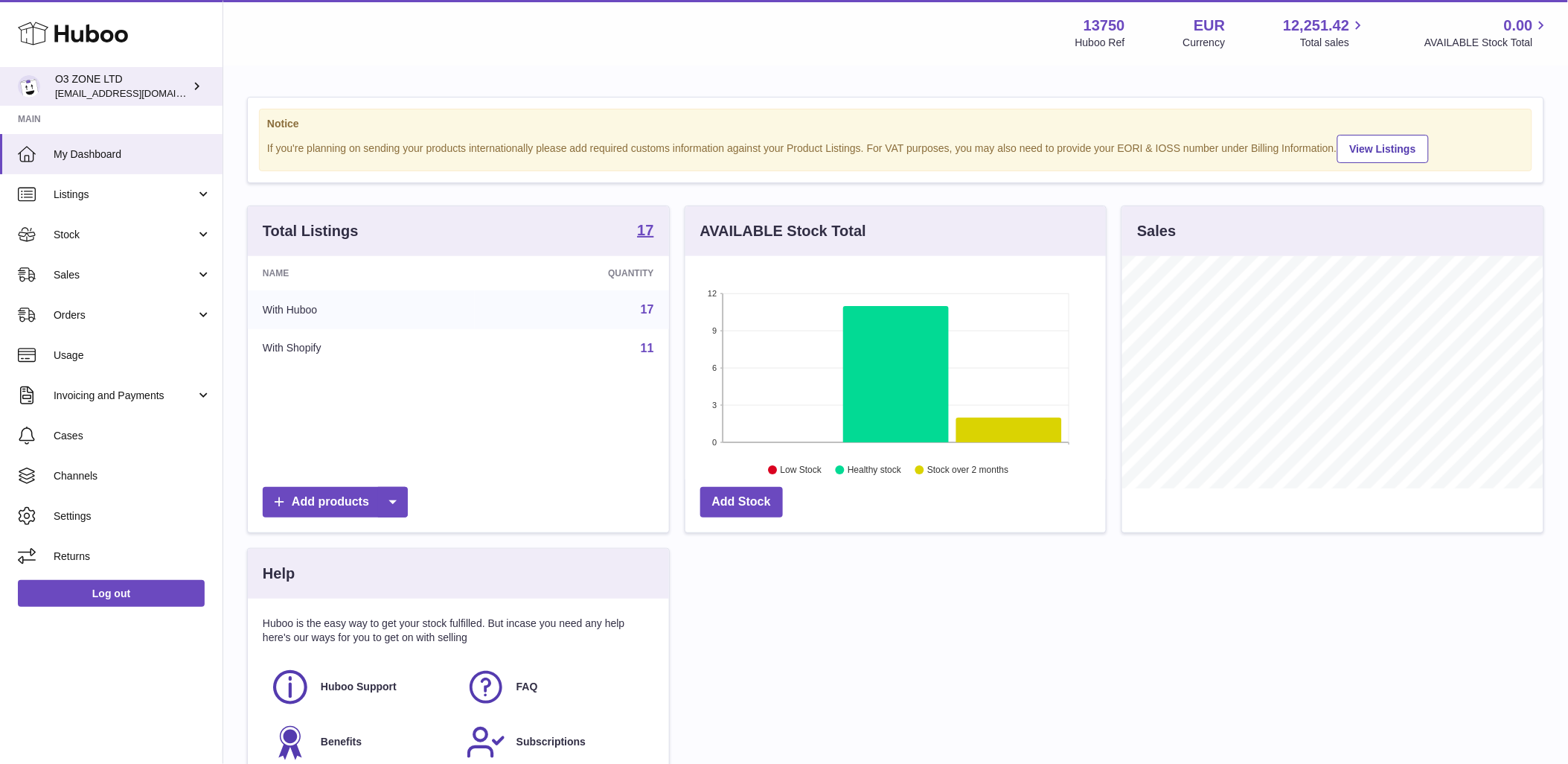
scroll to position [233, 421]
click at [81, 268] on span "Sales" at bounding box center [125, 276] width 142 height 14
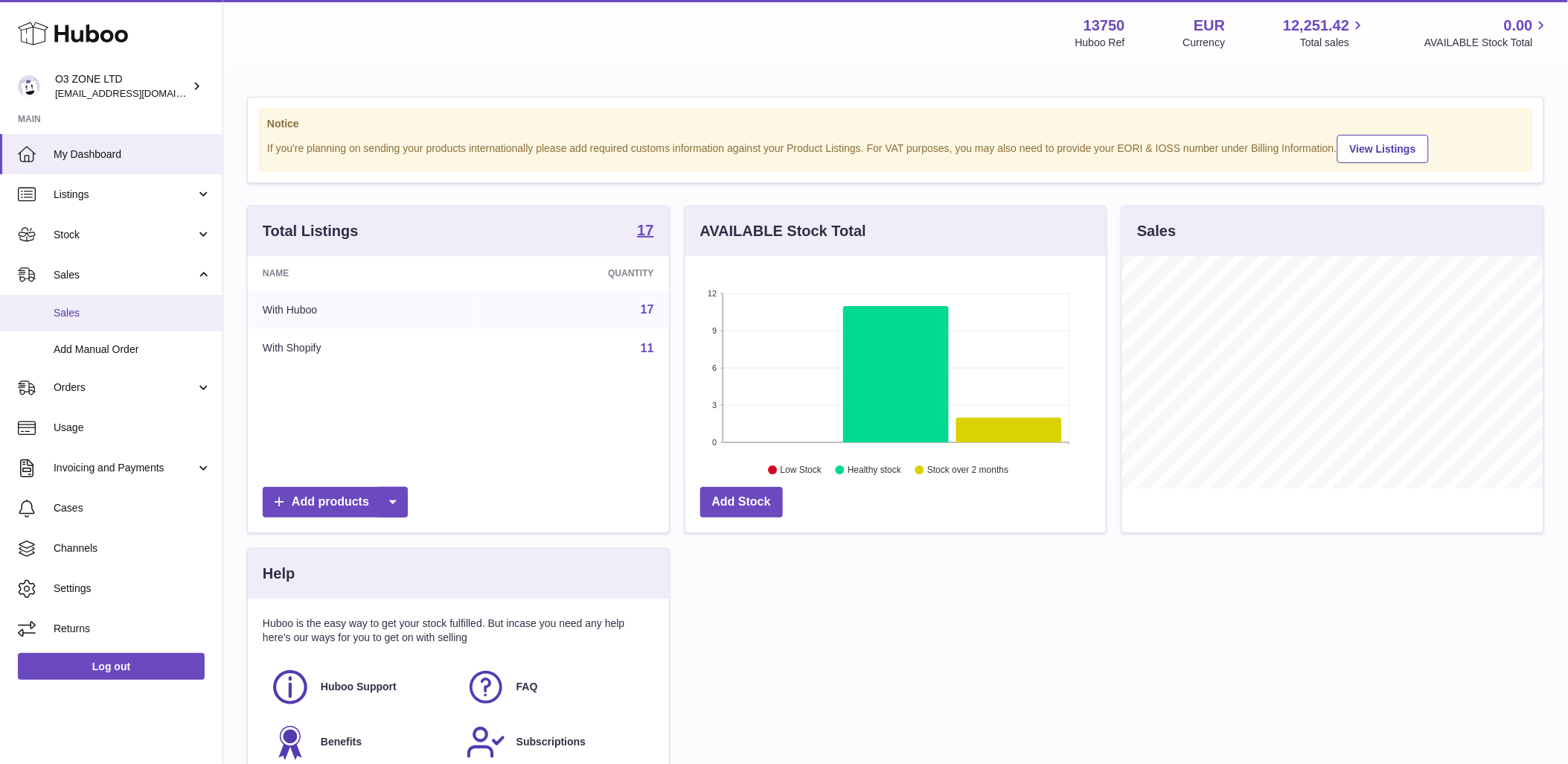
click at [72, 307] on span "Sales" at bounding box center [133, 313] width 158 height 14
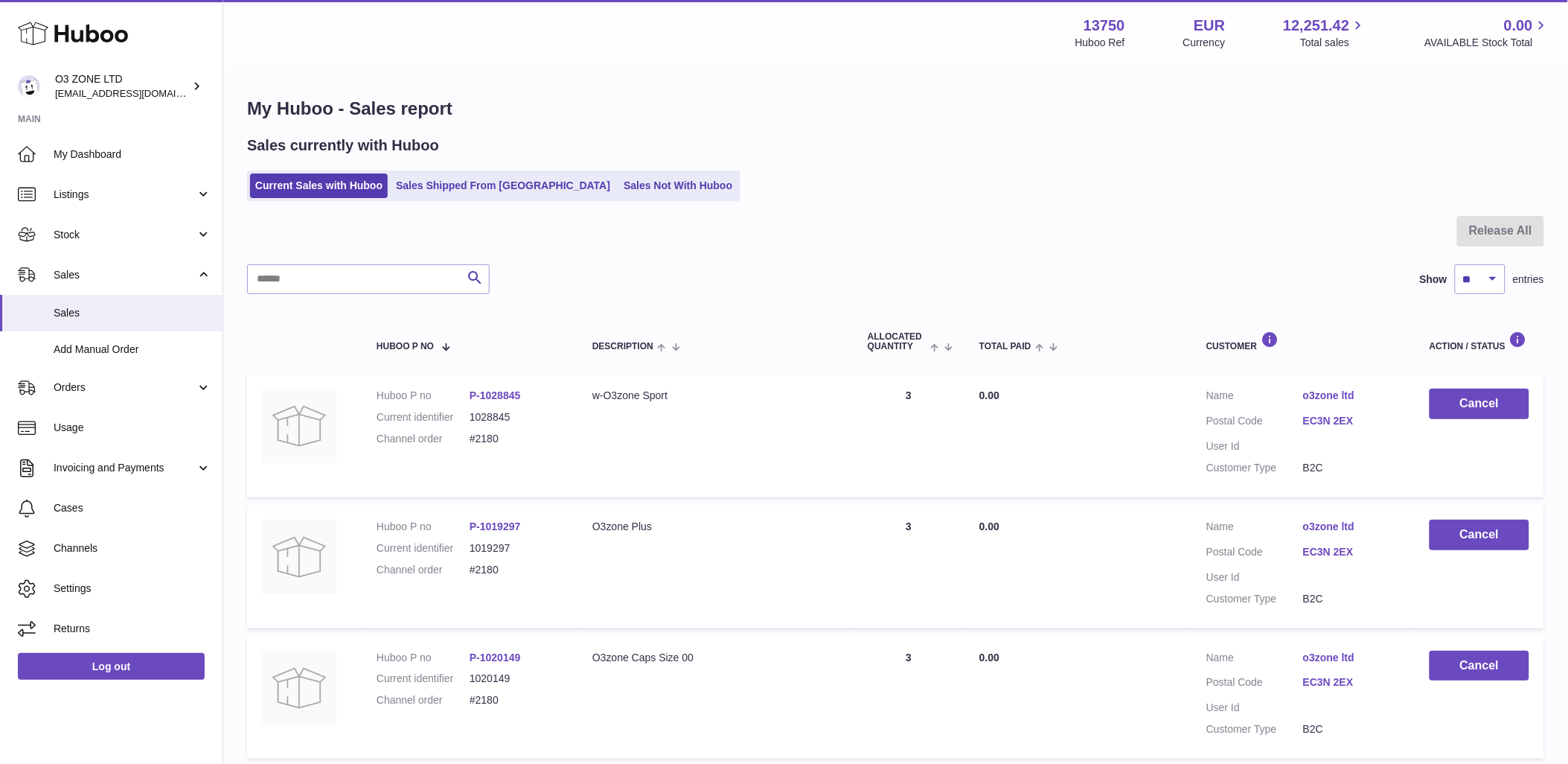
click at [489, 172] on ul "Current Sales with Huboo Sales Shipped From Huboo Sales Not With Huboo" at bounding box center [494, 186] width 494 height 31
click at [490, 188] on link "Sales Shipped From [GEOGRAPHIC_DATA]" at bounding box center [503, 185] width 224 height 24
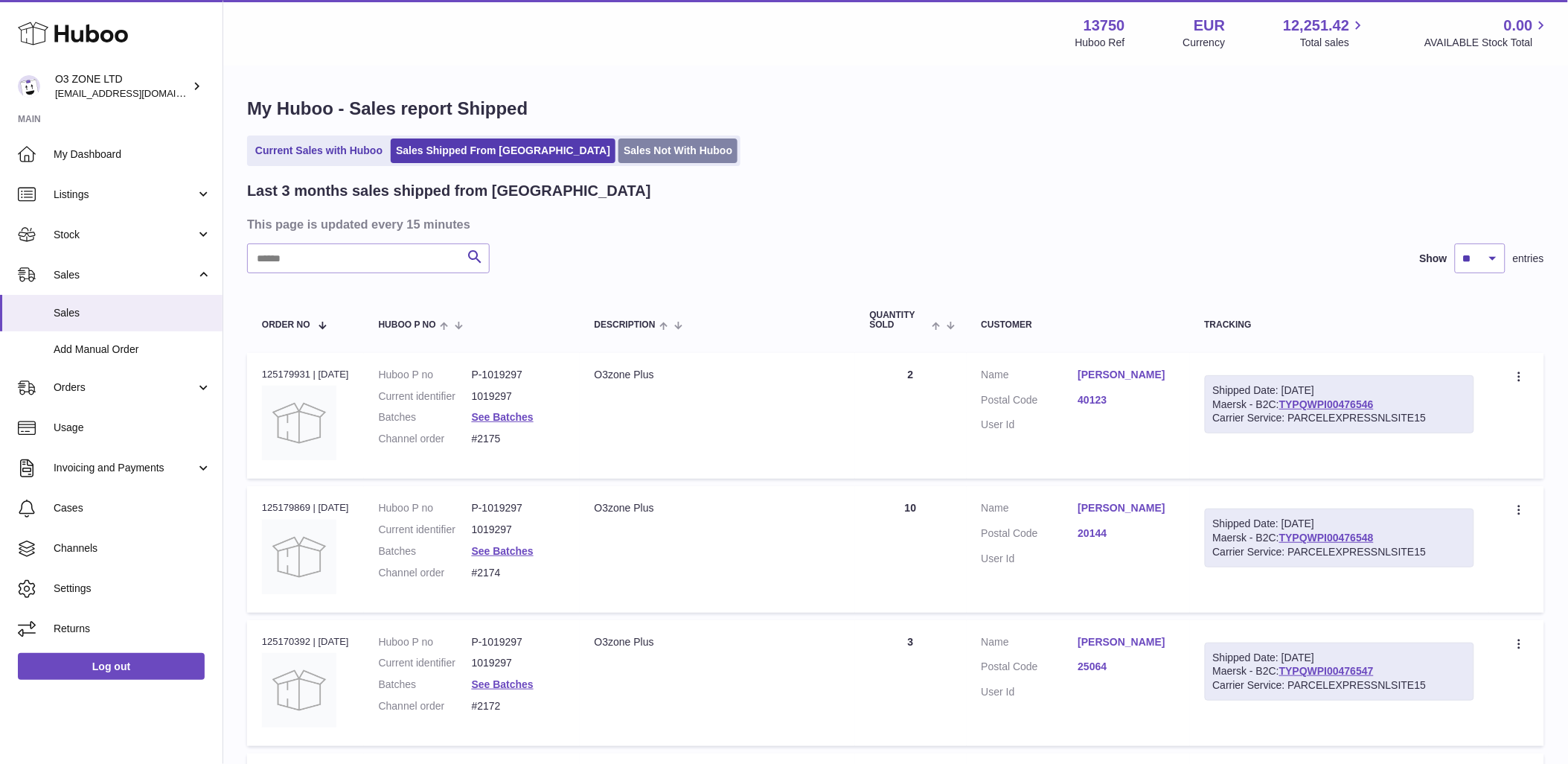
click at [618, 145] on link "Sales Not With Huboo" at bounding box center [678, 150] width 119 height 24
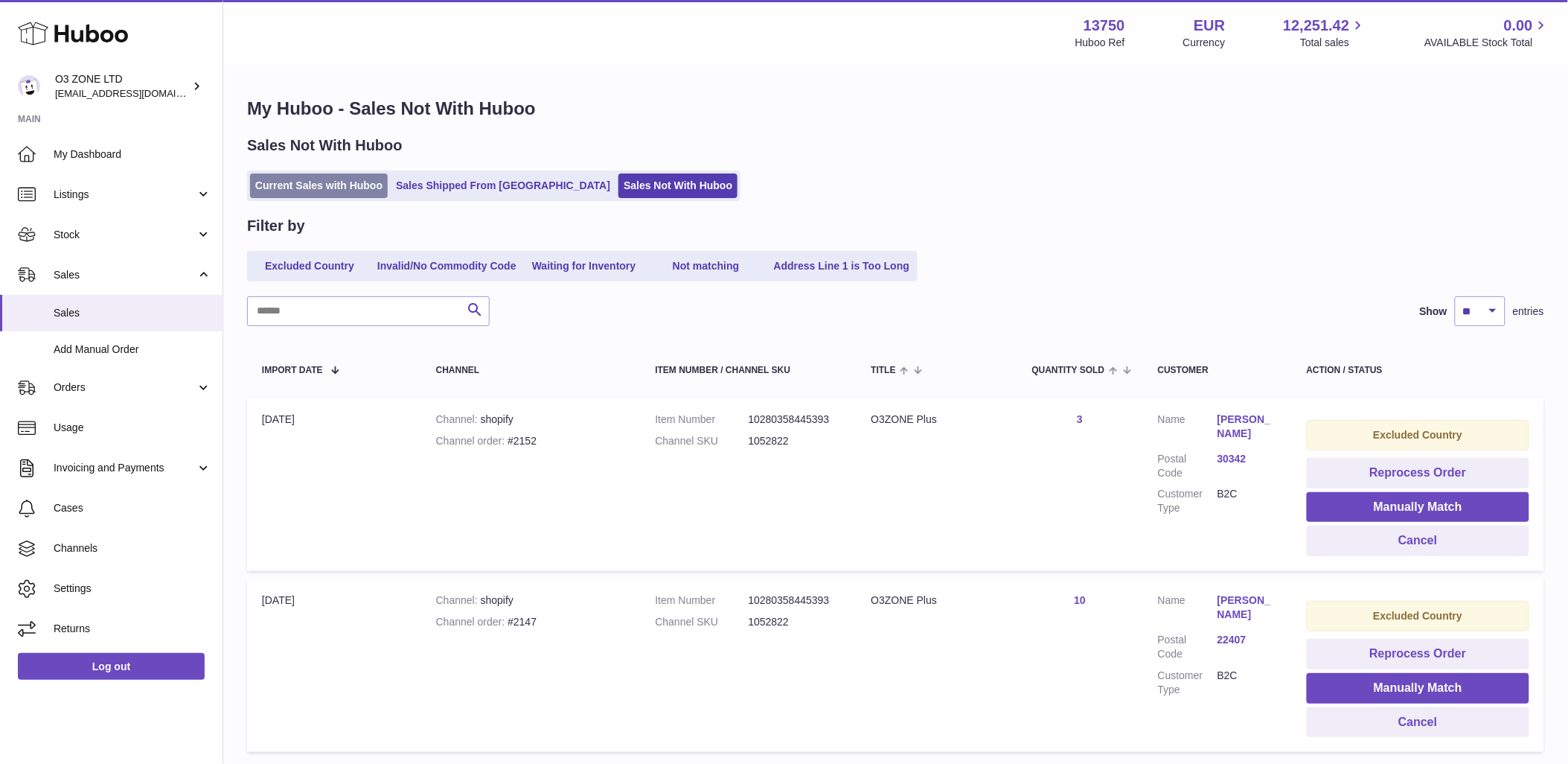
click at [295, 186] on link "Current Sales with Huboo" at bounding box center [319, 185] width 137 height 24
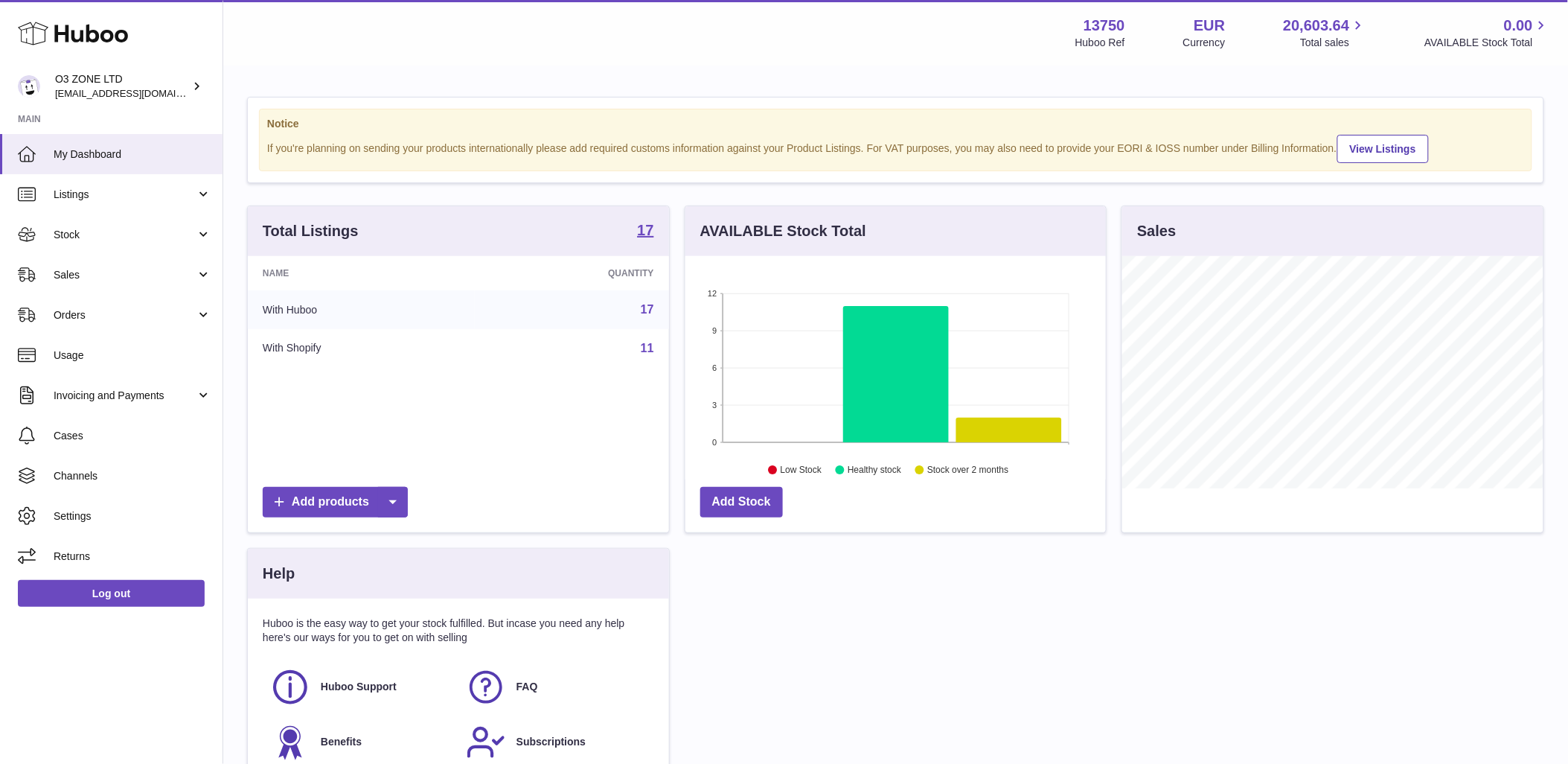
scroll to position [233, 421]
drag, startPoint x: 848, startPoint y: 703, endPoint x: 766, endPoint y: 681, distance: 84.9
click at [848, 702] on div "Total Listings 17 Name Quantity With Huboo 17 With Shopify 11 Add products AVAI…" at bounding box center [896, 505] width 1312 height 598
click at [107, 272] on span "Sales" at bounding box center [125, 276] width 142 height 14
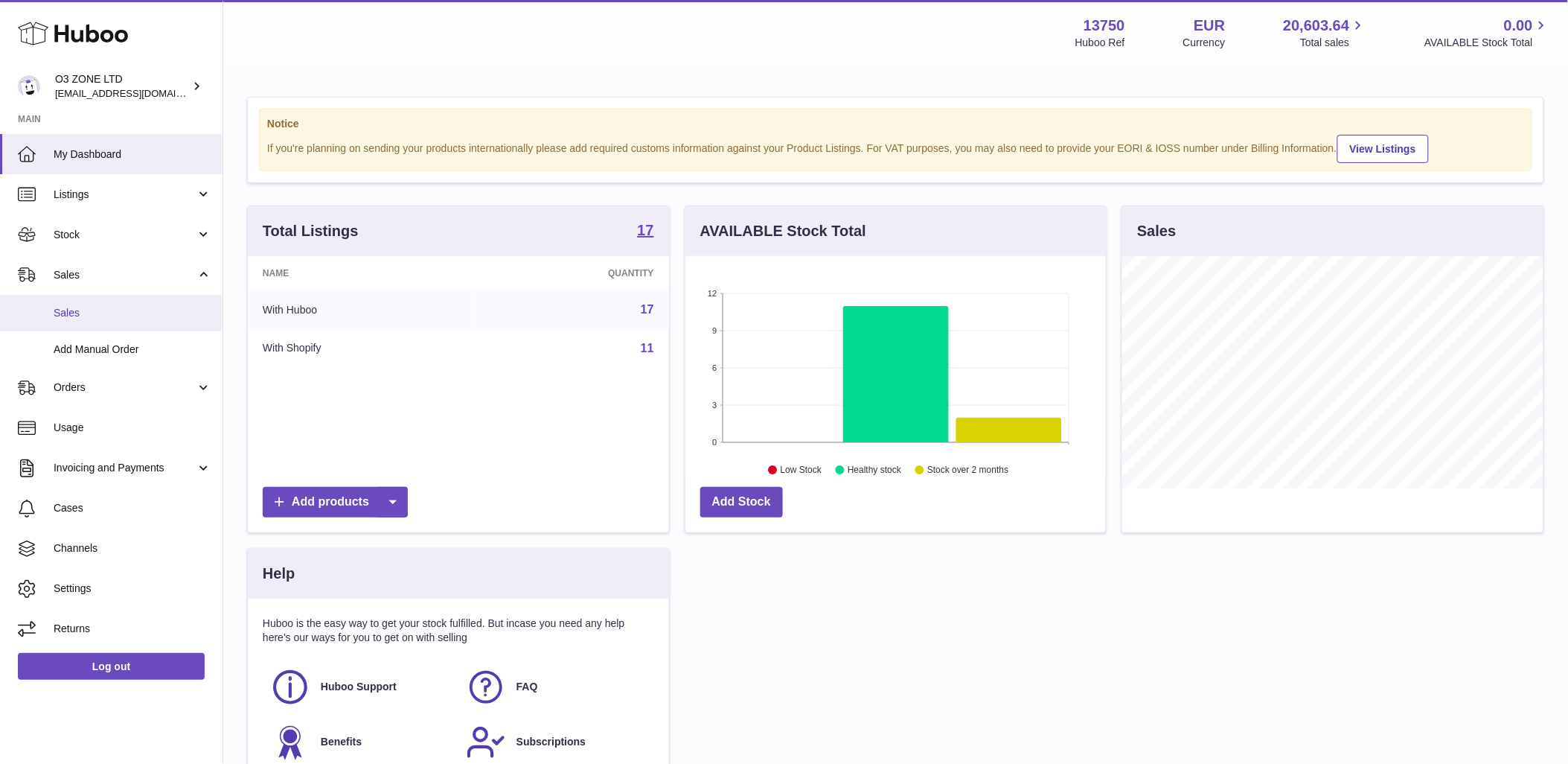
click at [111, 307] on span "Sales" at bounding box center [133, 313] width 158 height 14
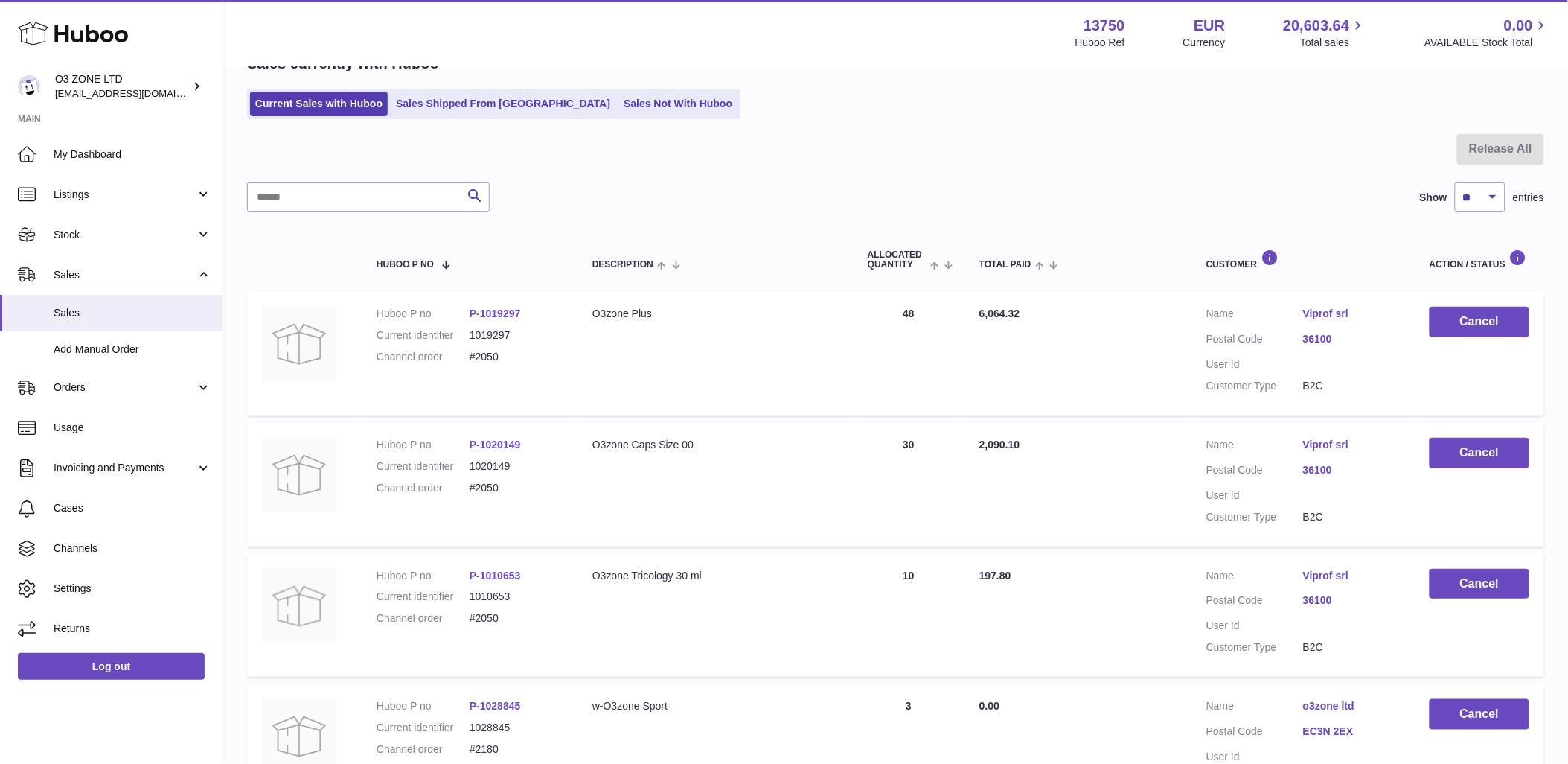
scroll to position [83, 0]
click at [1471, 581] on button "Cancel" at bounding box center [1479, 584] width 100 height 31
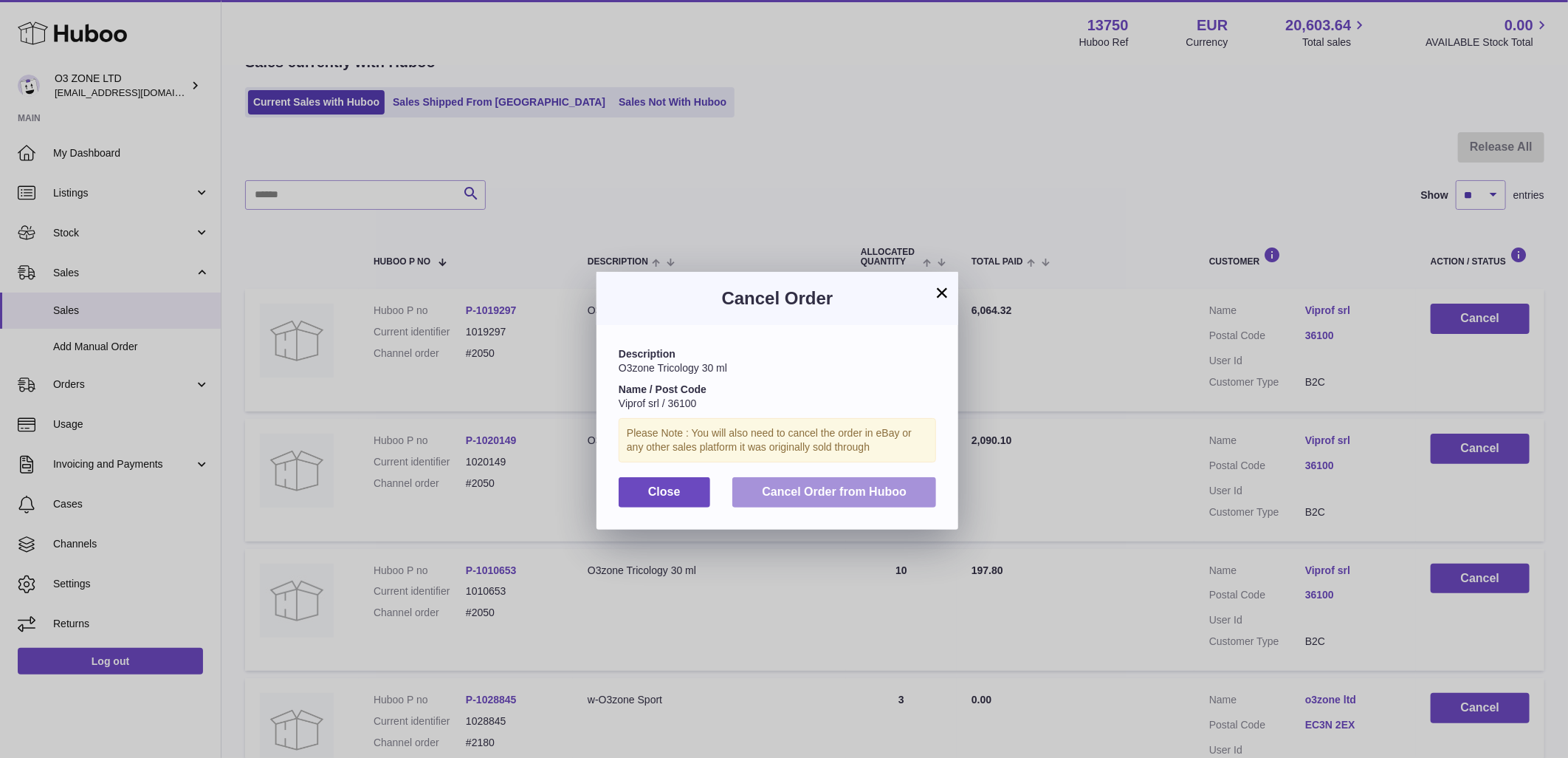
click at [829, 480] on button "Cancel Order from Huboo" at bounding box center [834, 493] width 204 height 30
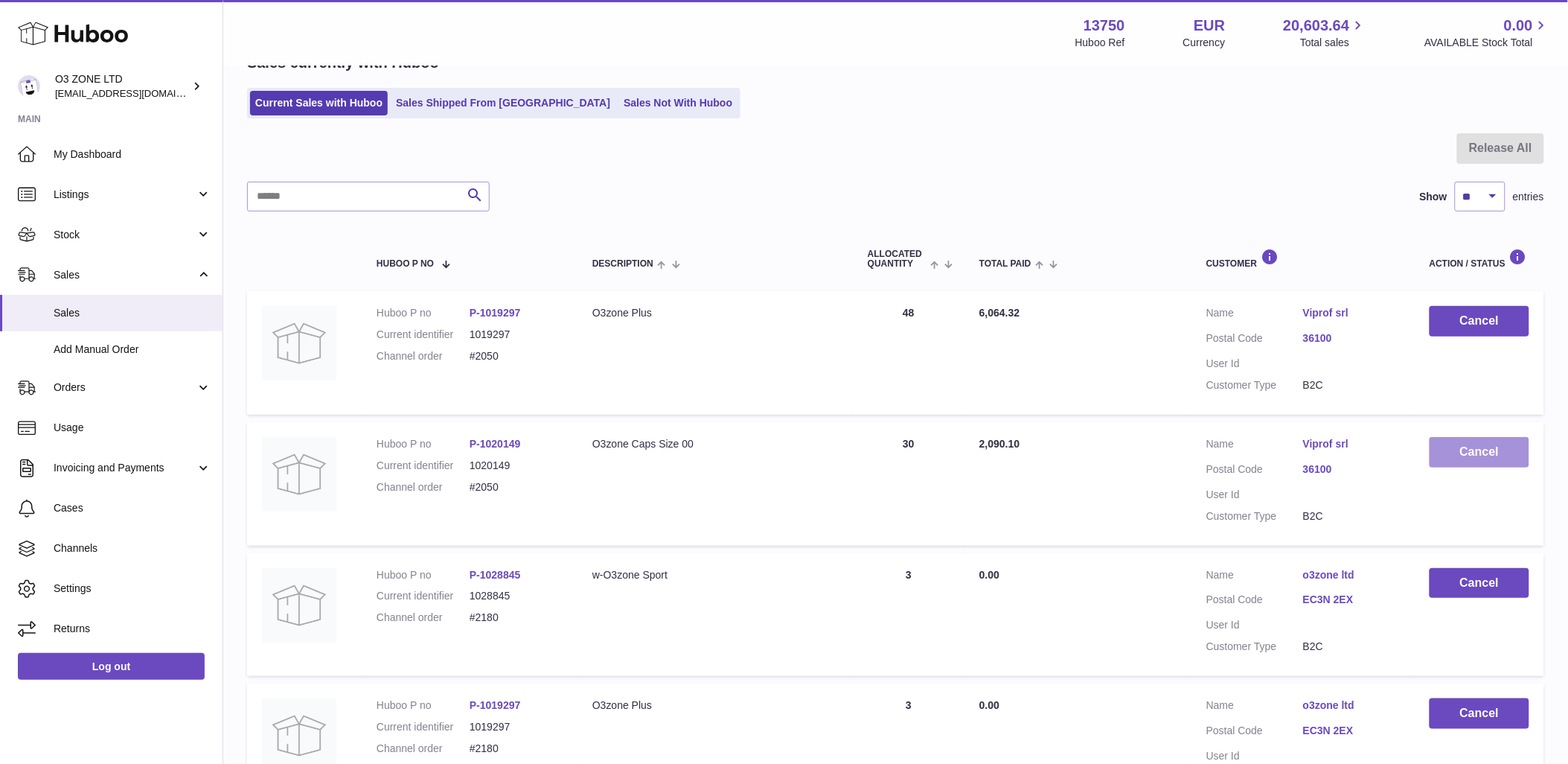
click at [1469, 452] on button "Cancel" at bounding box center [1479, 452] width 100 height 31
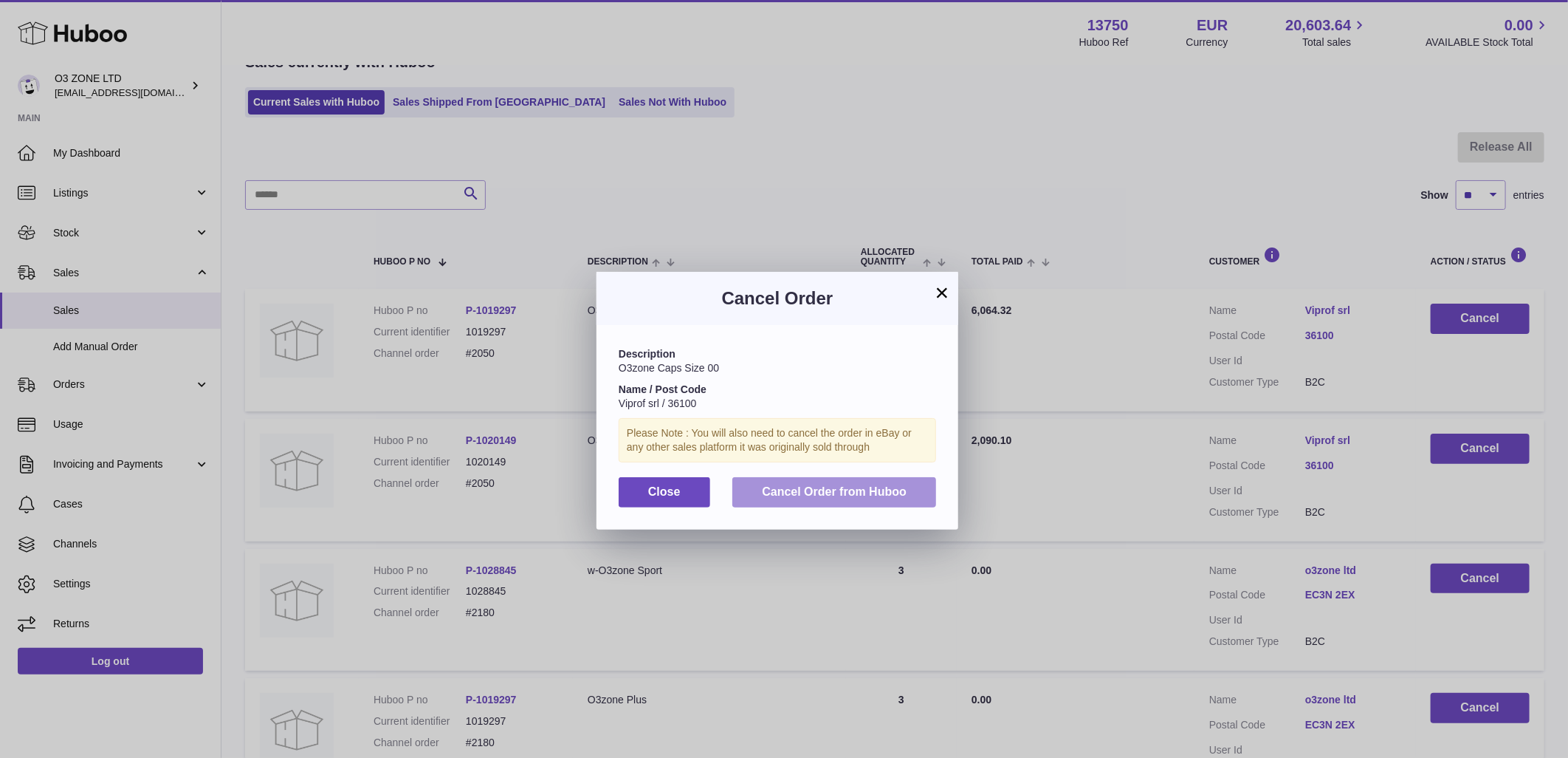
drag, startPoint x: 833, startPoint y: 496, endPoint x: 1097, endPoint y: 574, distance: 275.3
click at [837, 497] on span "Cancel Order from Huboo" at bounding box center [834, 492] width 145 height 12
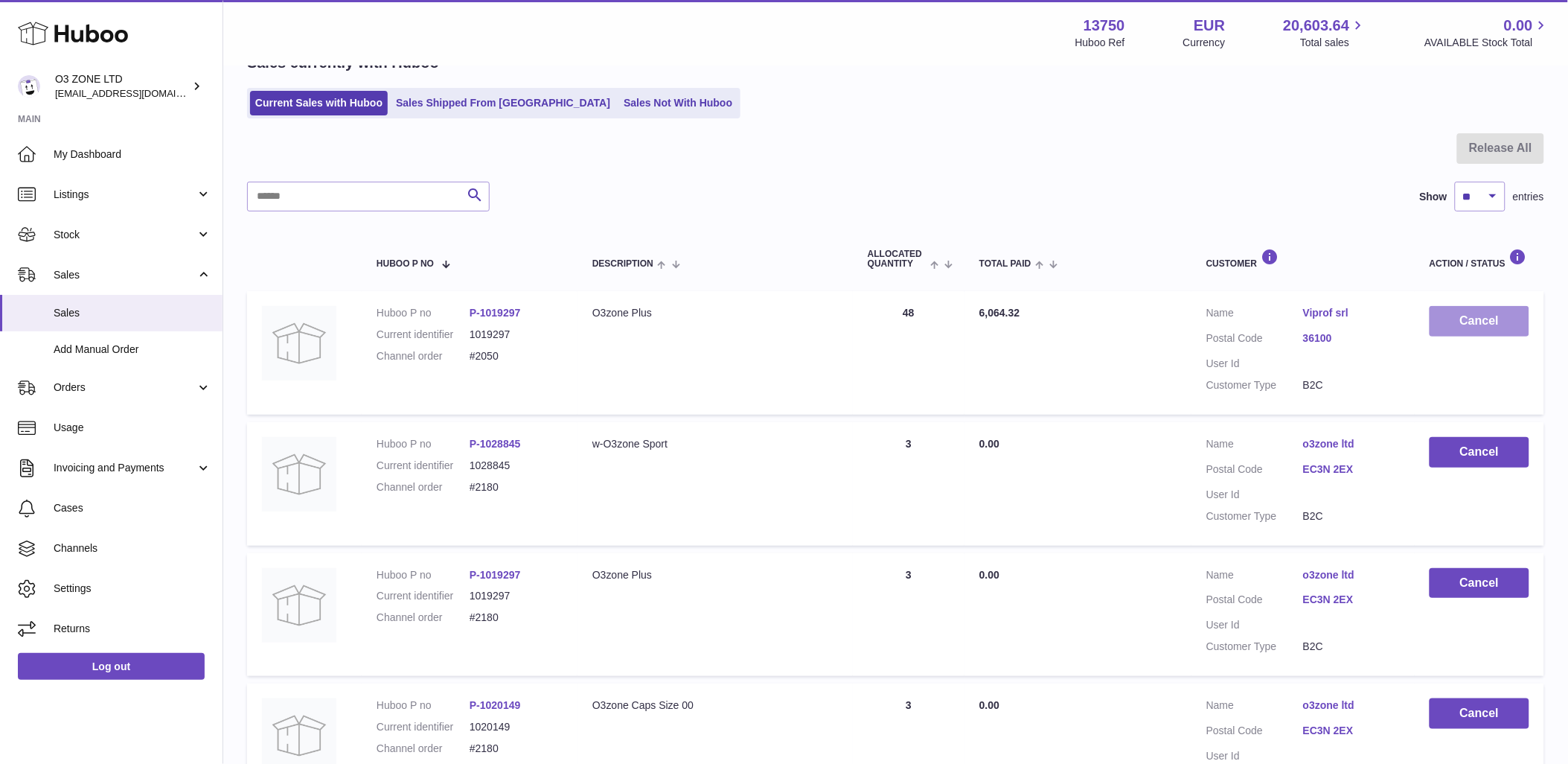
click at [1502, 322] on button "Cancel" at bounding box center [1479, 321] width 100 height 31
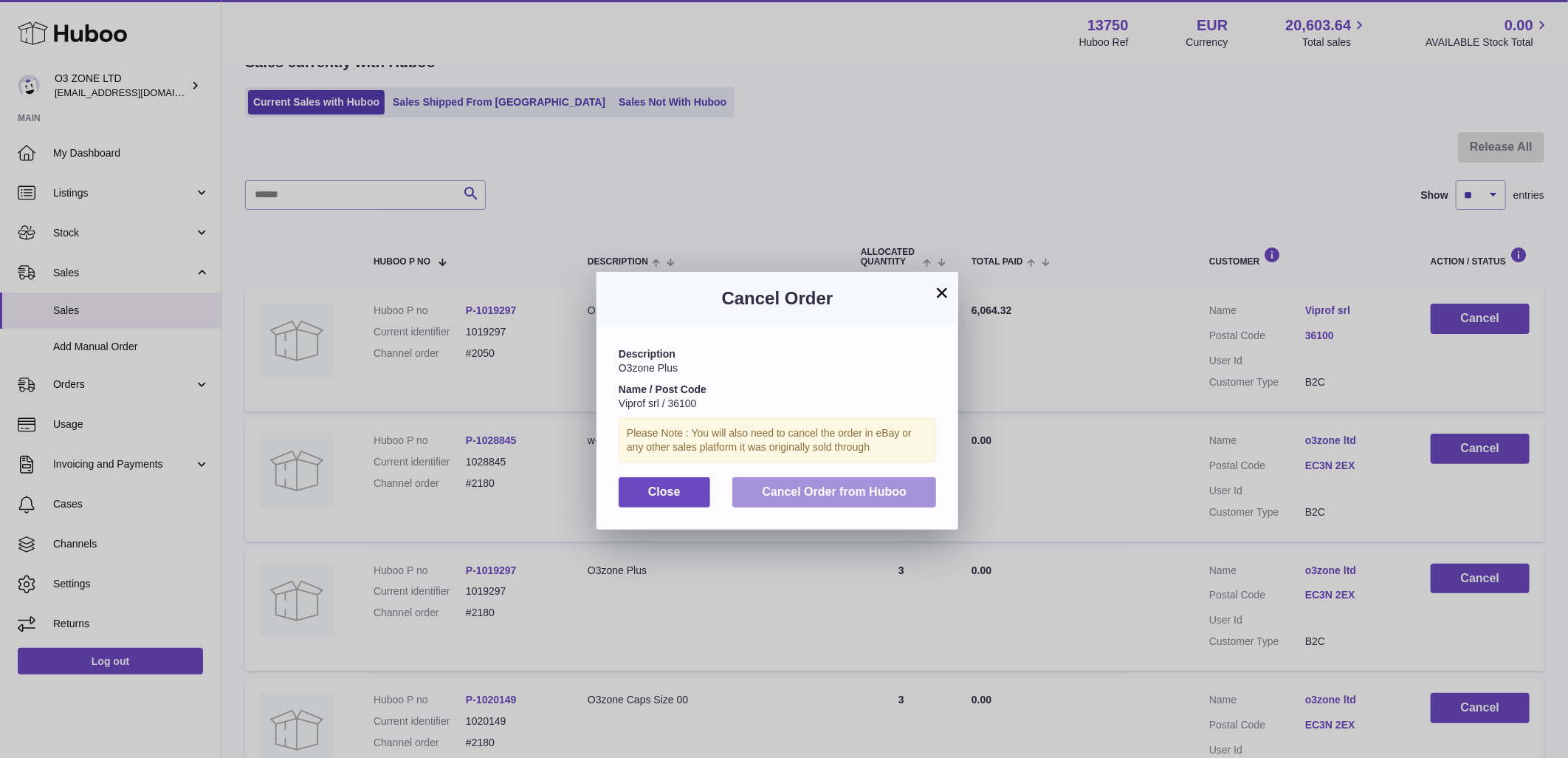
drag, startPoint x: 828, startPoint y: 482, endPoint x: 1178, endPoint y: 542, distance: 355.1
click at [828, 482] on button "Cancel Order from Huboo" at bounding box center [834, 493] width 204 height 30
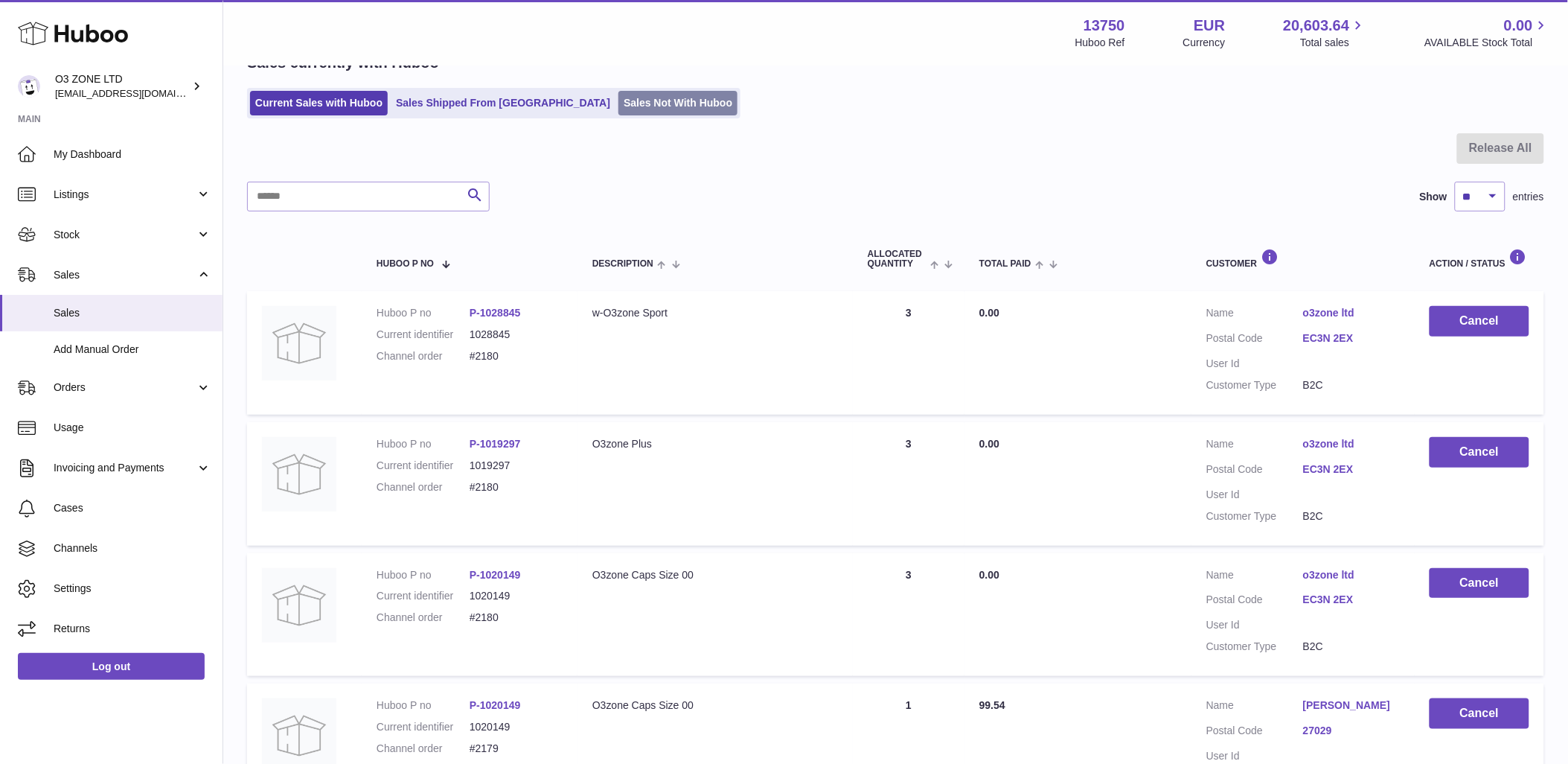
click at [631, 93] on link "Sales Not With Huboo" at bounding box center [678, 102] width 119 height 24
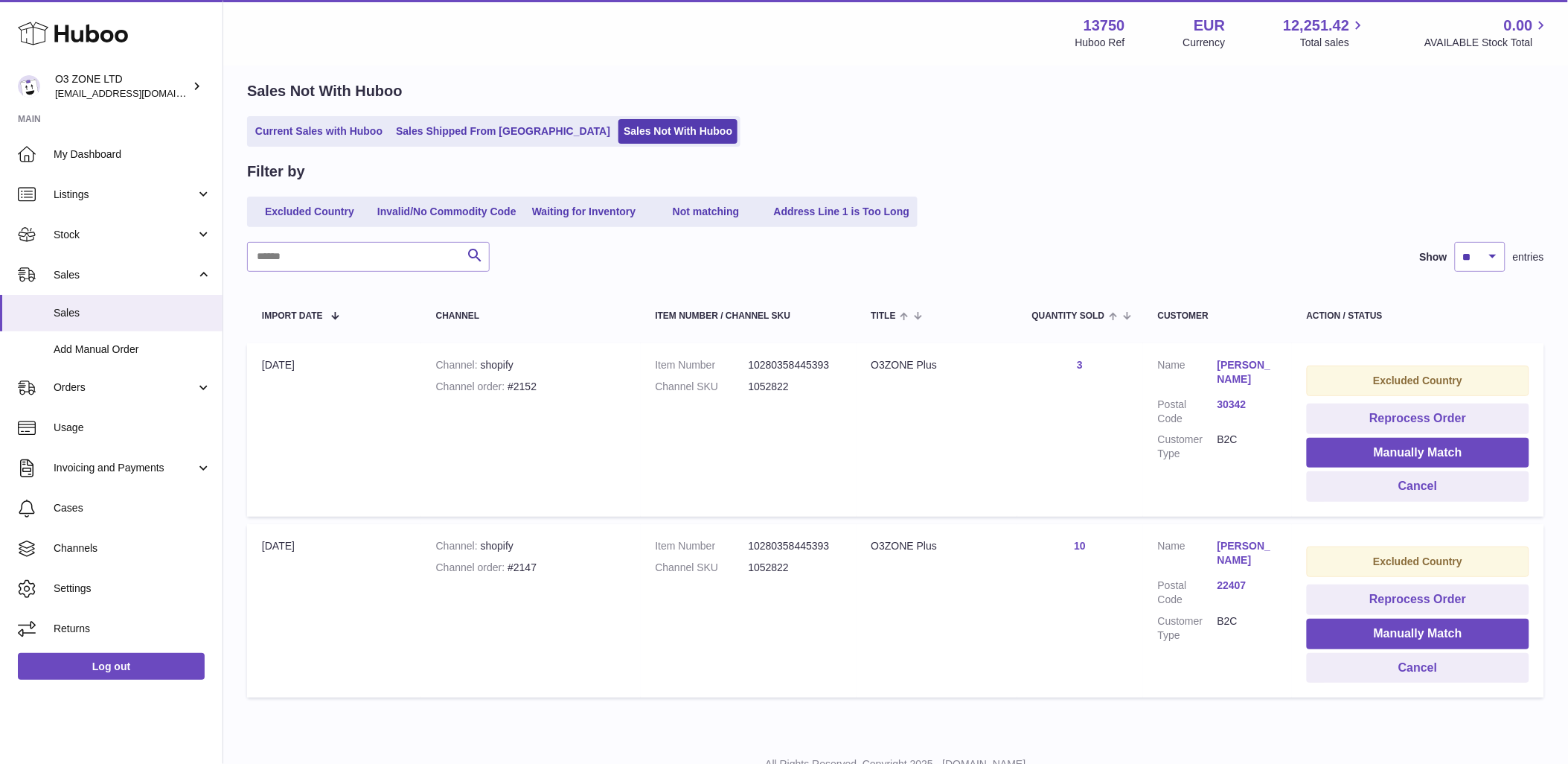
scroll to position [83, 0]
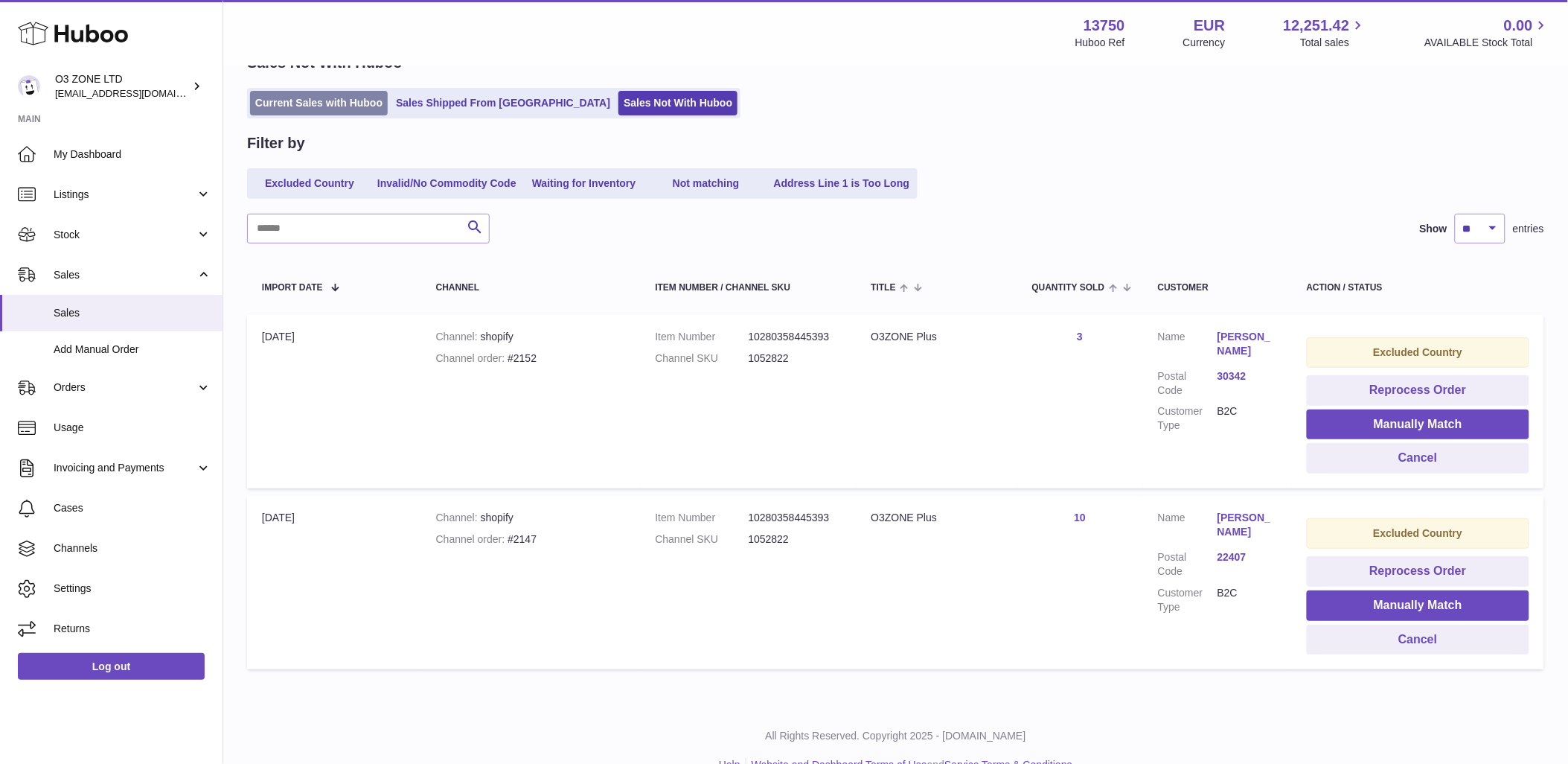
click at [343, 102] on link "Current Sales with Huboo" at bounding box center [319, 102] width 137 height 24
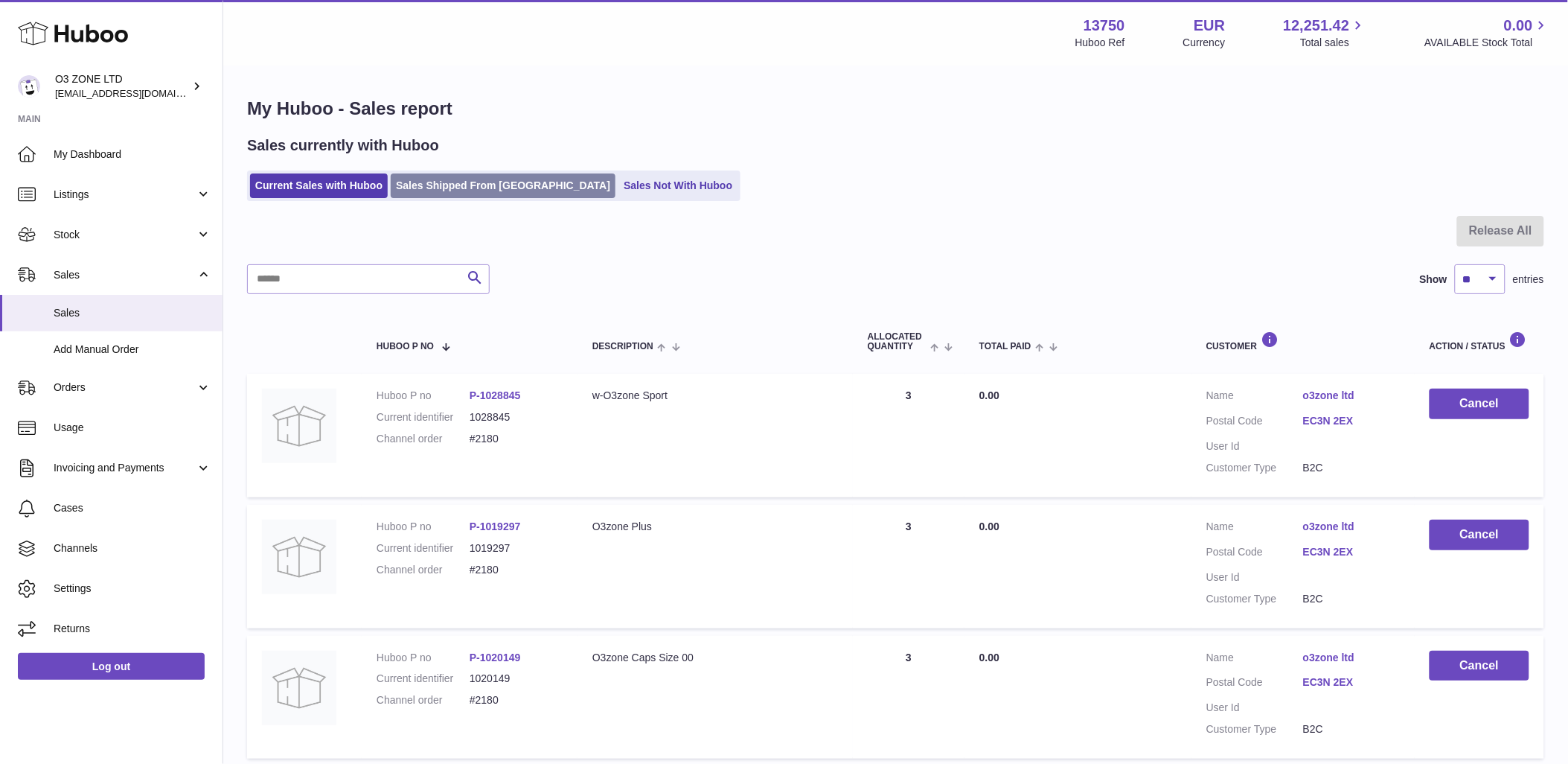
click at [508, 190] on link "Sales Shipped From [GEOGRAPHIC_DATA]" at bounding box center [503, 185] width 224 height 24
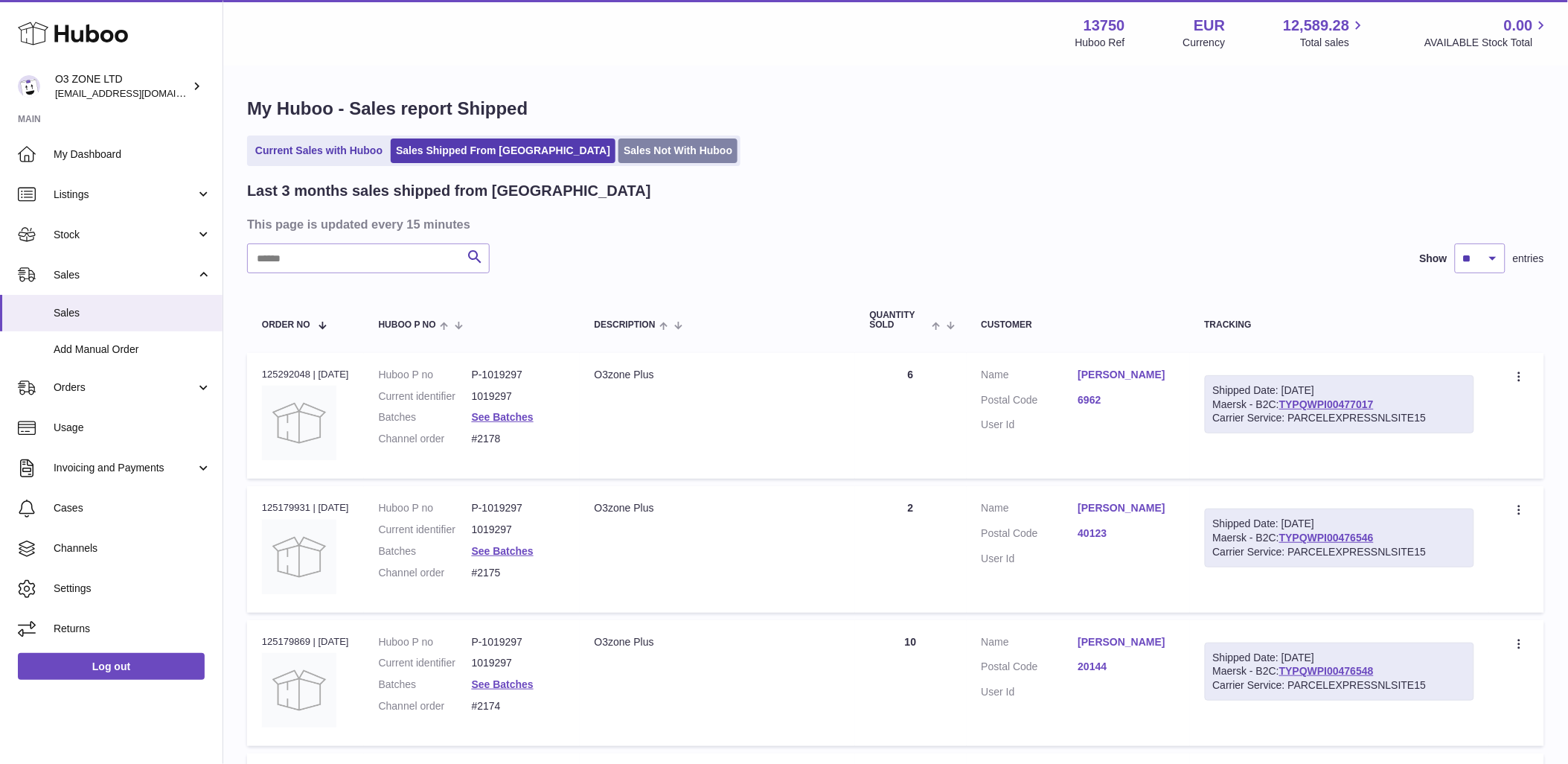
click at [618, 157] on link "Sales Not With Huboo" at bounding box center [678, 150] width 119 height 24
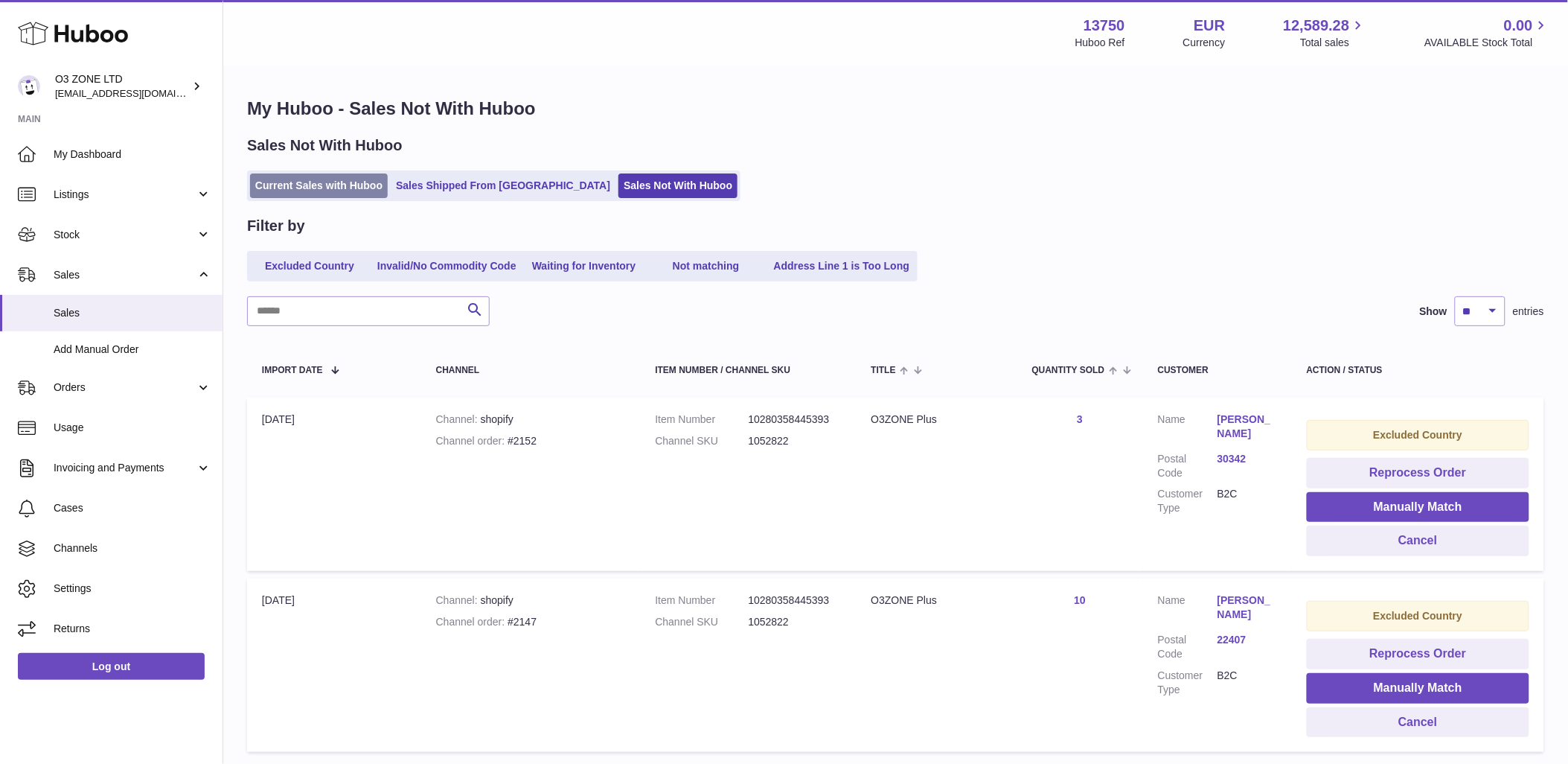
click at [323, 177] on link "Current Sales with Huboo" at bounding box center [319, 185] width 137 height 24
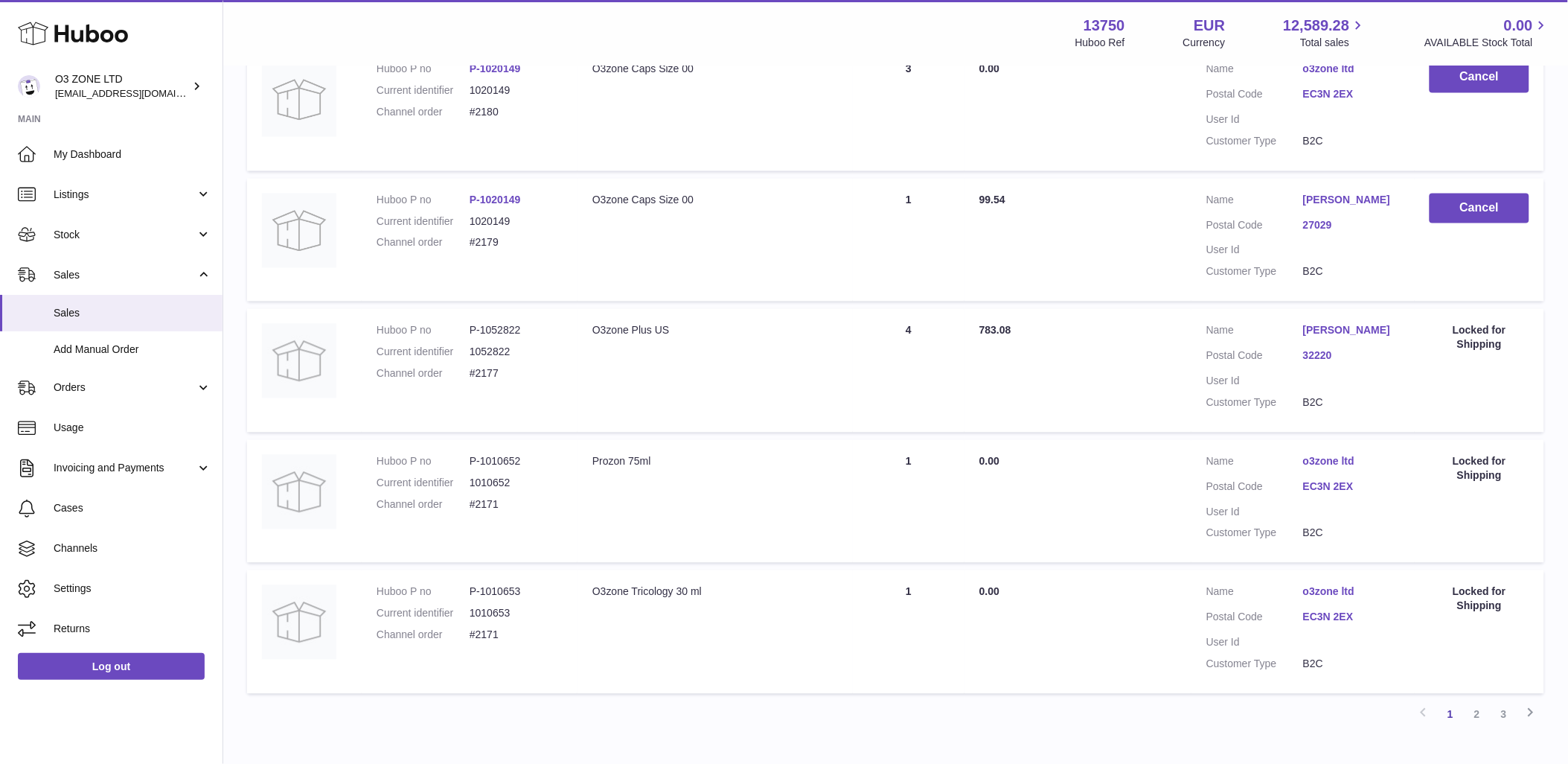
scroll to position [1072, 0]
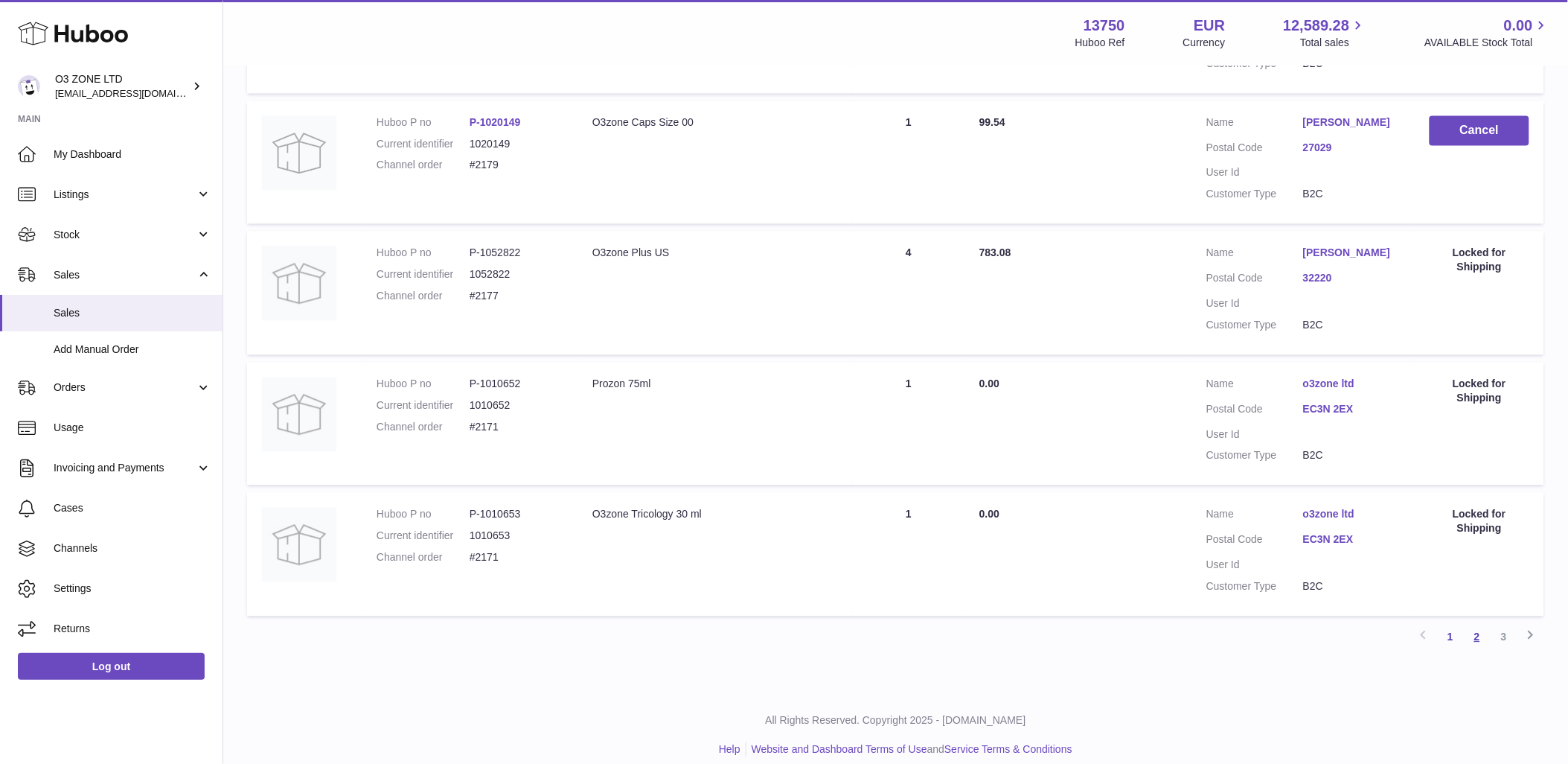
click at [1477, 623] on link "2" at bounding box center [1477, 637] width 27 height 27
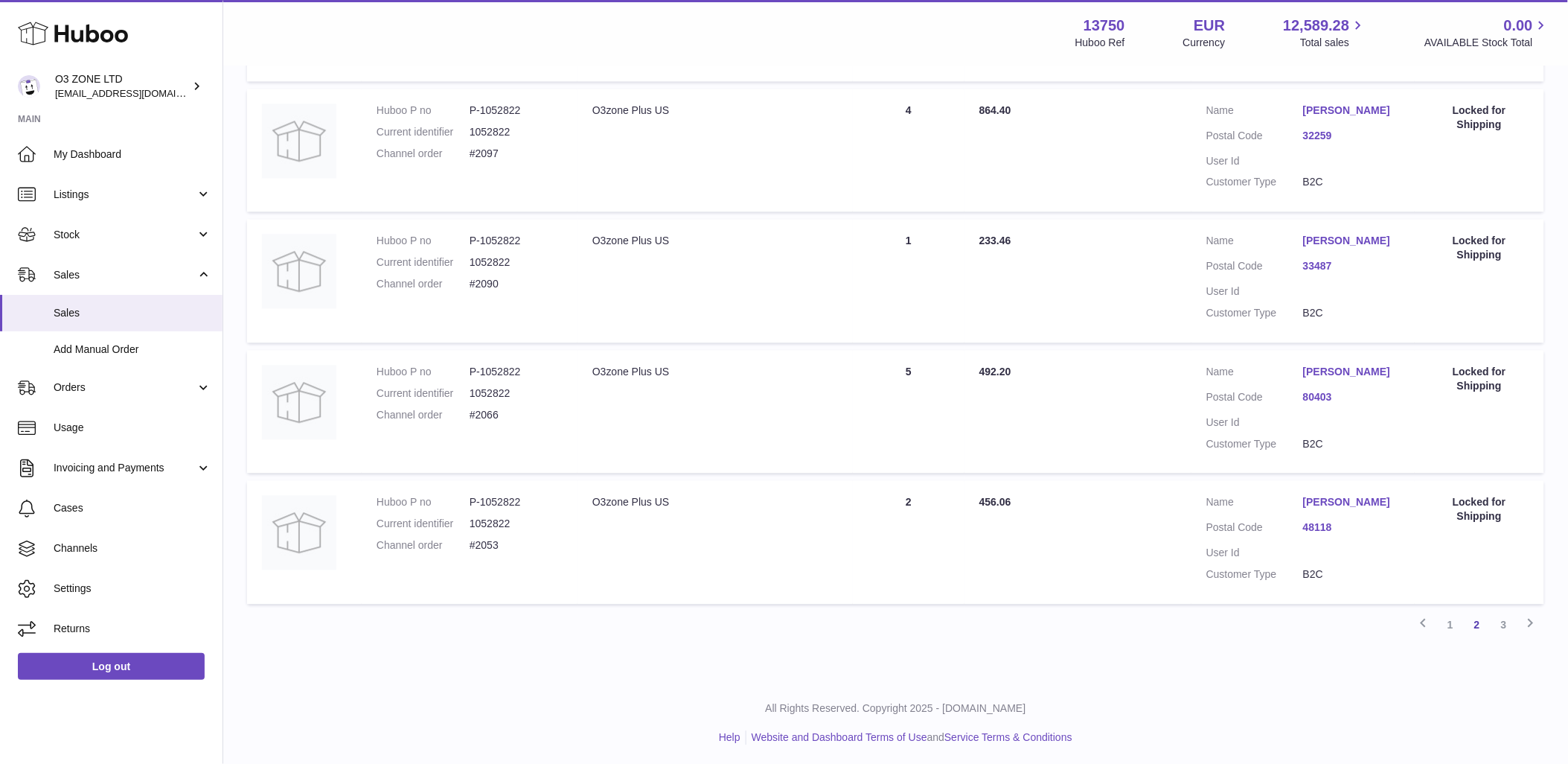
scroll to position [1072, 0]
click at [1499, 629] on link "3" at bounding box center [1504, 622] width 27 height 27
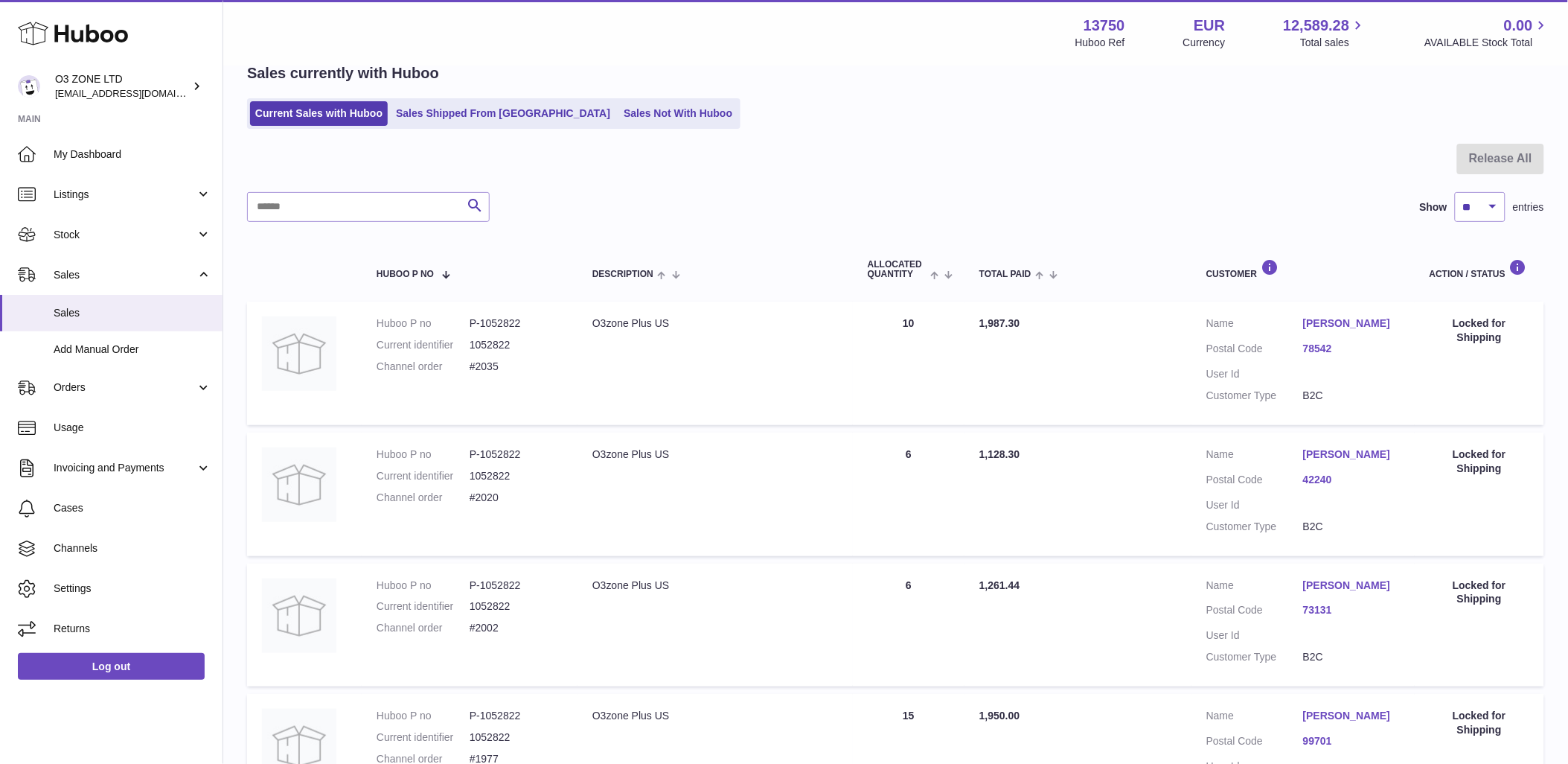
scroll to position [287, 0]
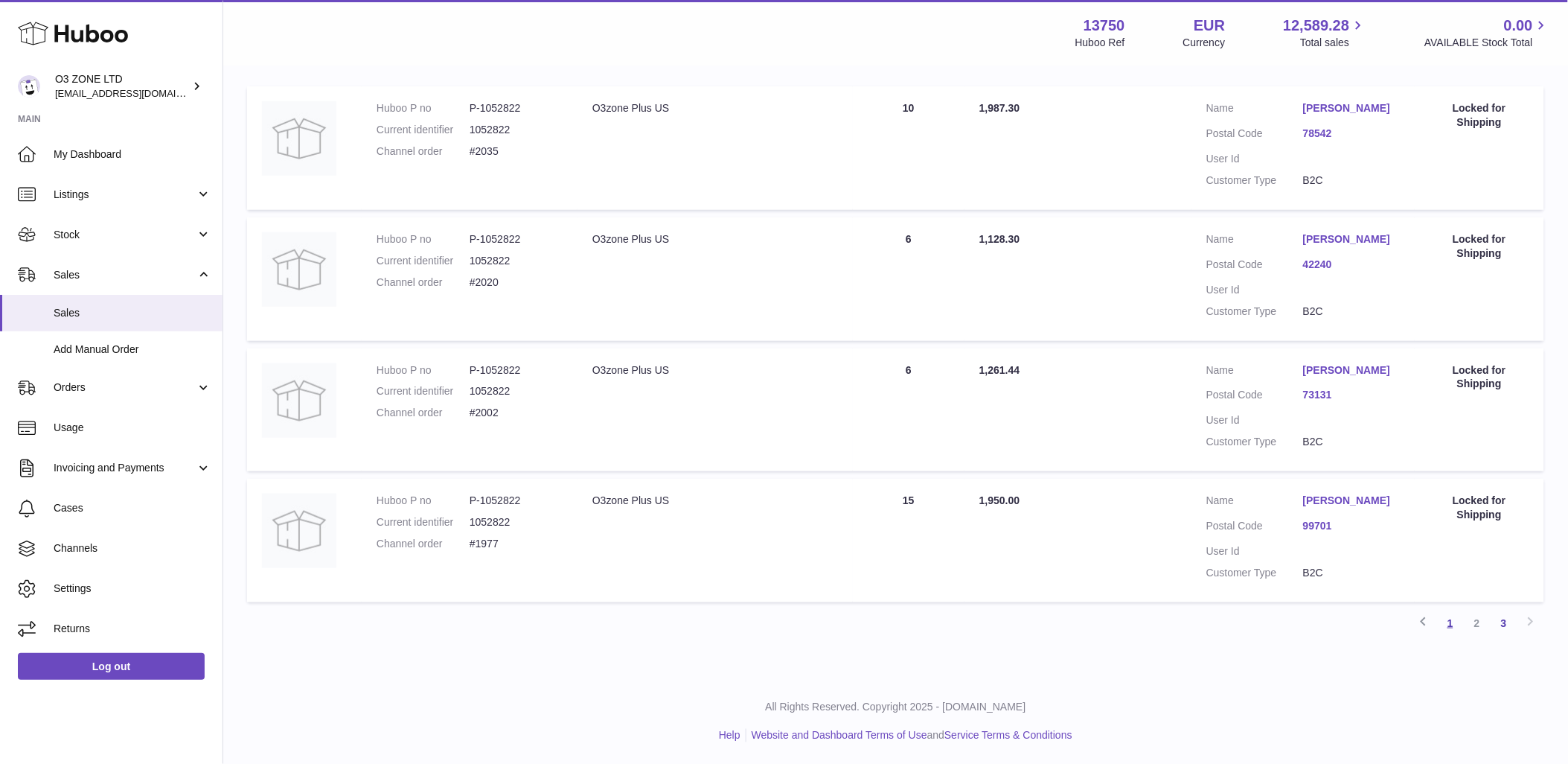
click at [1453, 626] on link "1" at bounding box center [1450, 623] width 27 height 27
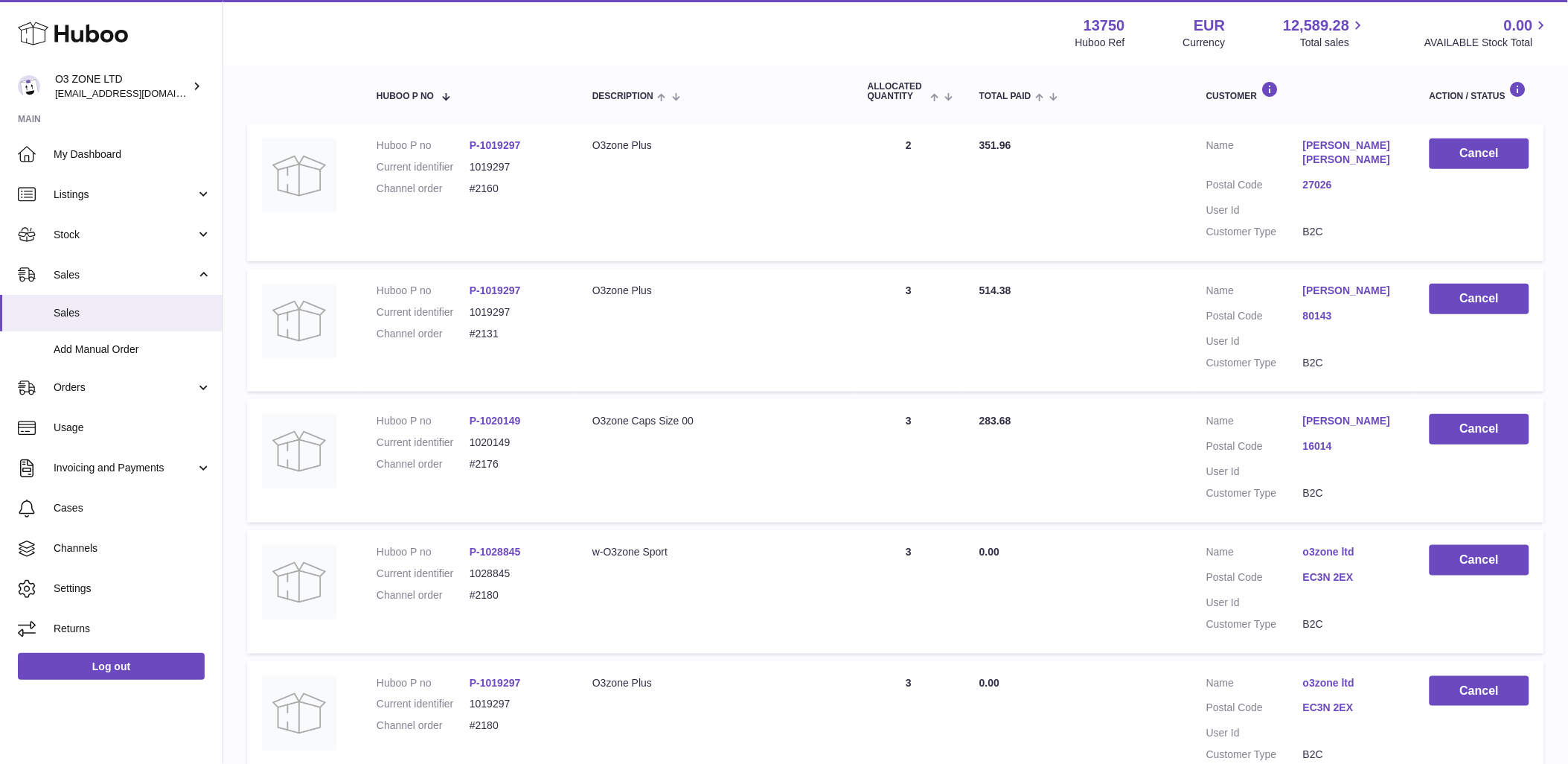
scroll to position [79, 0]
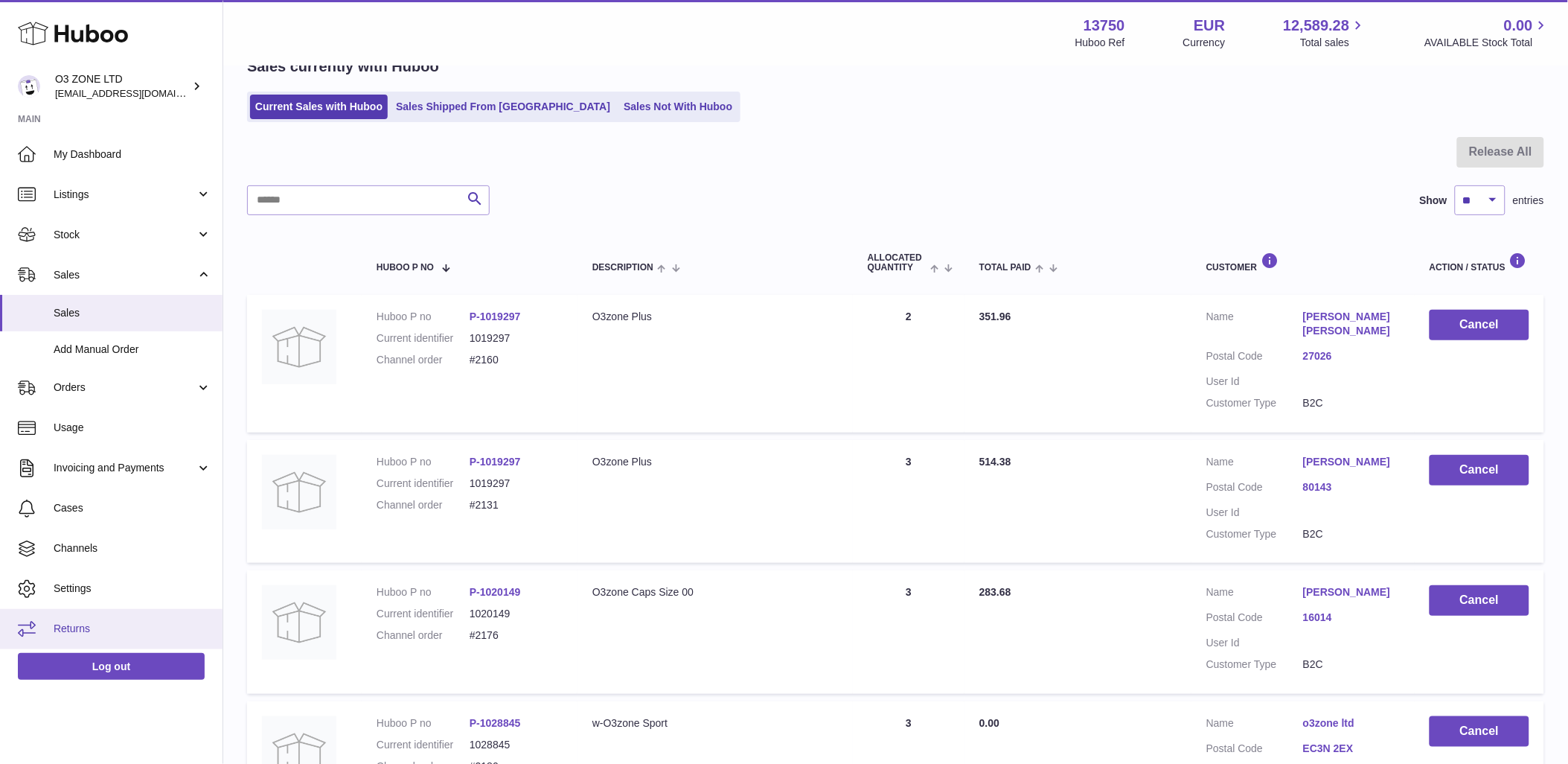
drag, startPoint x: 83, startPoint y: 623, endPoint x: 87, endPoint y: 640, distance: 17.5
click at [83, 623] on span "Returns" at bounding box center [133, 628] width 158 height 14
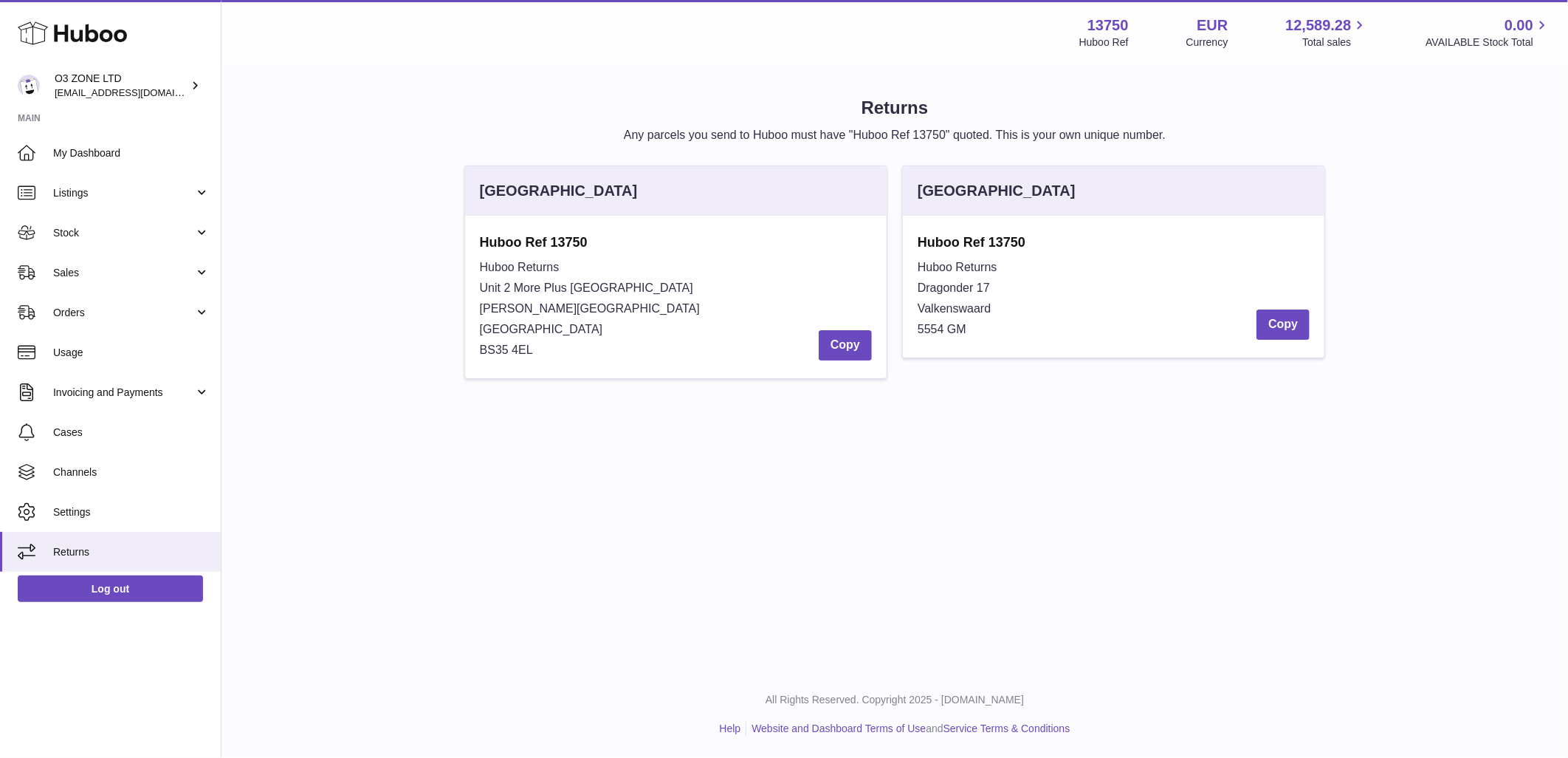
drag, startPoint x: 979, startPoint y: 325, endPoint x: 914, endPoint y: 245, distance: 103.1
click at [914, 245] on div "Huboo Ref 13750 Huboo Returns Dragonder 17 Valkenswaard 5554 GM Copy" at bounding box center [1113, 286] width 421 height 142
copy div "Huboo Ref 13750 Huboo Returns Dragonder 17 Valkenswaard 5554 GM"
